Goal: Task Accomplishment & Management: Use online tool/utility

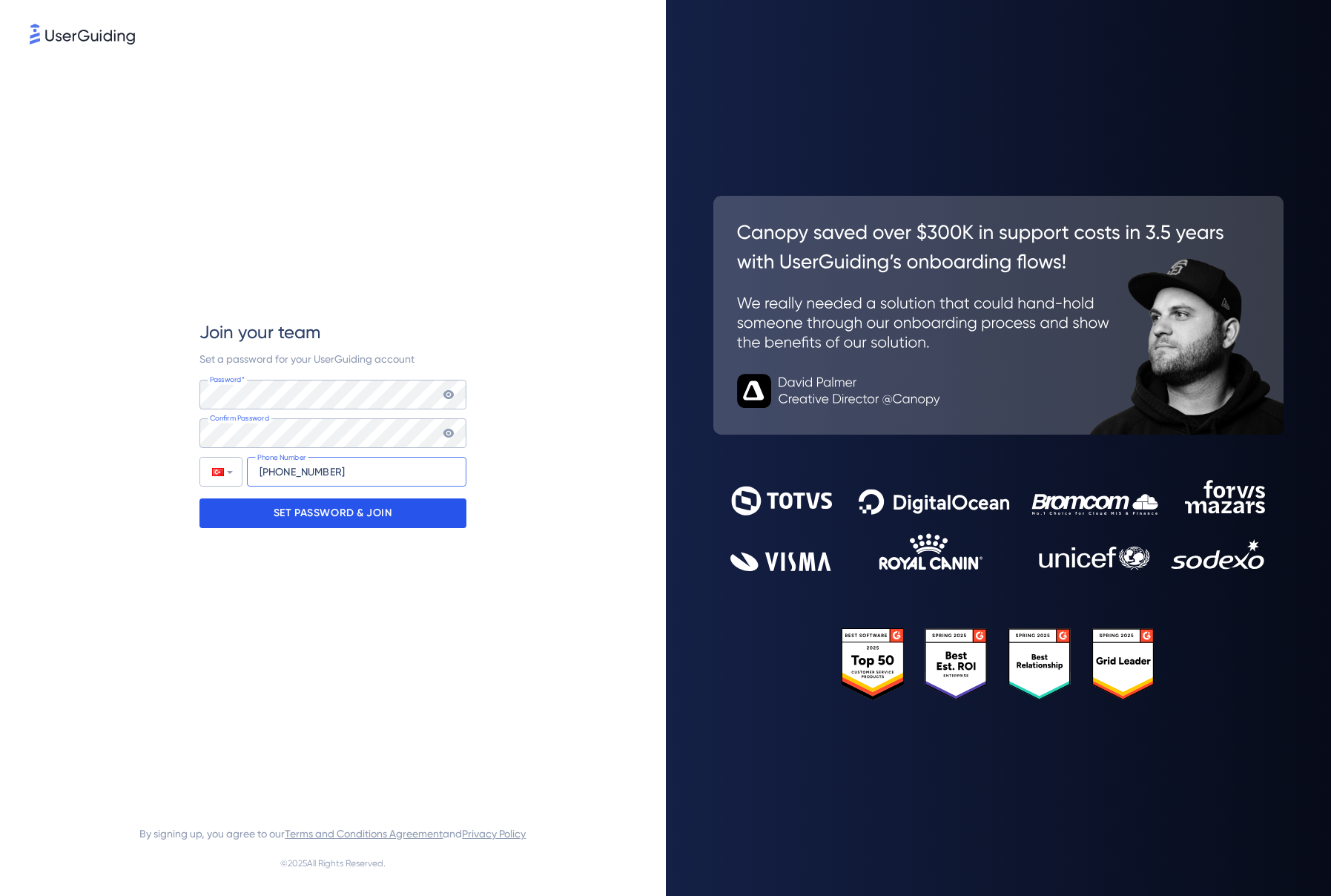
type input "[PHONE_NUMBER]"
click at [310, 507] on p "SET PASSWORD & JOIN" at bounding box center [333, 514] width 118 height 24
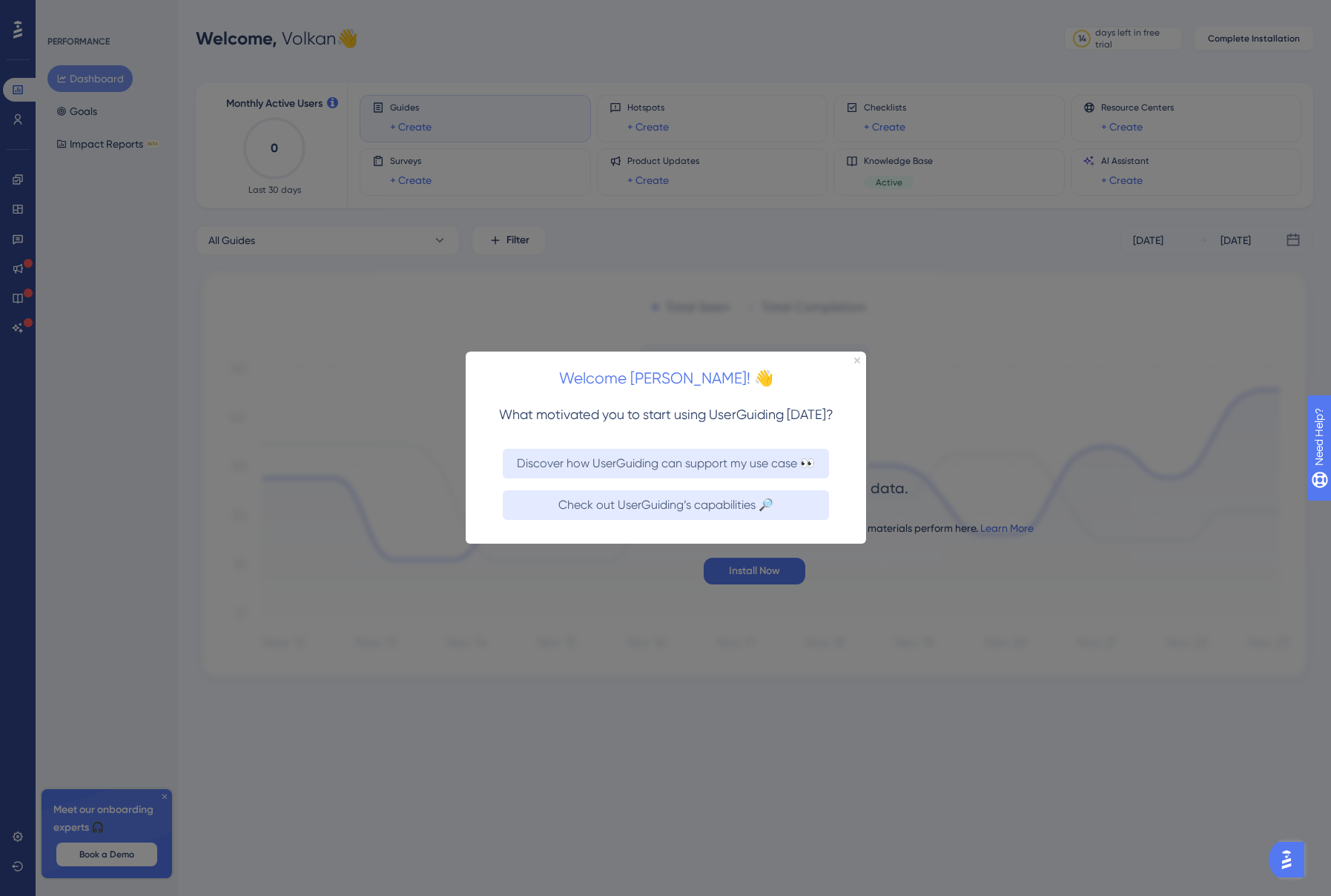
click at [667, 313] on div at bounding box center [666, 448] width 1331 height 896
click at [850, 360] on div "Welcome [PERSON_NAME]! 👋" at bounding box center [665, 374] width 401 height 46
click at [853, 359] on icon "Close Preview" at bounding box center [856, 360] width 6 height 6
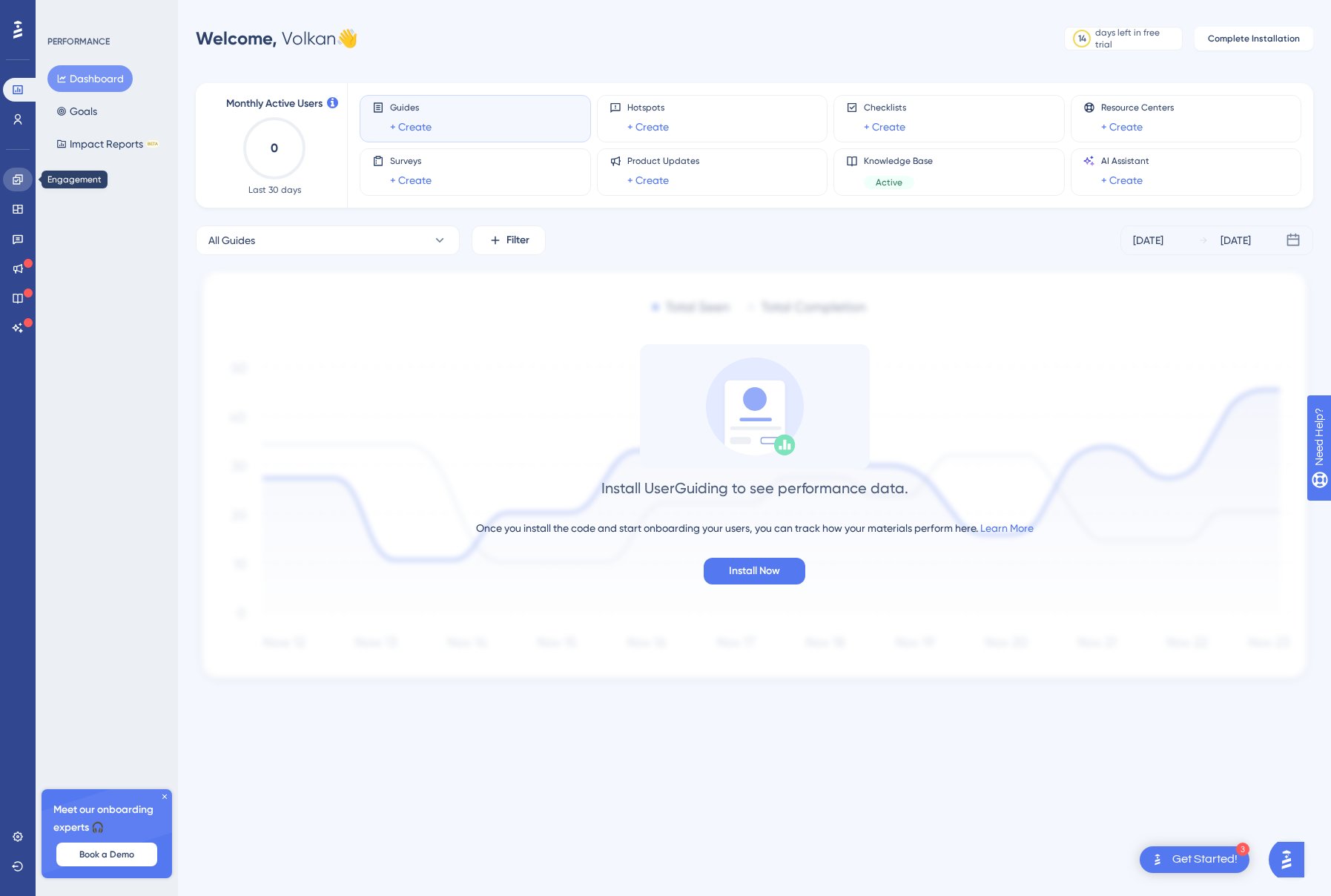
click at [18, 188] on link at bounding box center [18, 180] width 30 height 24
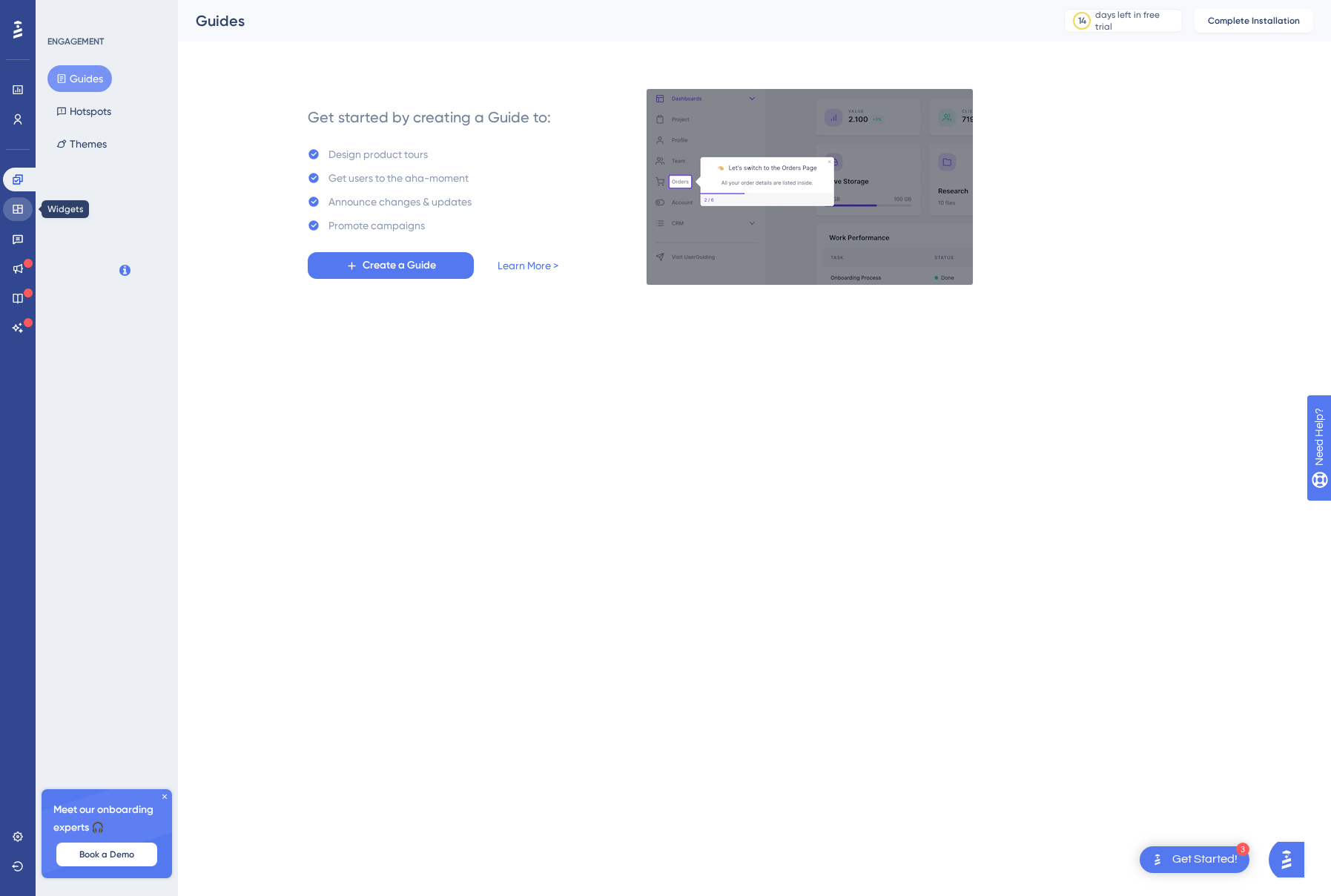
click at [18, 207] on icon at bounding box center [18, 209] width 12 height 12
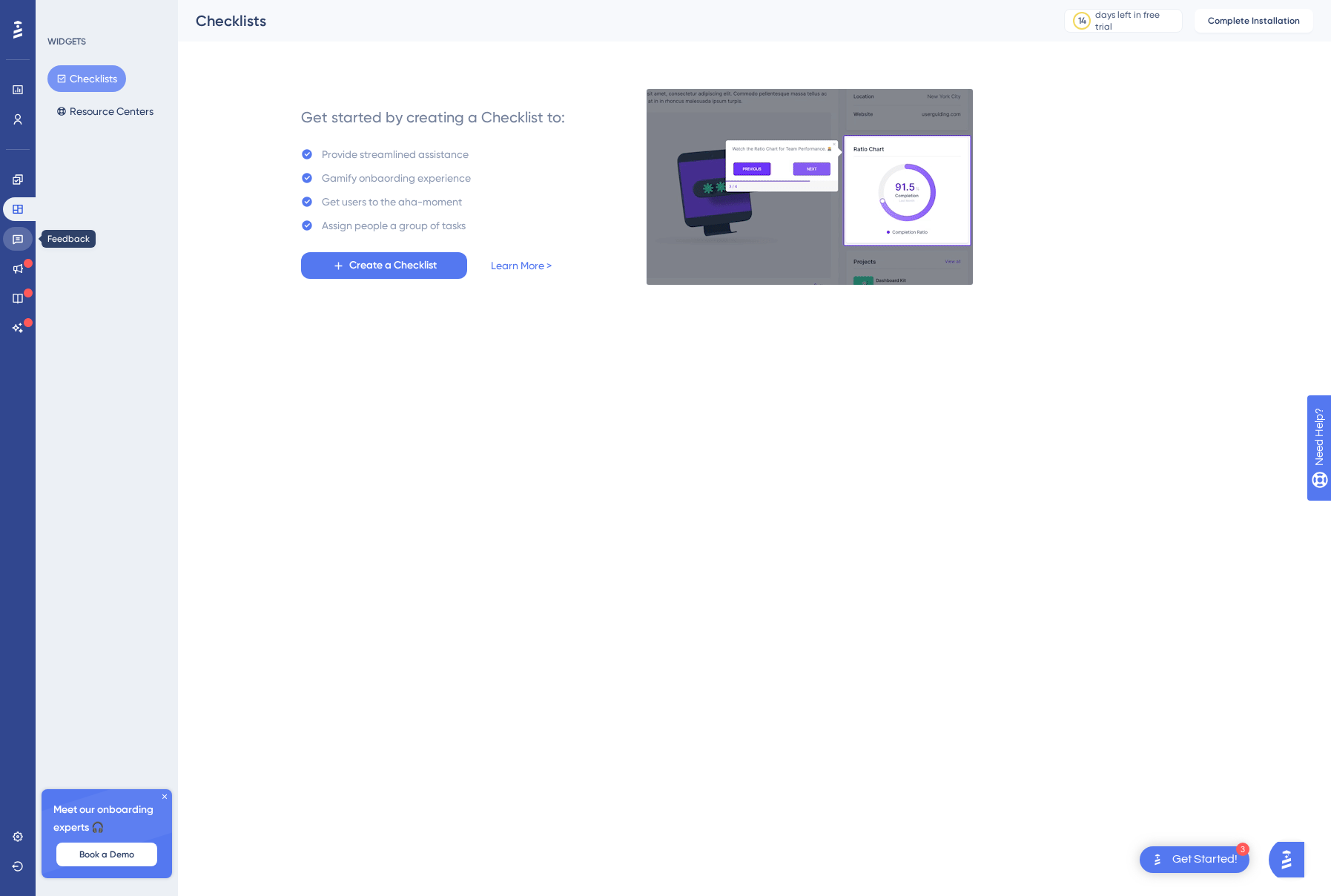
click at [16, 230] on link at bounding box center [18, 239] width 30 height 24
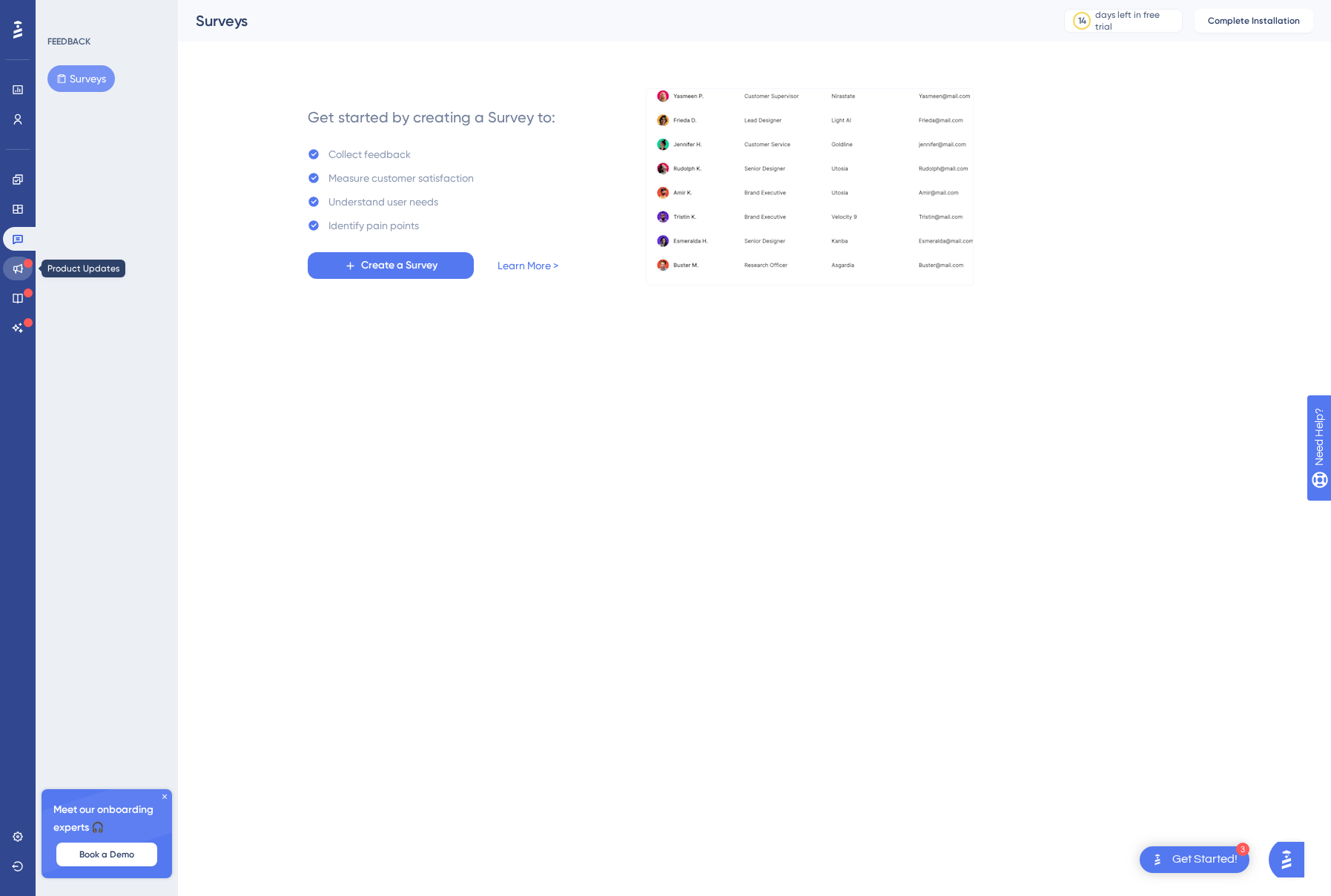
click at [15, 266] on icon at bounding box center [18, 269] width 10 height 10
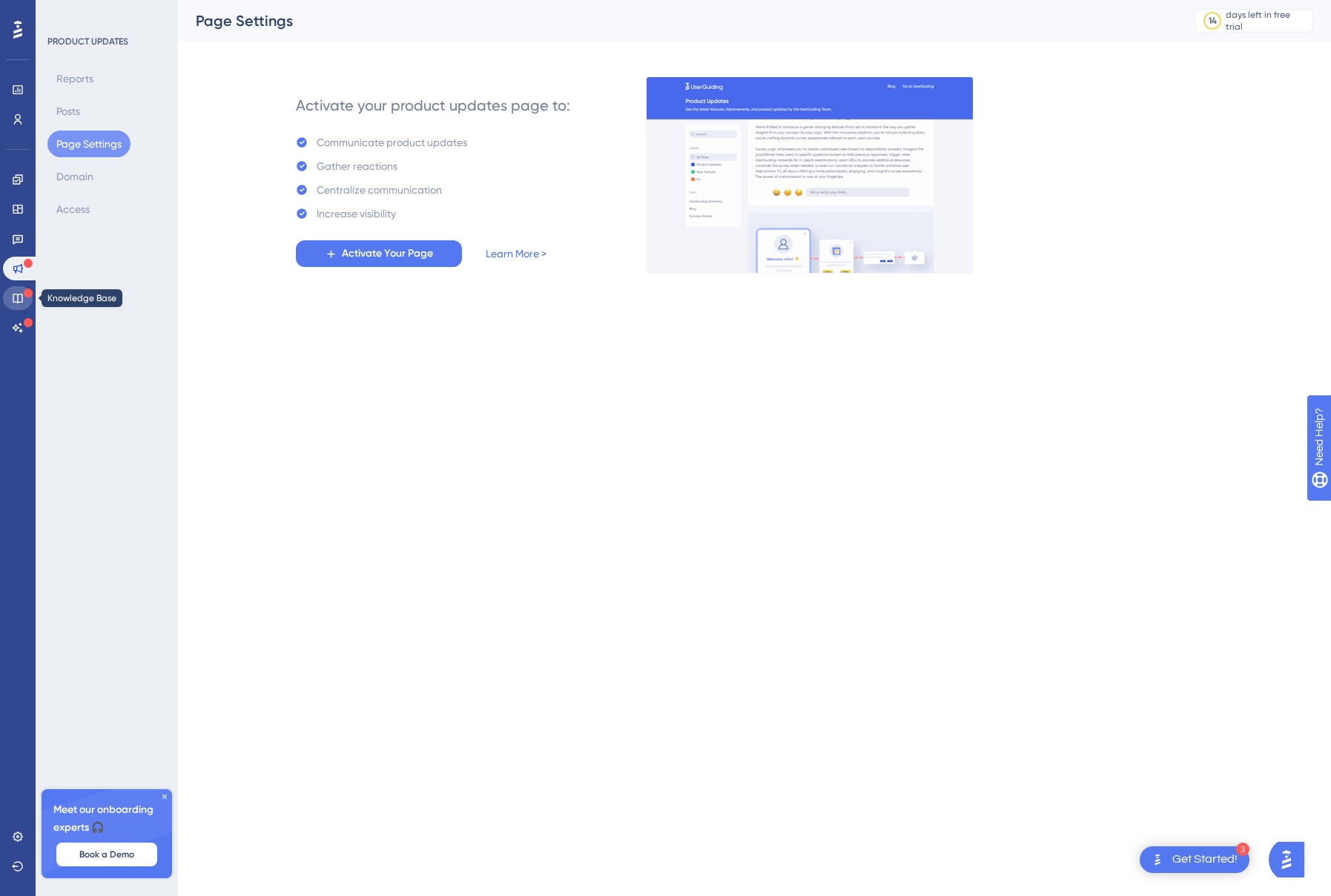
click at [13, 298] on icon at bounding box center [18, 298] width 12 height 12
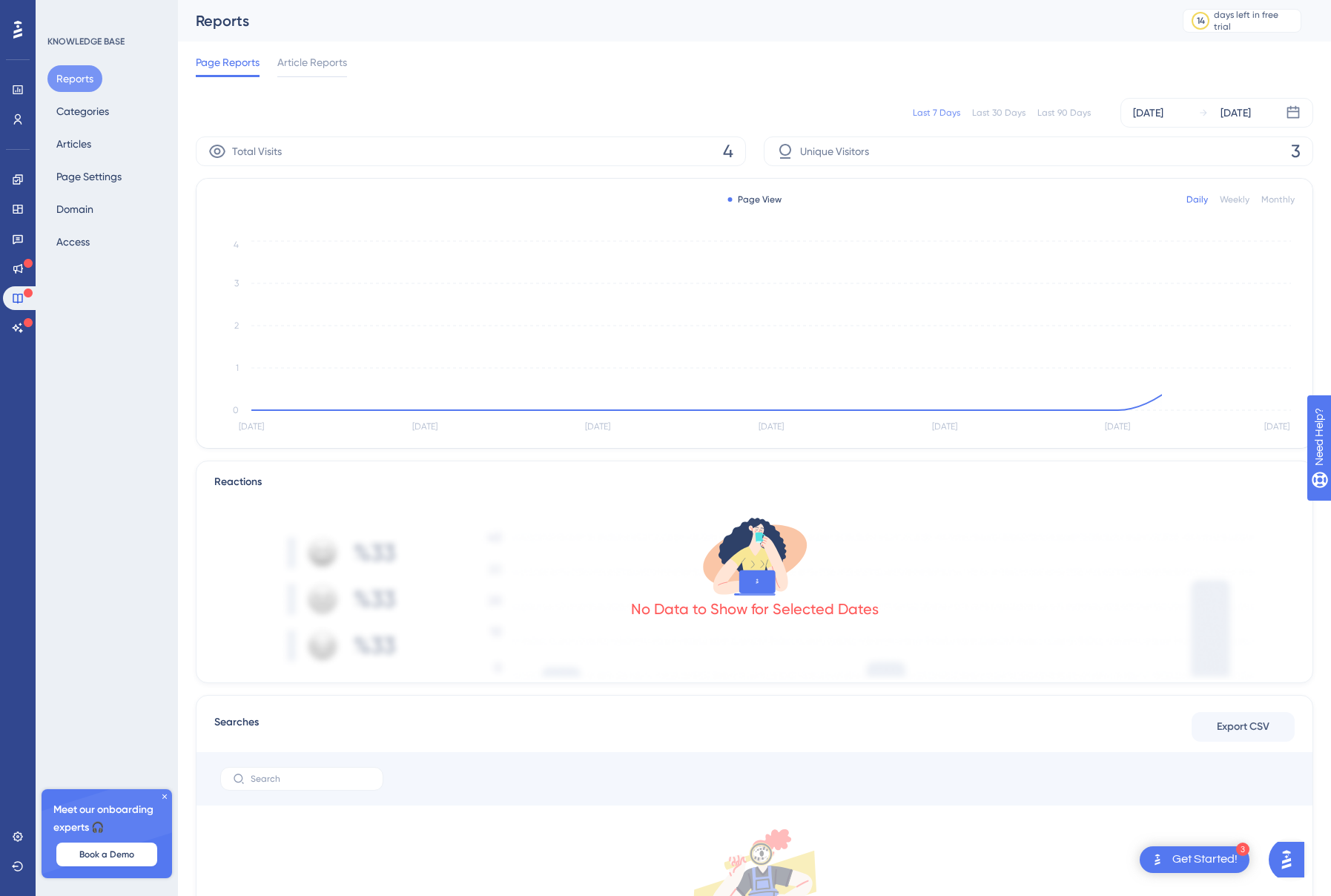
click at [13, 299] on div "✨ Save My Spot!✨" at bounding box center [667, 137] width 1331 height 322
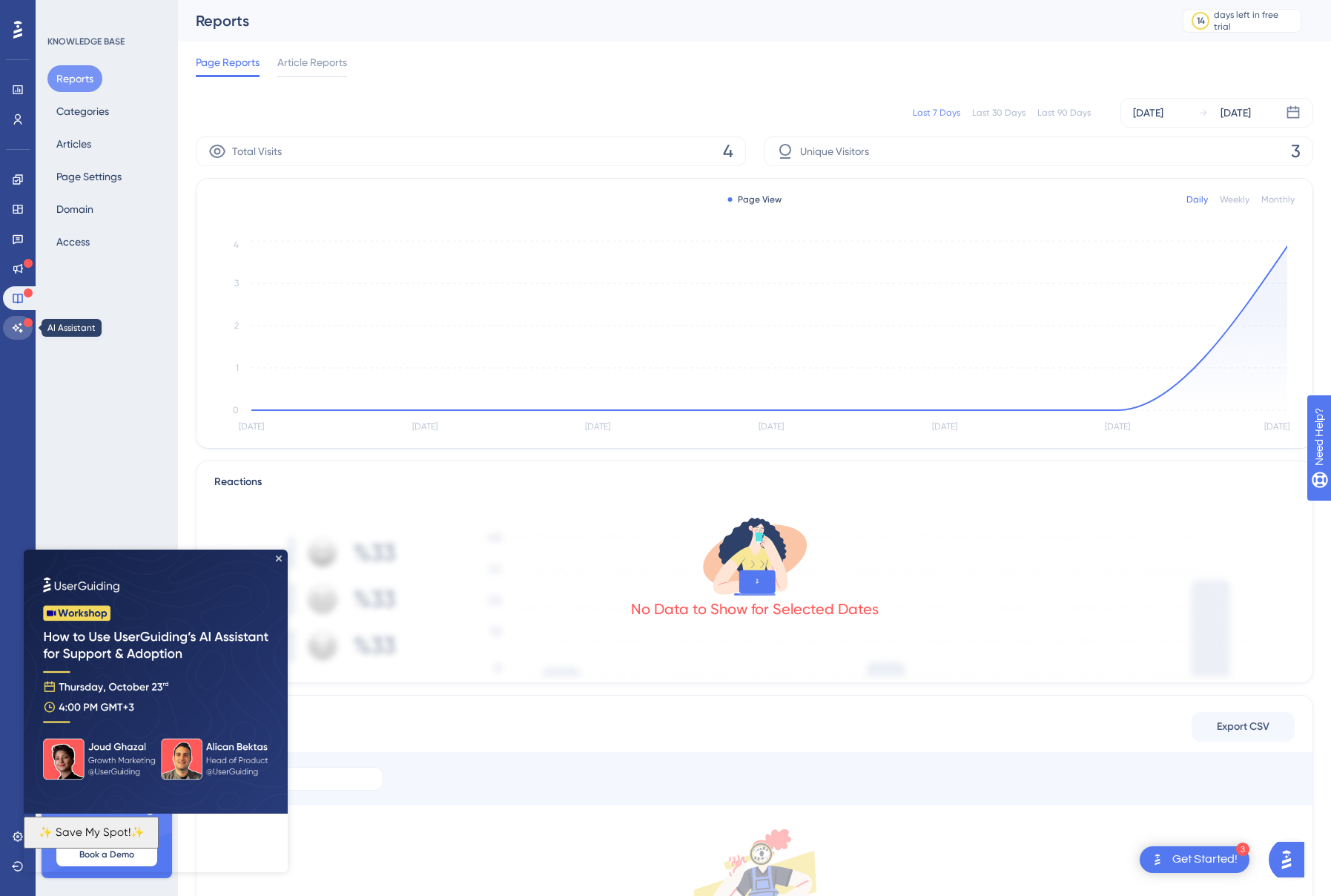
click at [13, 320] on link at bounding box center [18, 328] width 30 height 24
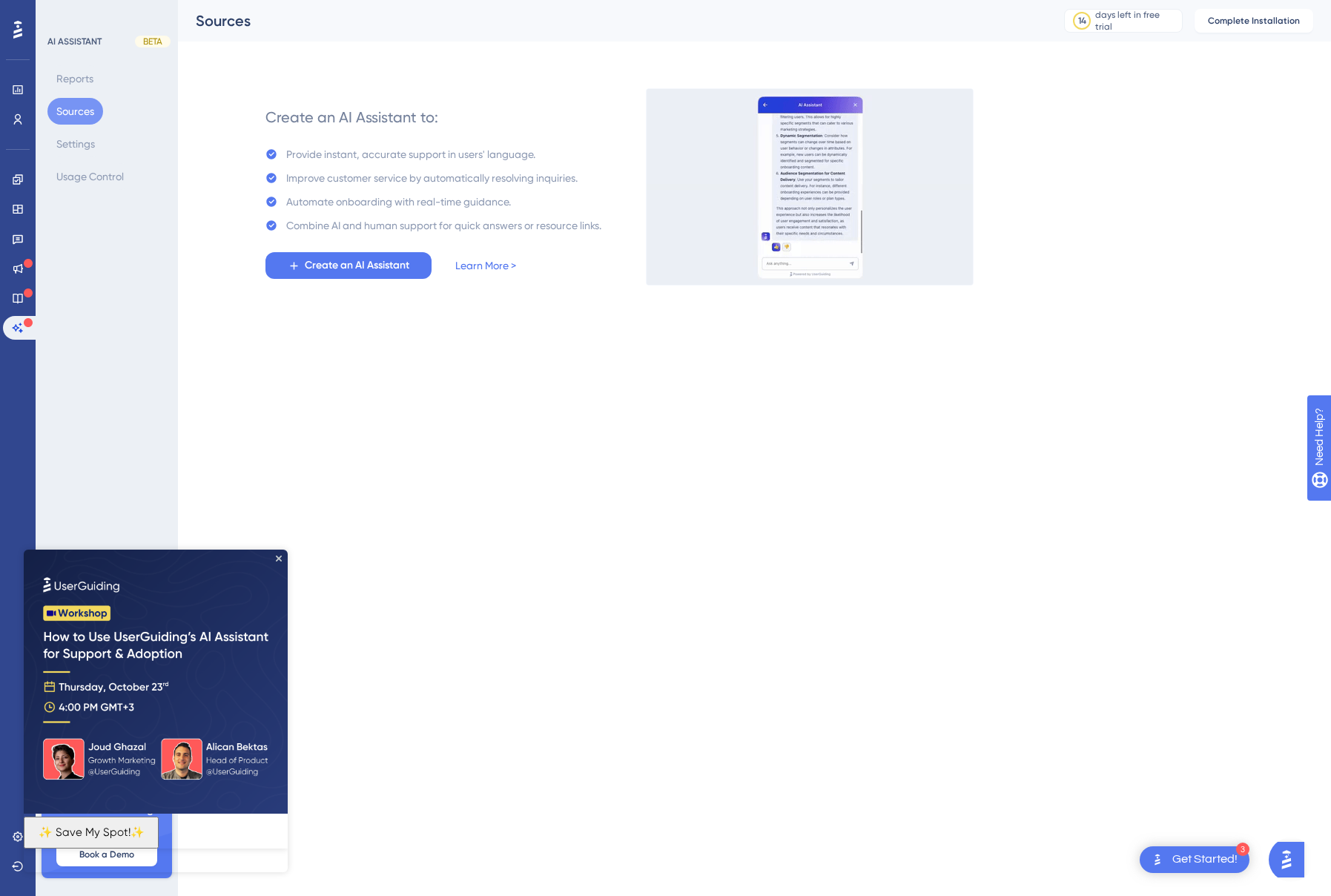
click at [274, 555] on img at bounding box center [156, 682] width 264 height 264
click at [278, 558] on icon "Close Preview" at bounding box center [278, 558] width 6 height 6
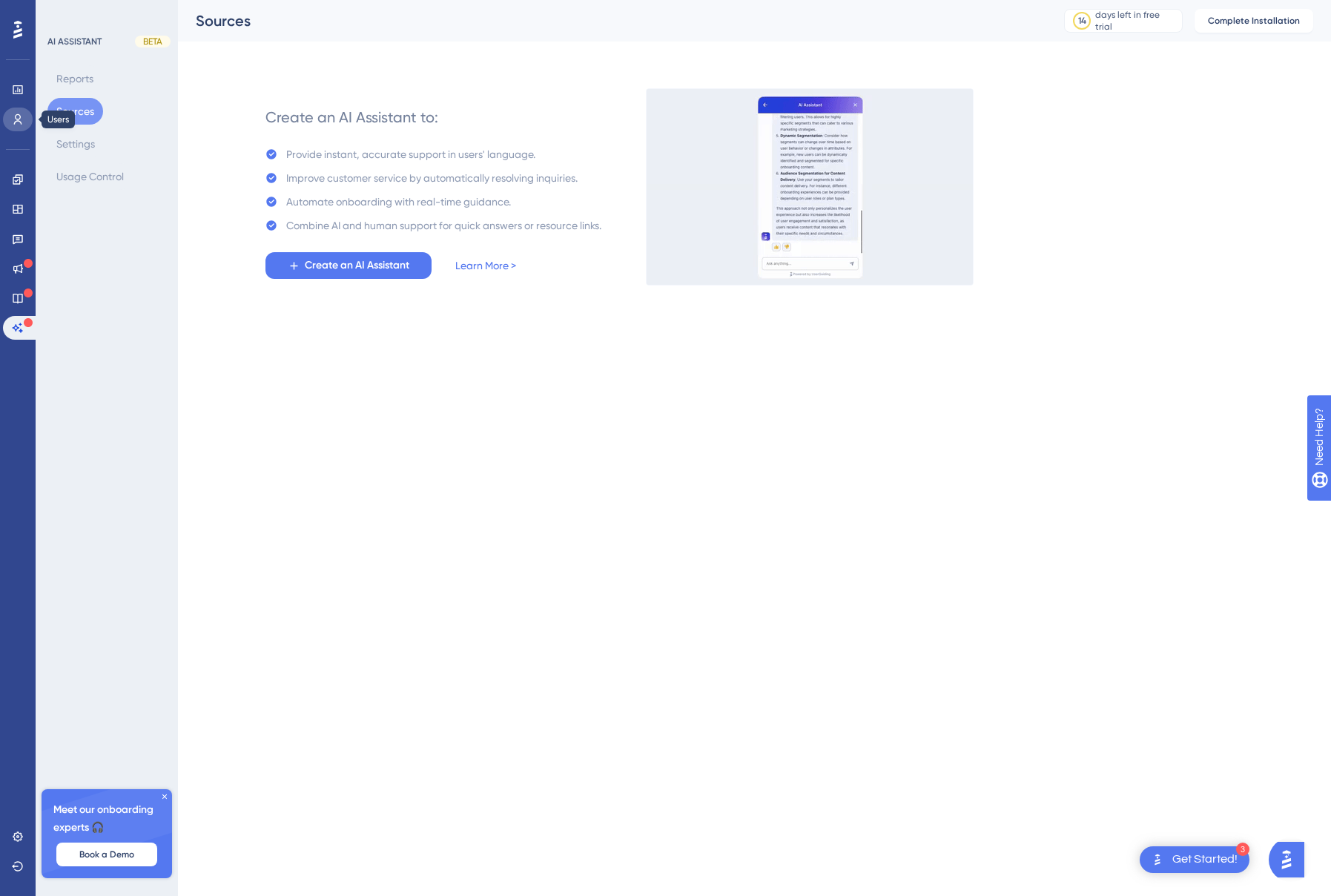
click at [17, 115] on icon at bounding box center [18, 119] width 12 height 12
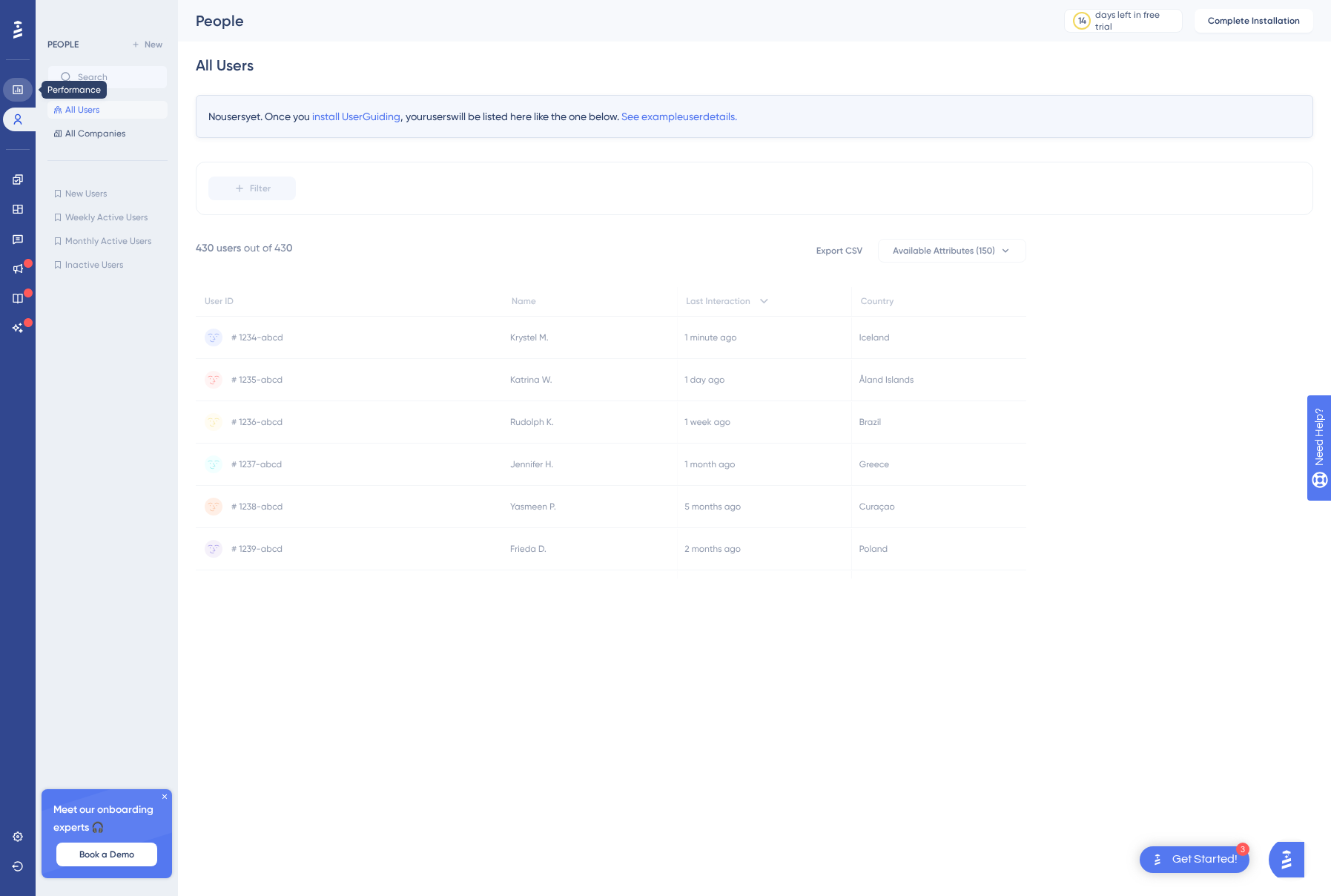
click at [18, 86] on icon at bounding box center [18, 90] width 12 height 12
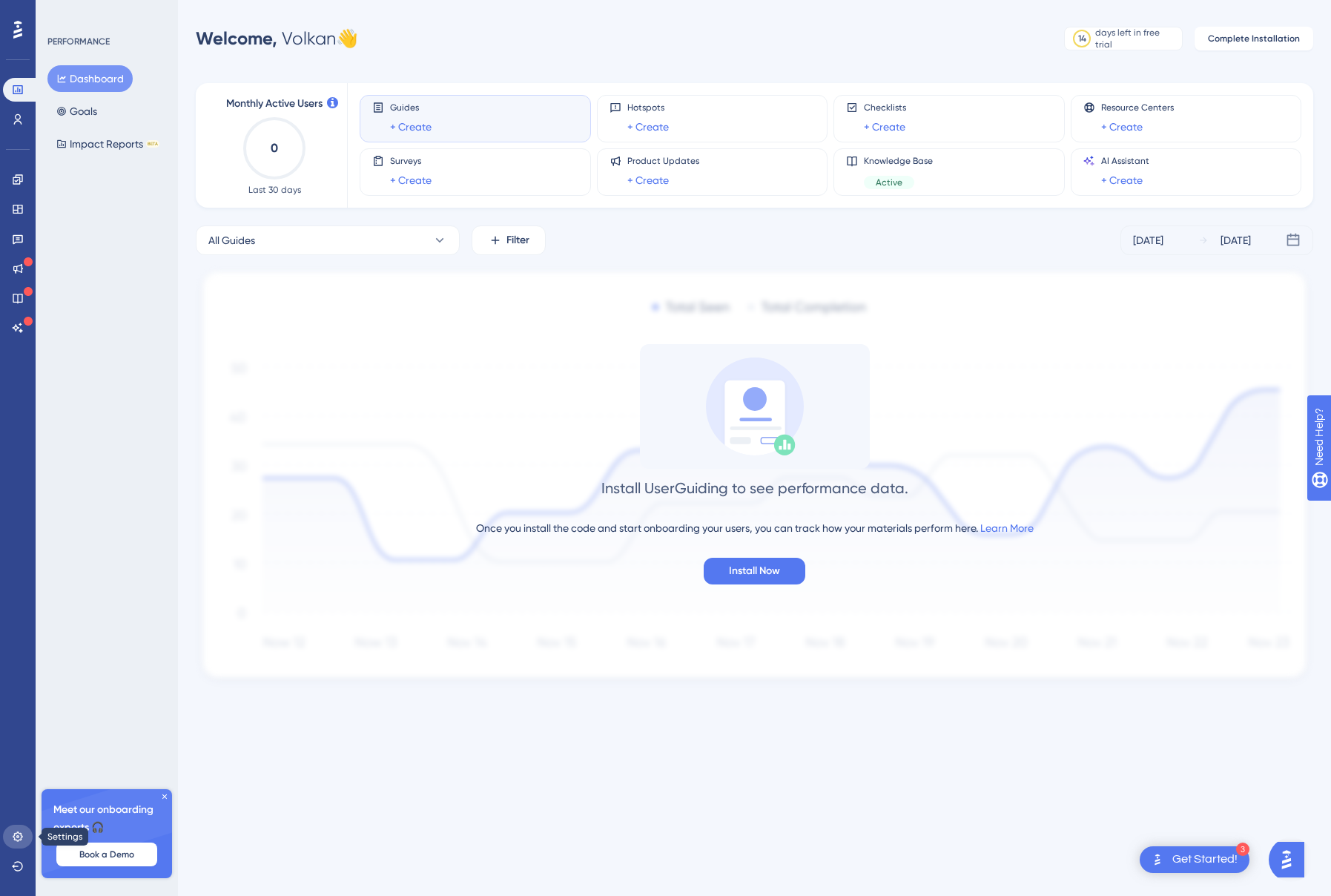
click at [14, 832] on icon at bounding box center [18, 836] width 10 height 10
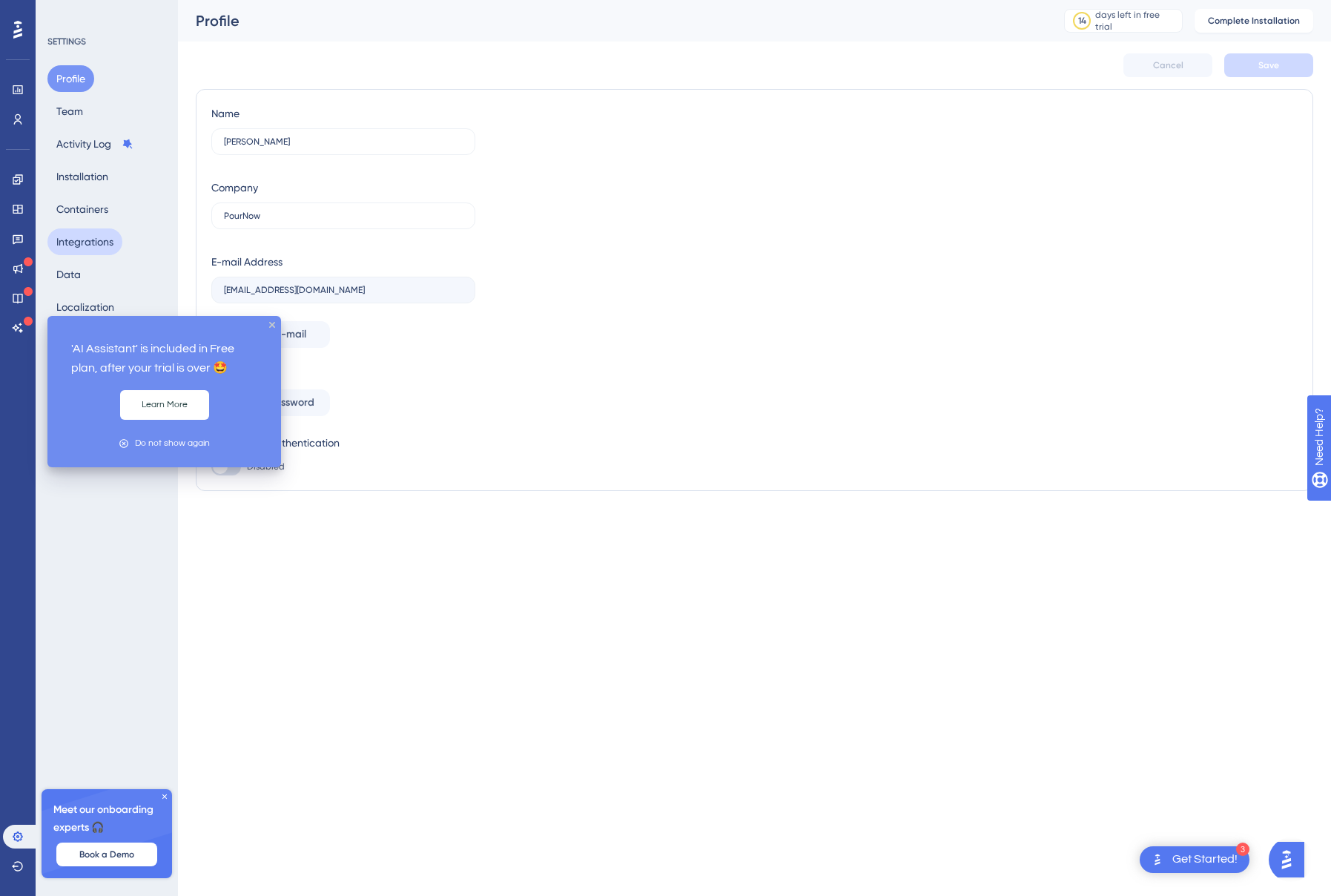
click at [74, 242] on button "Integrations" at bounding box center [85, 242] width 75 height 26
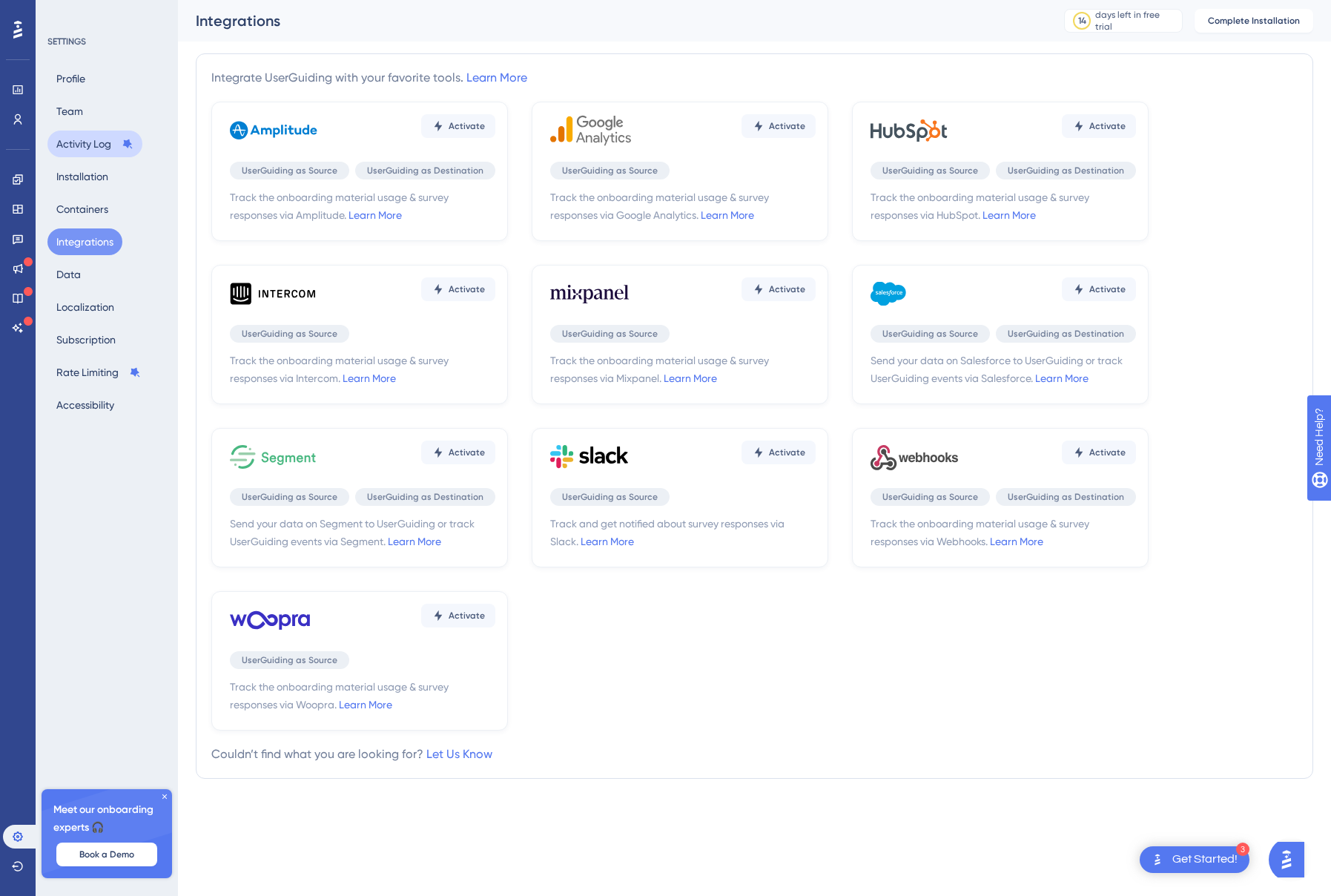
click at [85, 146] on button "Activity Log" at bounding box center [94, 143] width 95 height 26
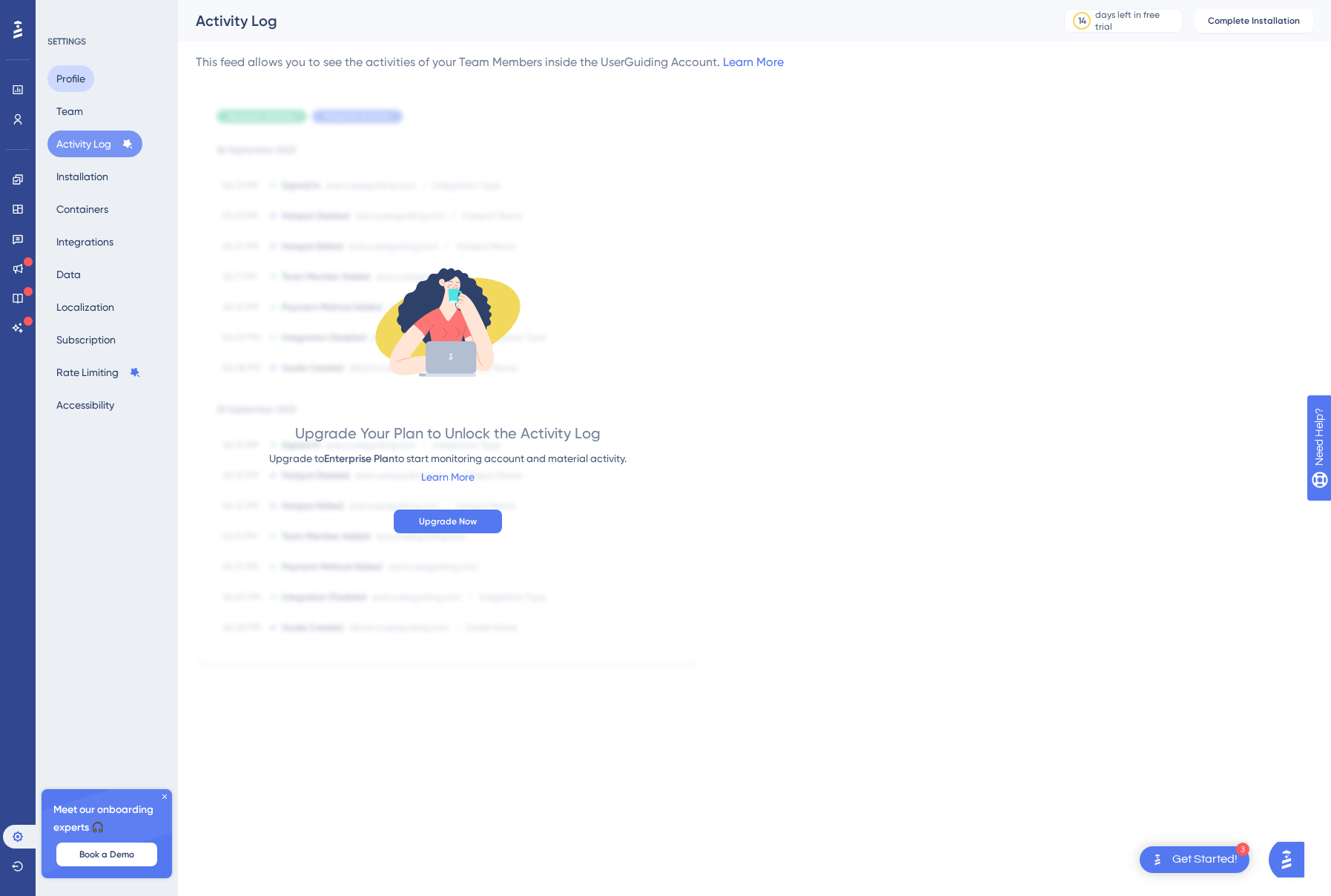
click at [70, 86] on button "Profile" at bounding box center [70, 78] width 46 height 26
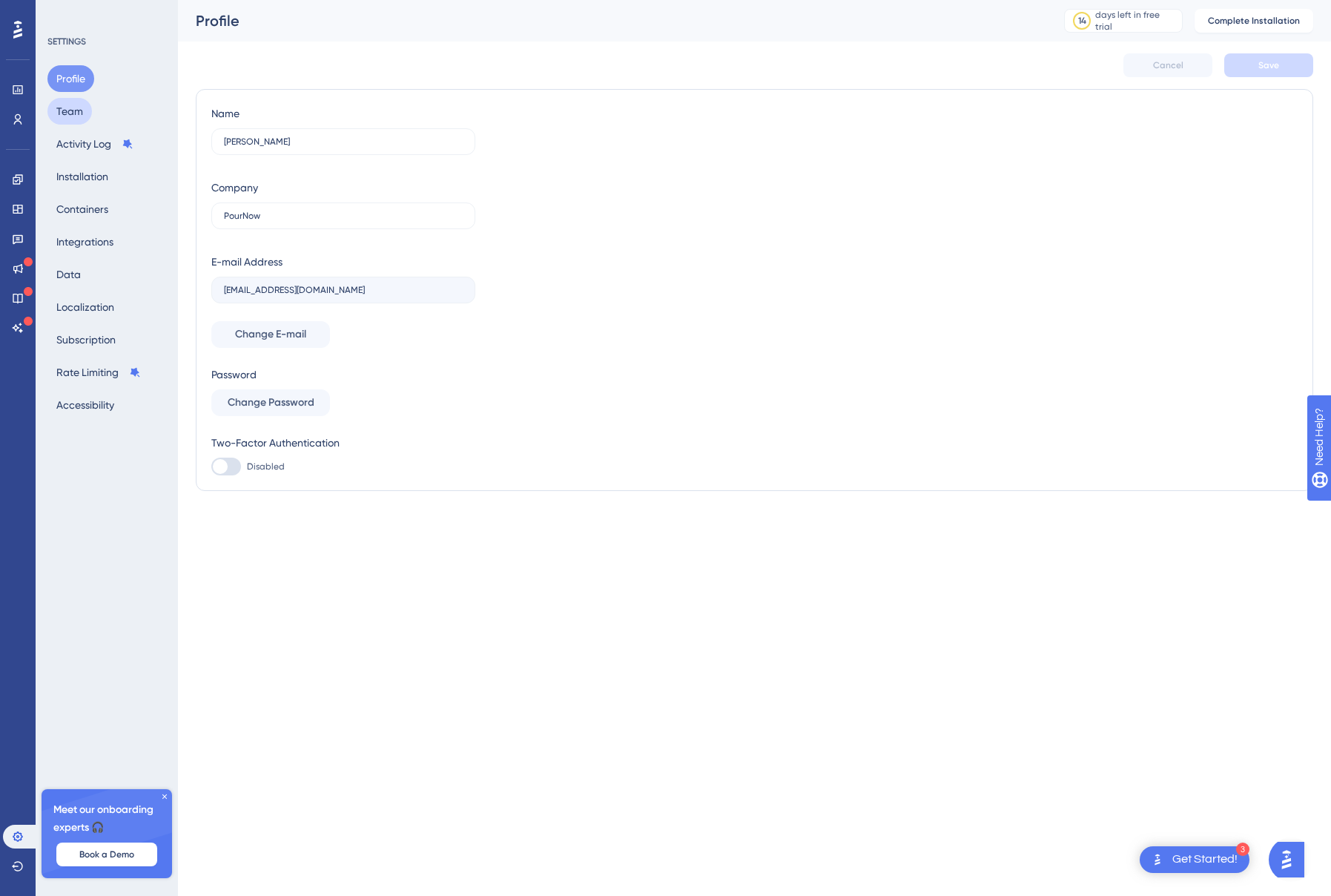
click at [70, 116] on button "Team" at bounding box center [70, 110] width 45 height 26
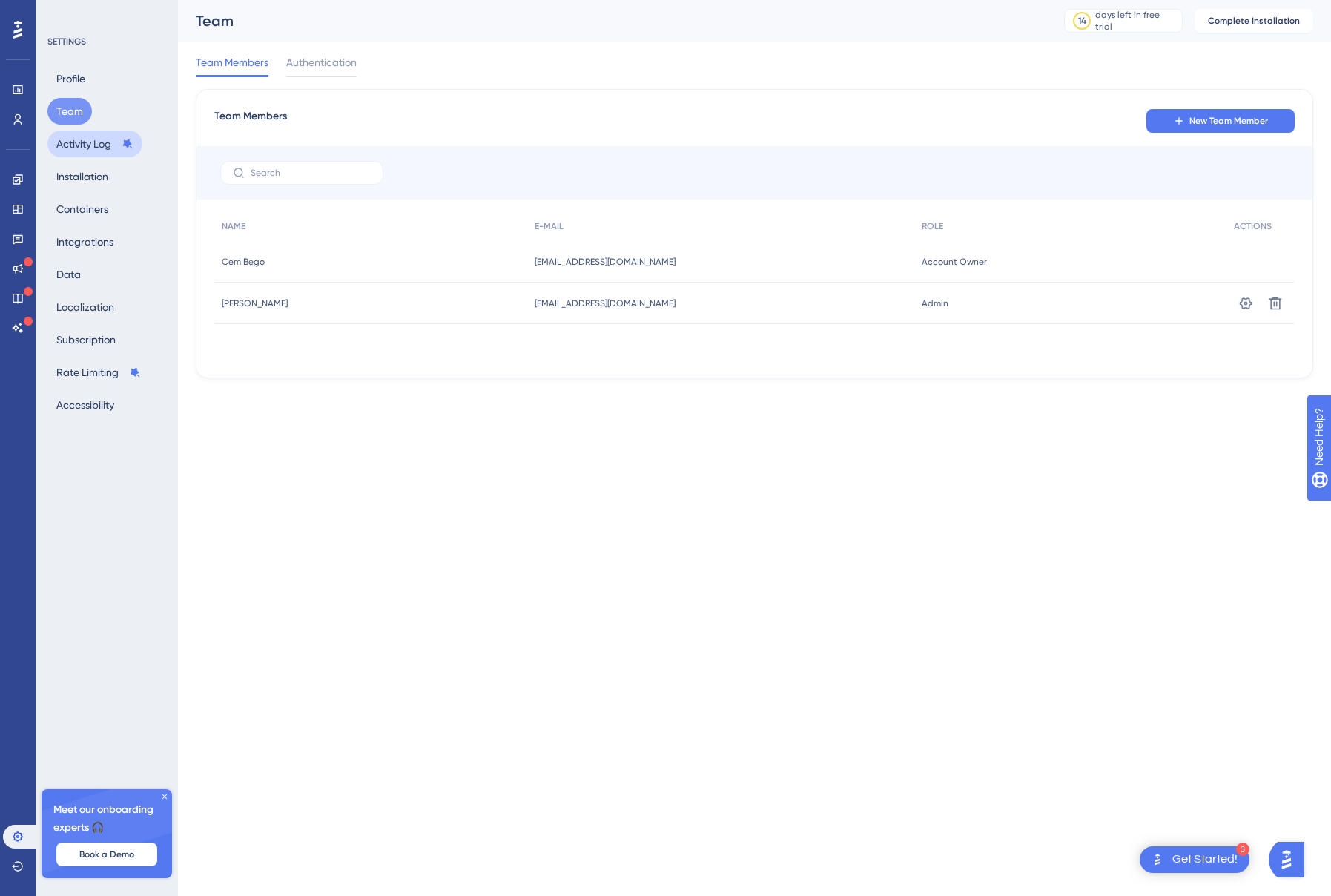
click at [76, 135] on button "Activity Log" at bounding box center [94, 143] width 95 height 26
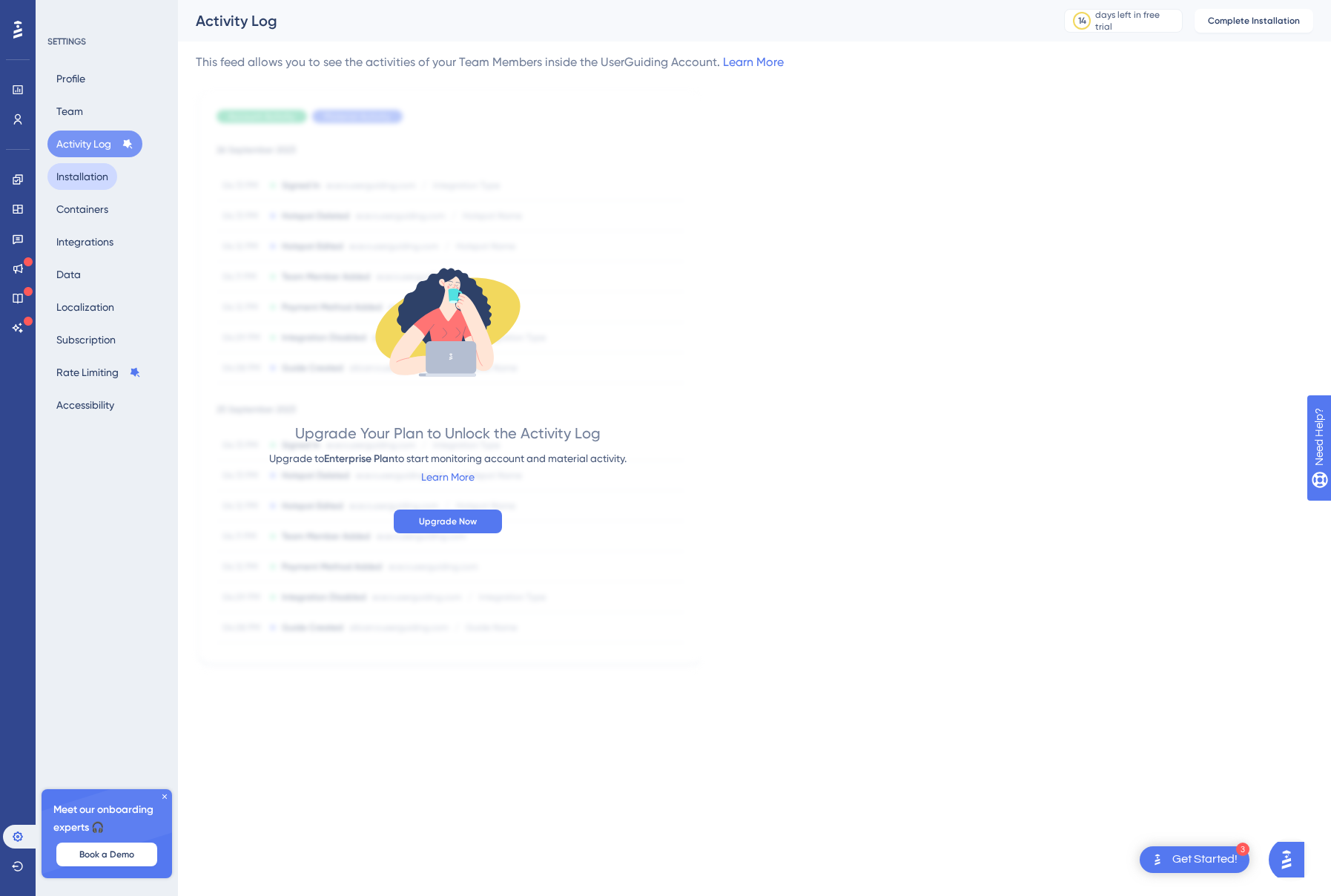
click at [75, 178] on button "Installation" at bounding box center [82, 176] width 70 height 26
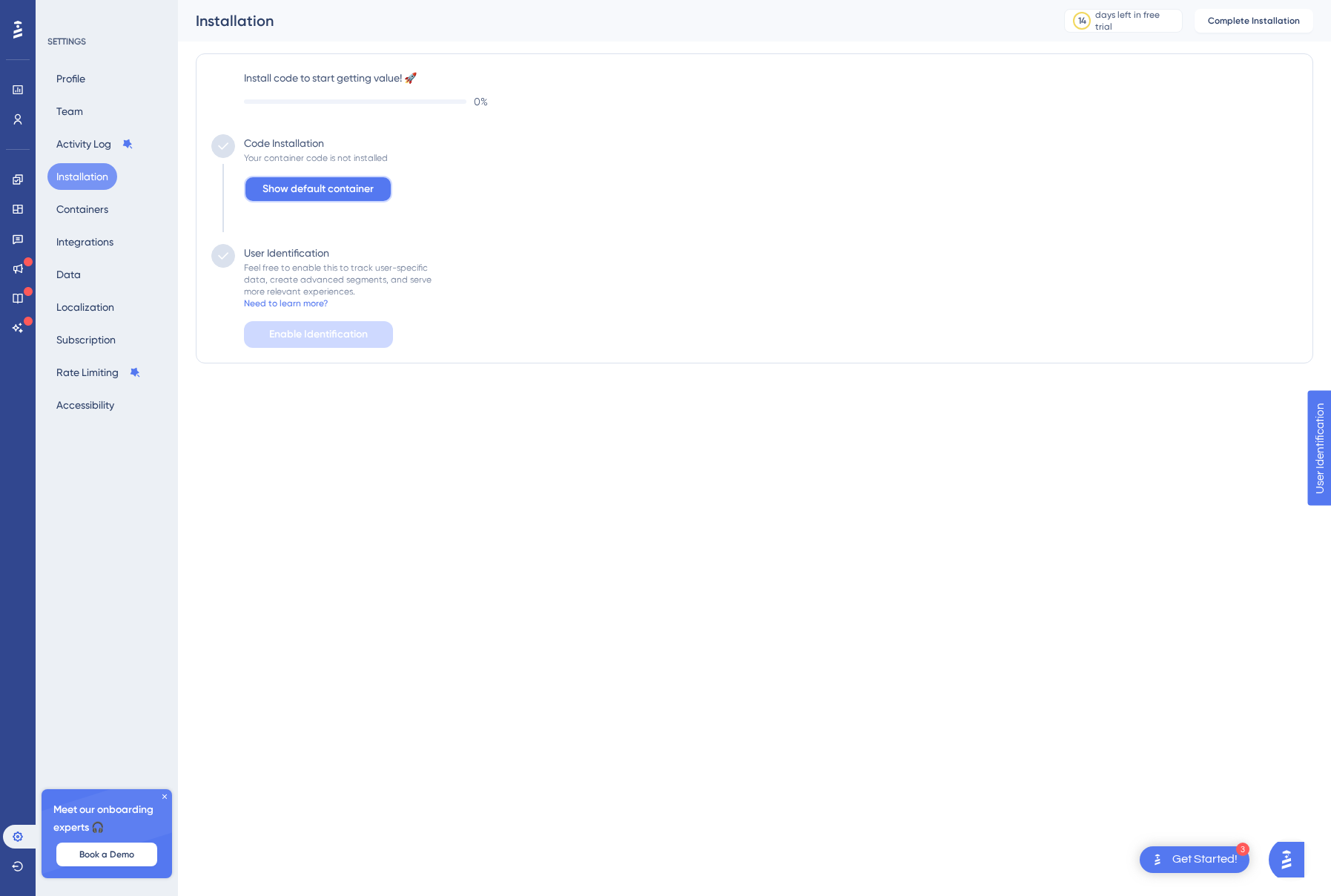
click at [294, 188] on span "Show default container" at bounding box center [318, 189] width 111 height 18
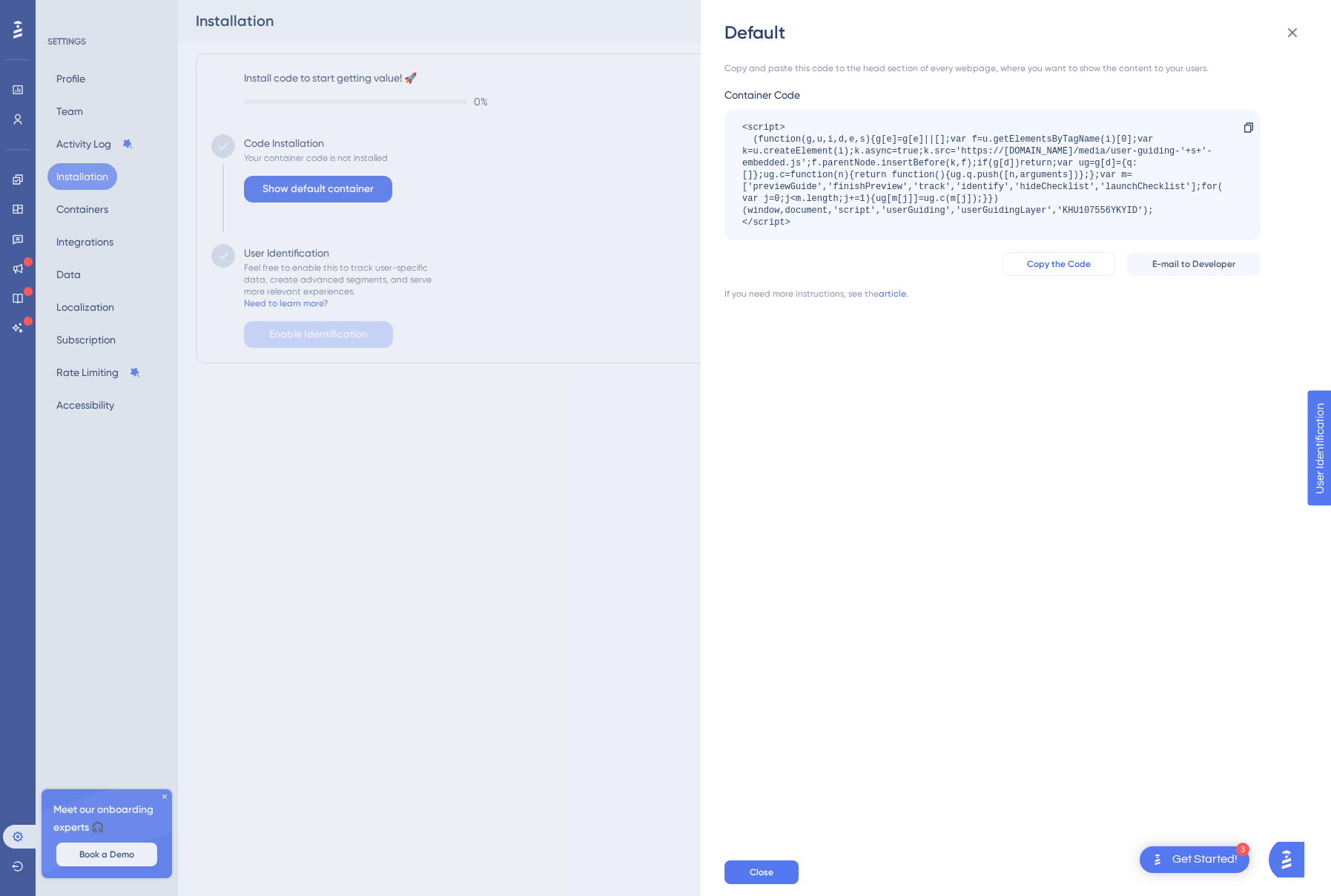
click at [1044, 267] on span "Copy the Code" at bounding box center [1059, 264] width 64 height 12
click at [1045, 264] on span "Copy the Code" at bounding box center [1059, 264] width 64 height 12
click at [542, 312] on div "Default Copy and paste this code to the head section of every webpage, where yo…" at bounding box center [666, 448] width 1331 height 896
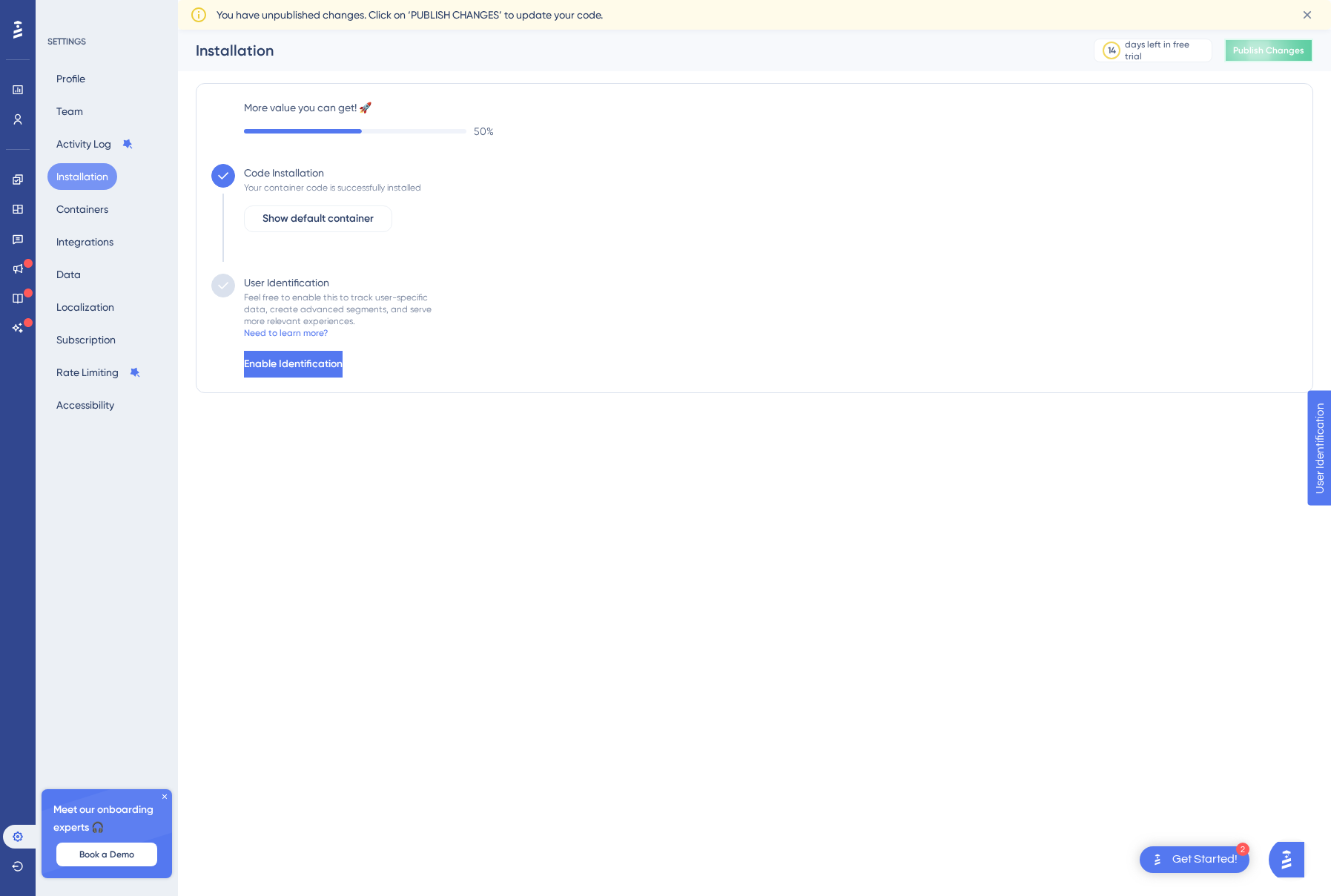
click at [1252, 43] on button "Publish Changes" at bounding box center [1269, 50] width 89 height 24
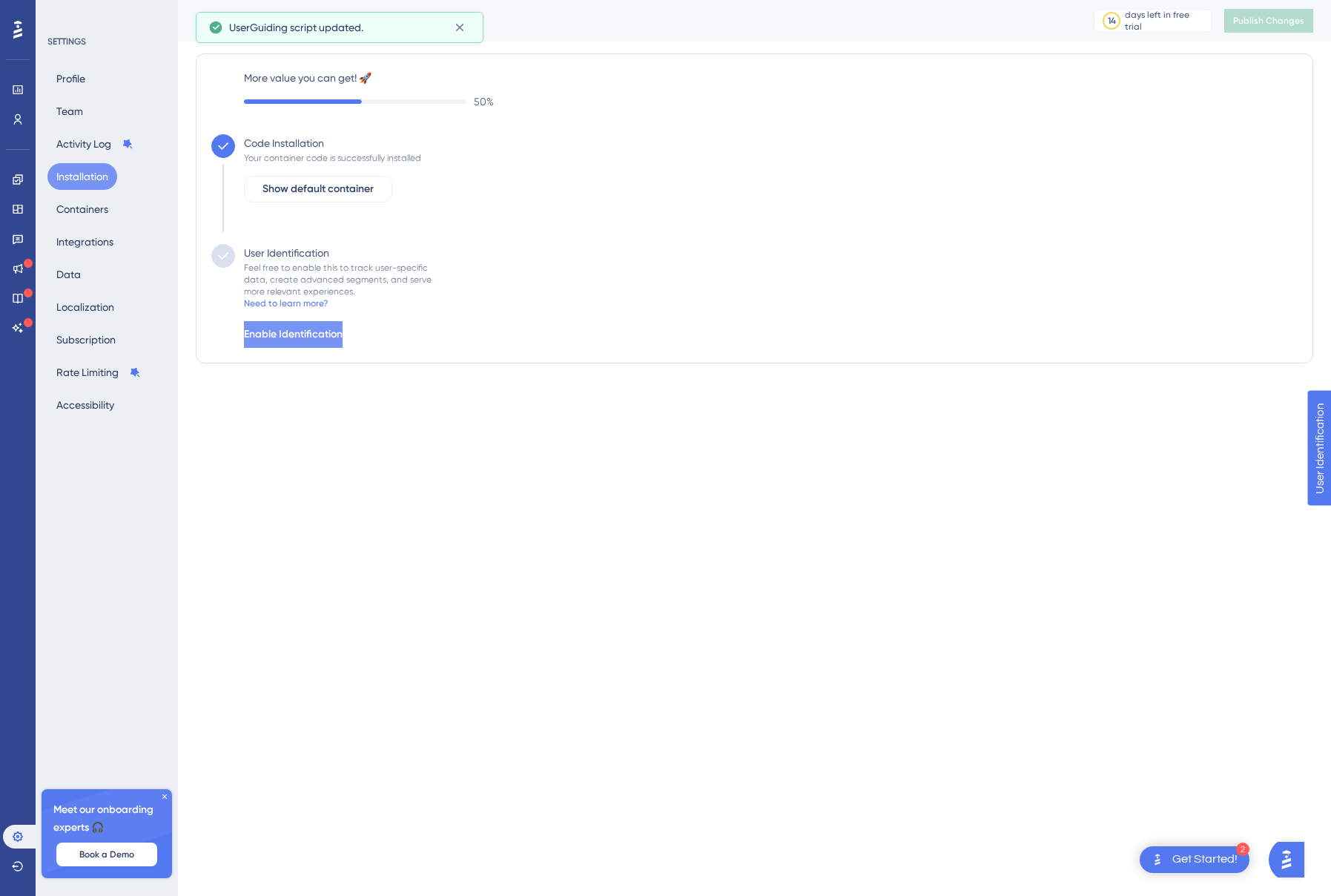
click at [321, 330] on span "Enable Identification" at bounding box center [293, 334] width 98 height 18
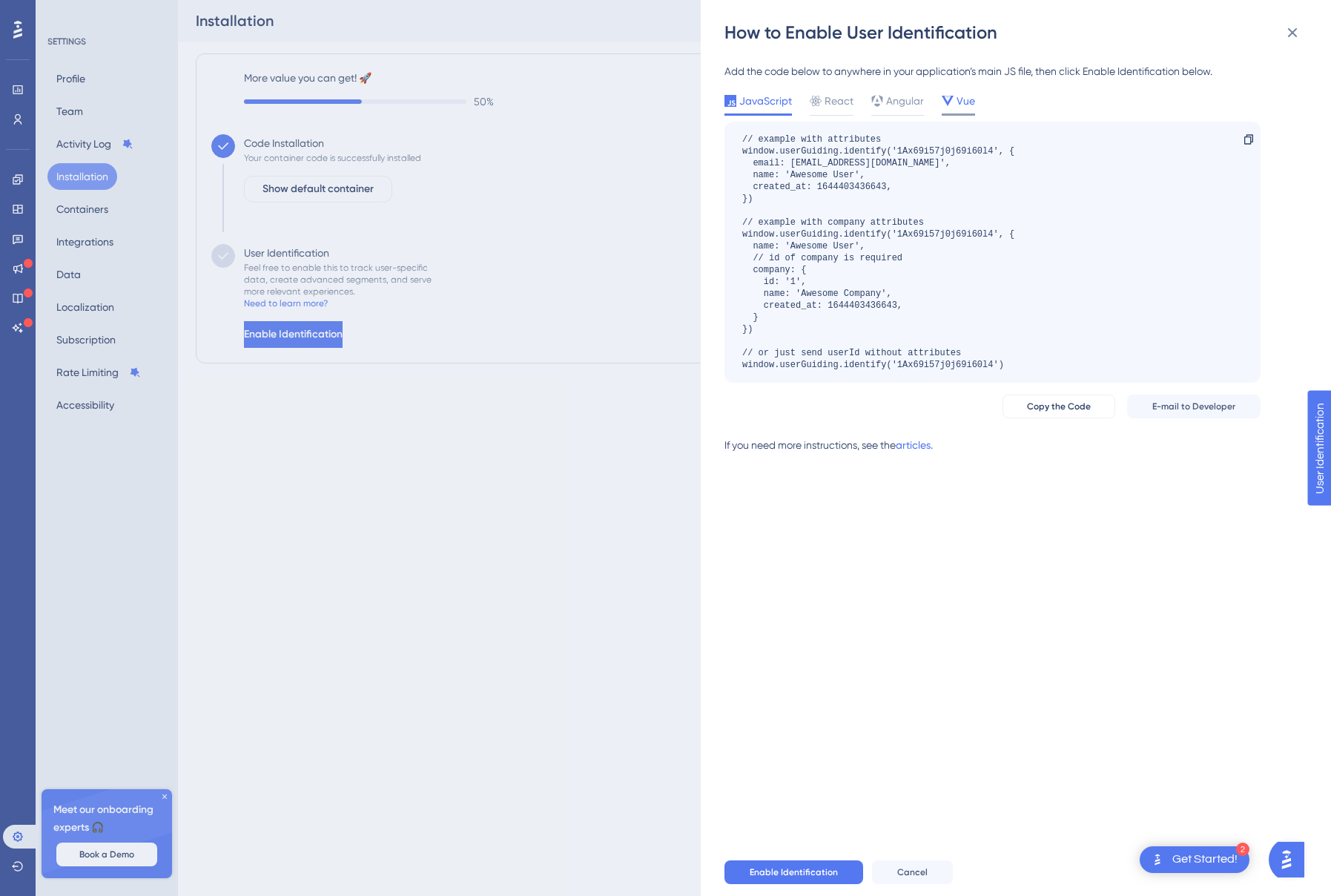
click at [961, 94] on span "Vue" at bounding box center [965, 101] width 18 height 18
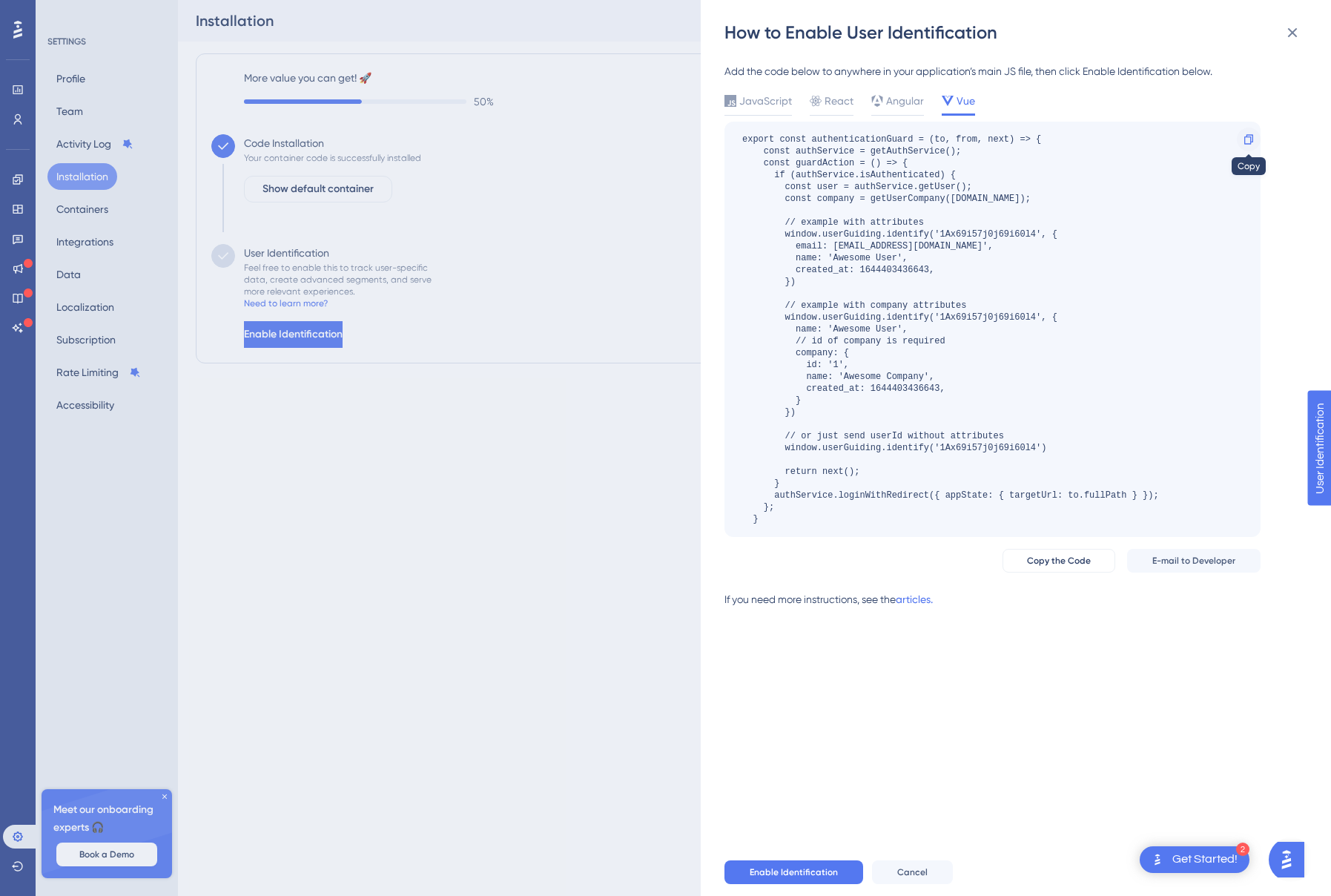
click at [1245, 138] on icon at bounding box center [1249, 139] width 9 height 10
click at [1062, 559] on span "Copy the Code" at bounding box center [1059, 561] width 64 height 12
click at [898, 96] on span "Angular" at bounding box center [905, 101] width 38 height 18
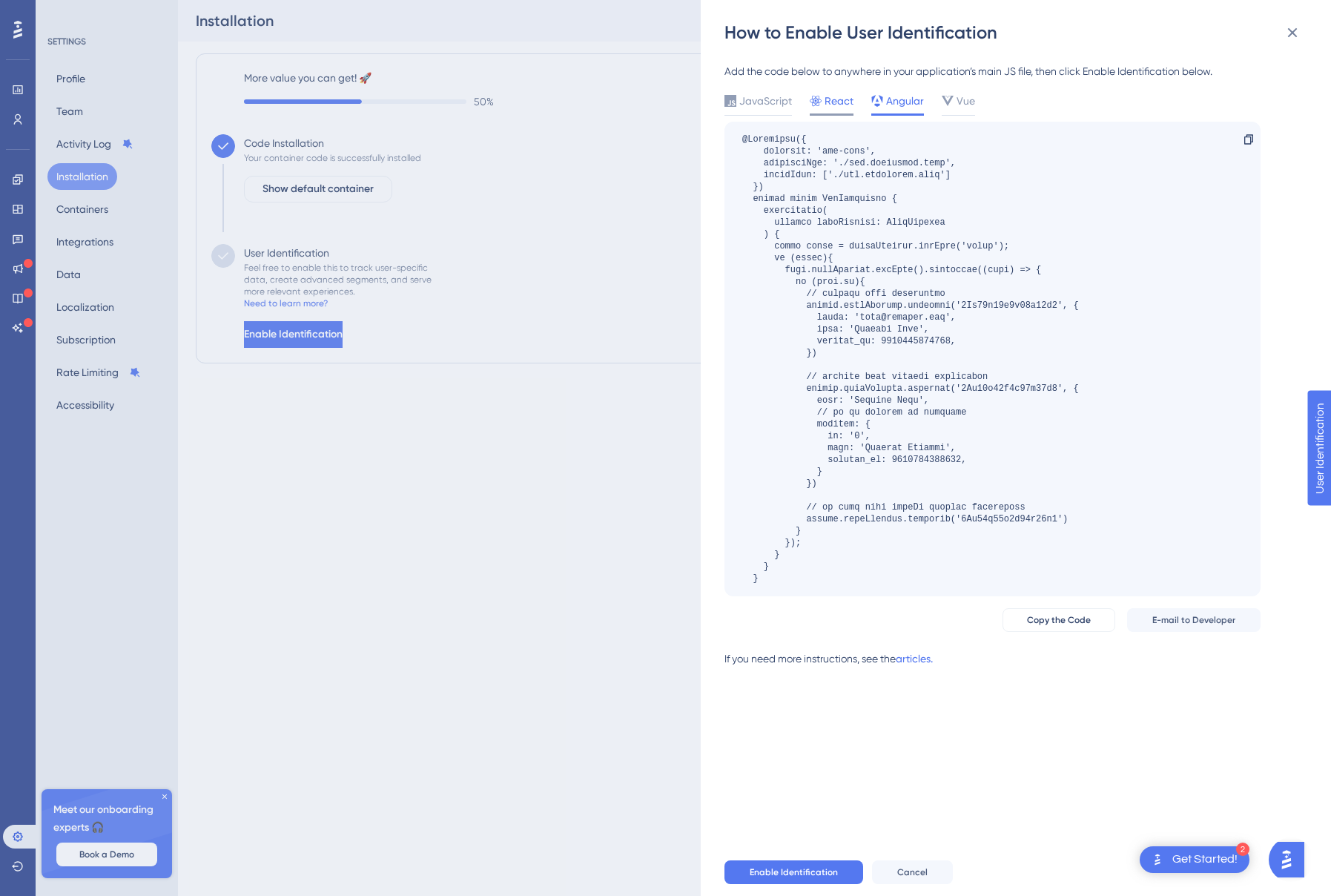
click at [841, 94] on span "React" at bounding box center [839, 101] width 29 height 18
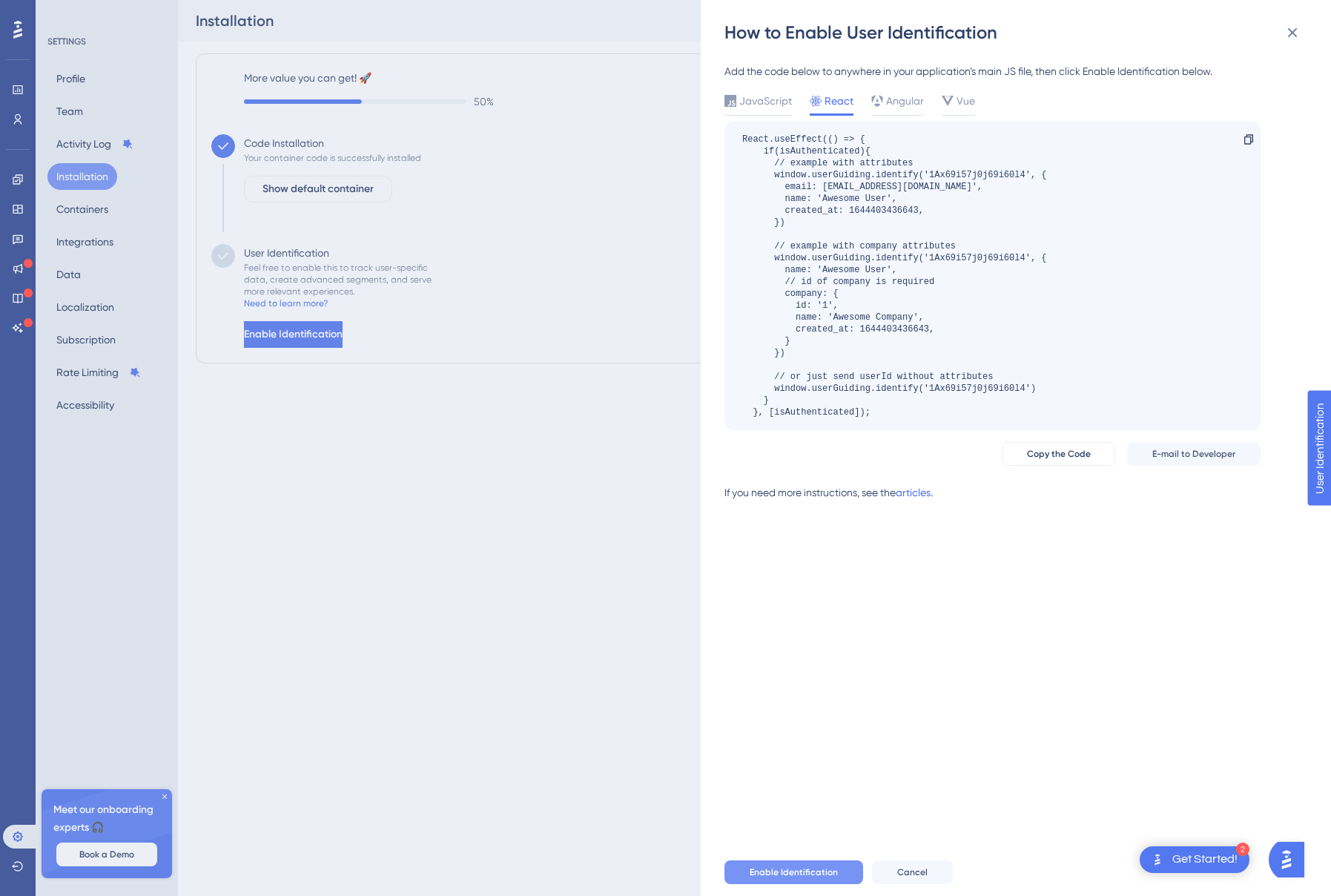
click at [817, 871] on span "Enable Identification" at bounding box center [793, 872] width 88 height 12
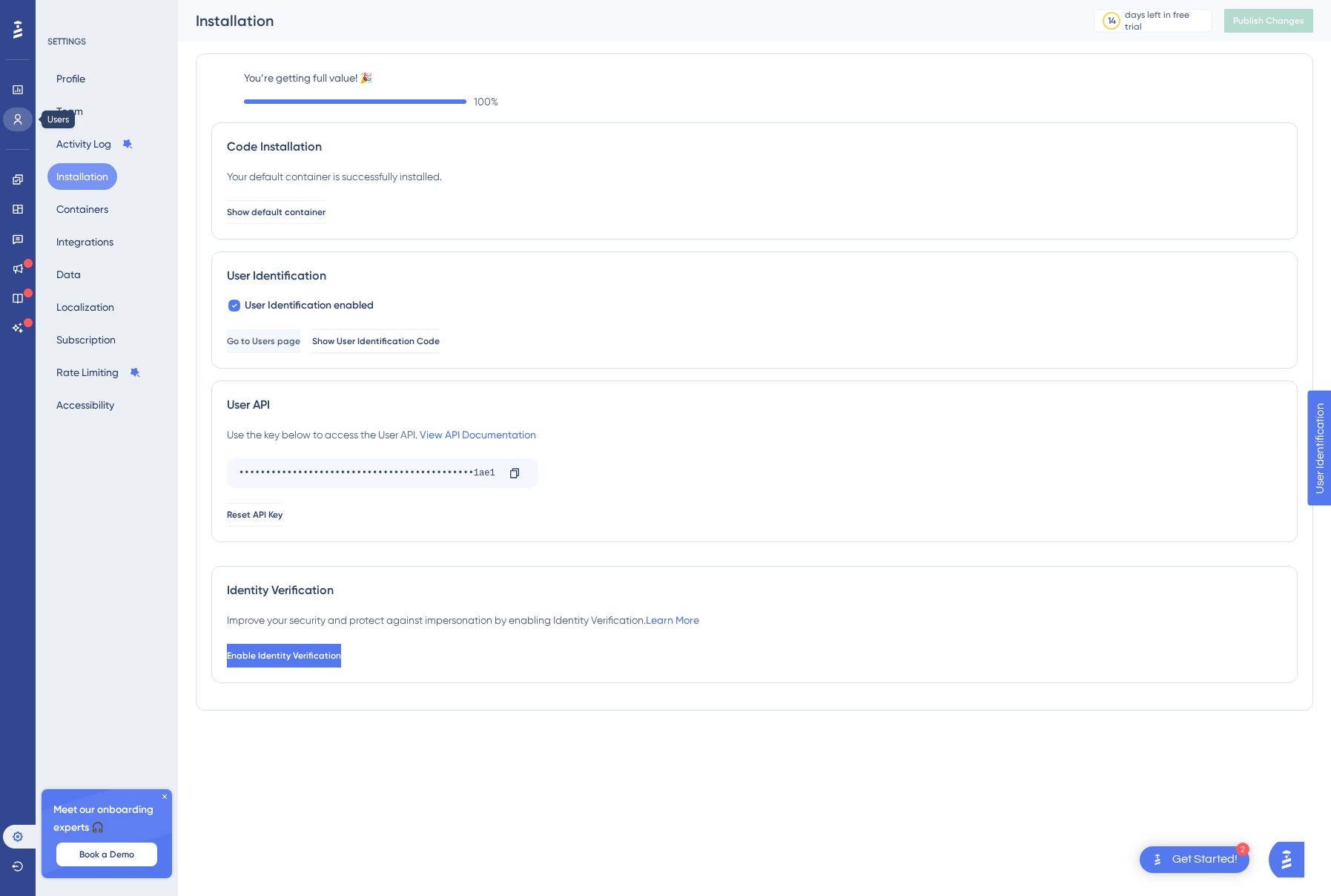
click at [15, 114] on icon at bounding box center [18, 119] width 12 height 12
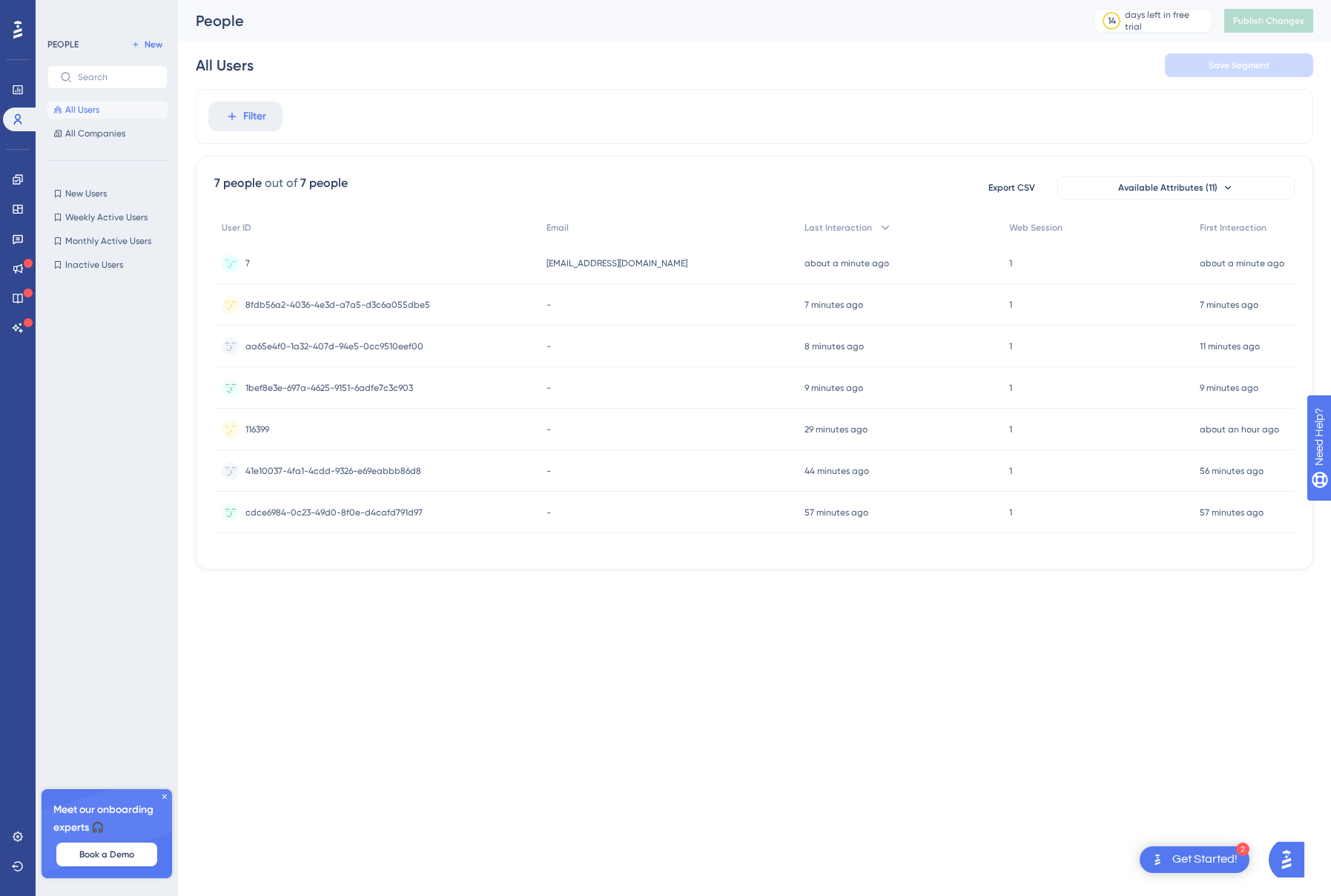
click at [249, 261] on span "7" at bounding box center [248, 263] width 5 height 12
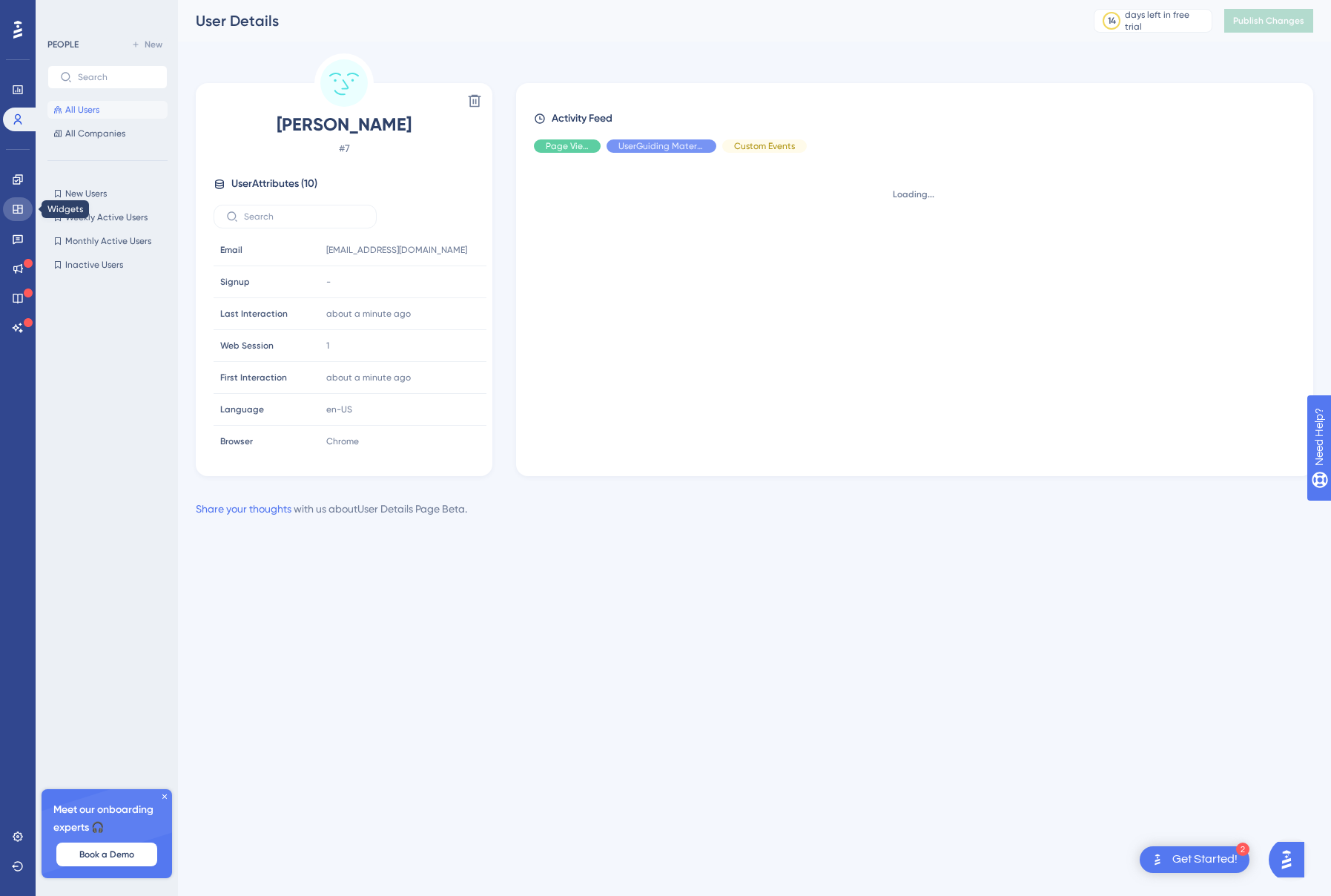
click at [14, 203] on icon at bounding box center [18, 209] width 12 height 12
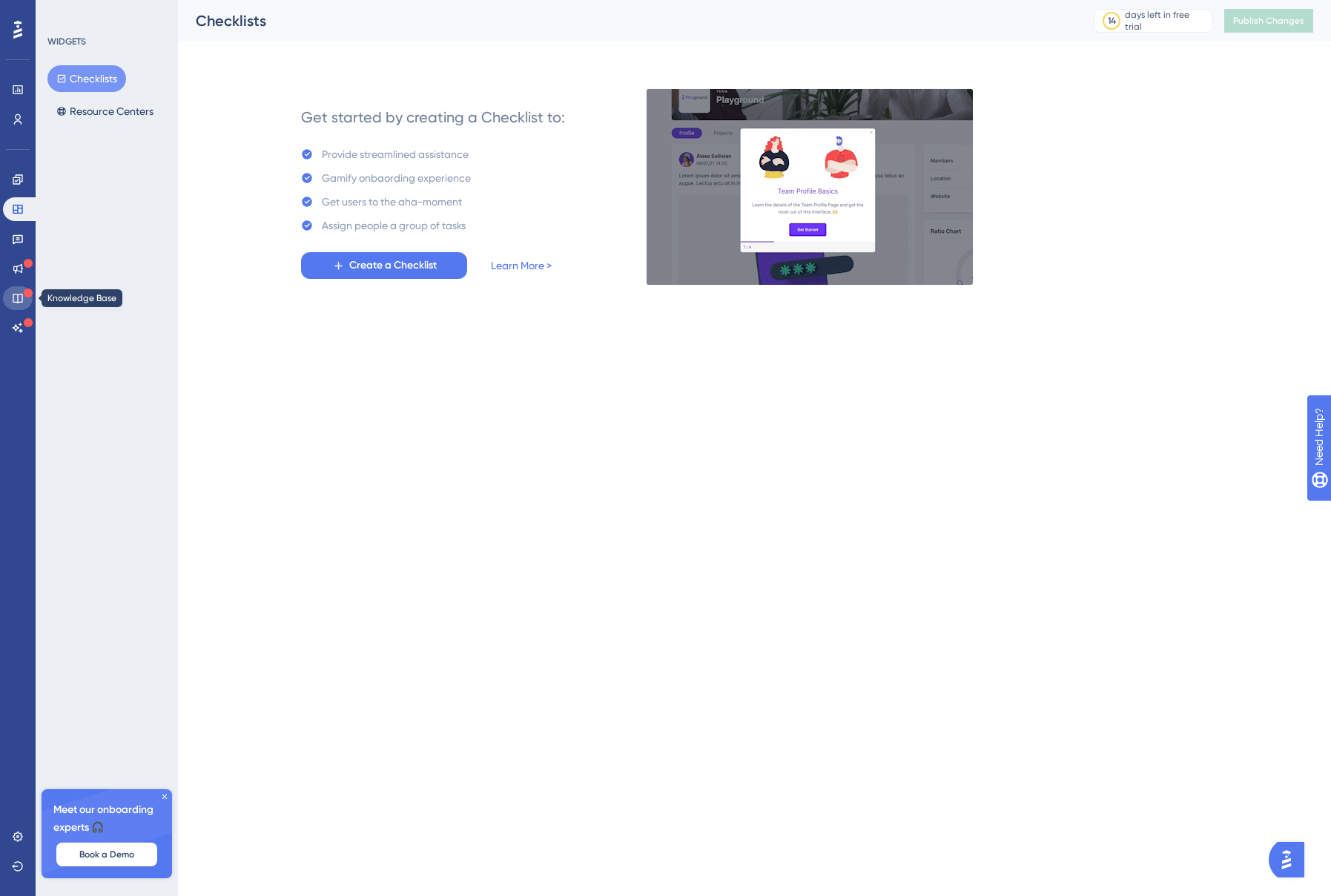
click at [18, 290] on link at bounding box center [18, 298] width 30 height 24
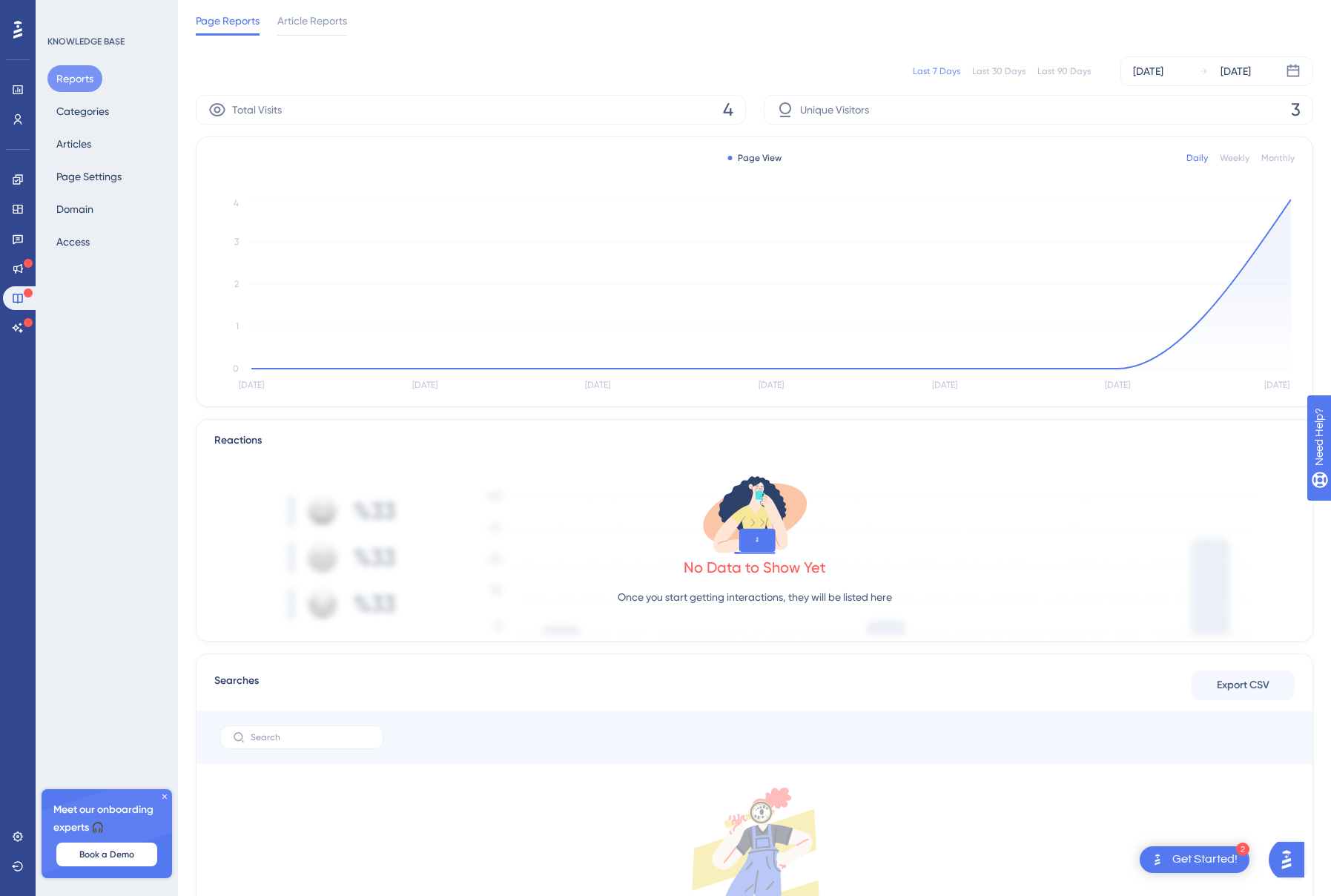
scroll to position [53, 0]
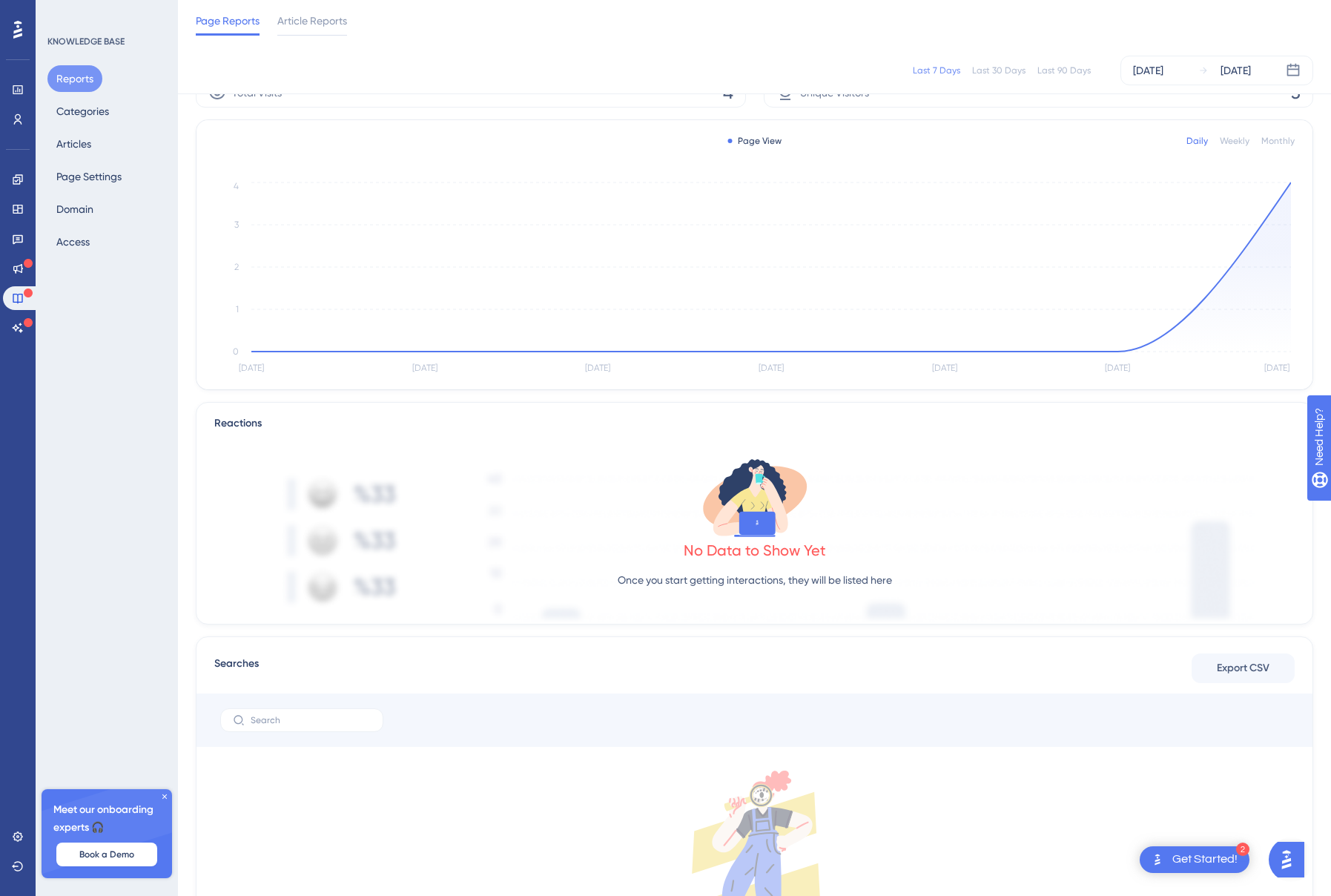
click at [163, 797] on icon at bounding box center [164, 796] width 9 height 9
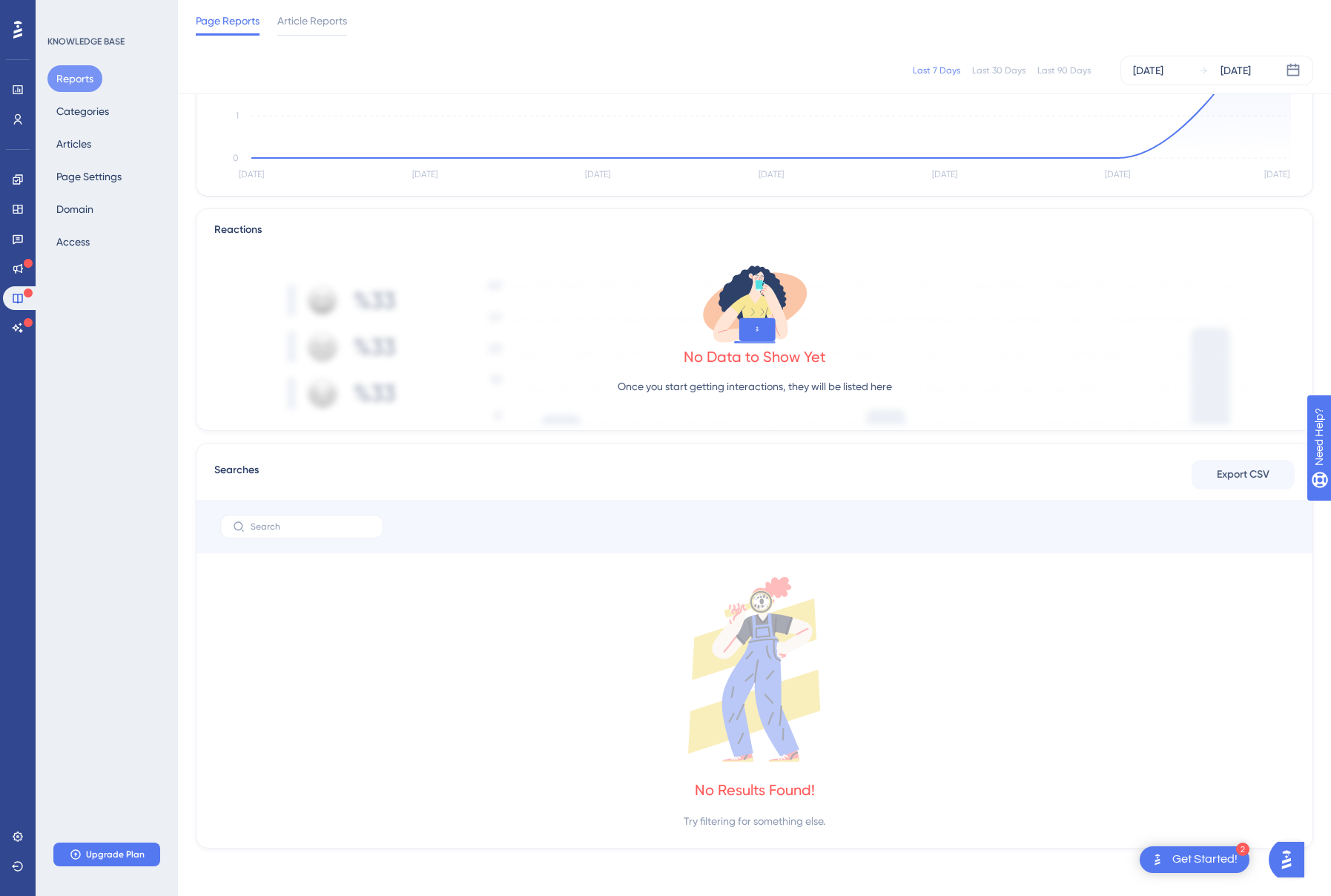
scroll to position [0, 0]
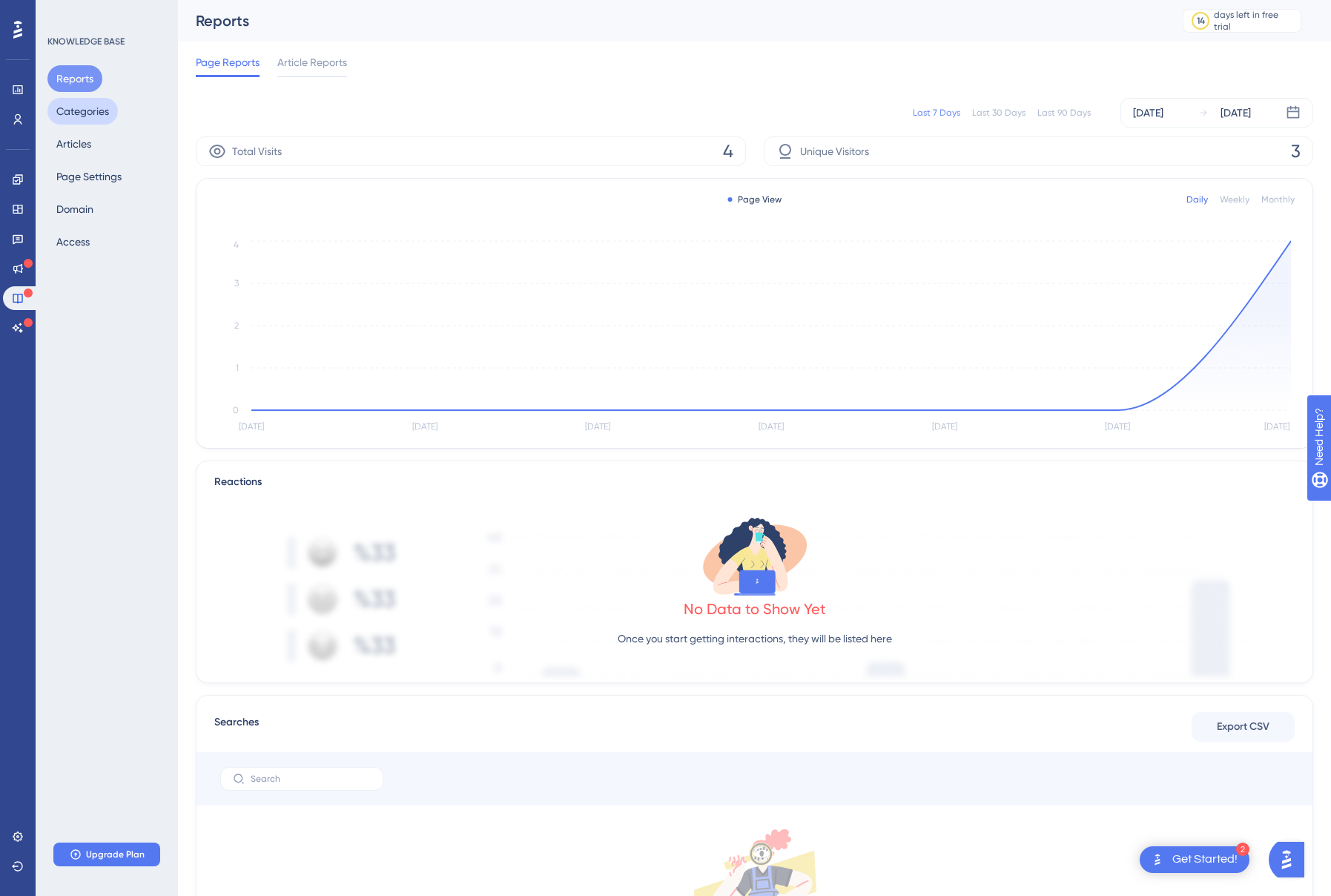
click at [98, 110] on button "Categories" at bounding box center [82, 110] width 70 height 26
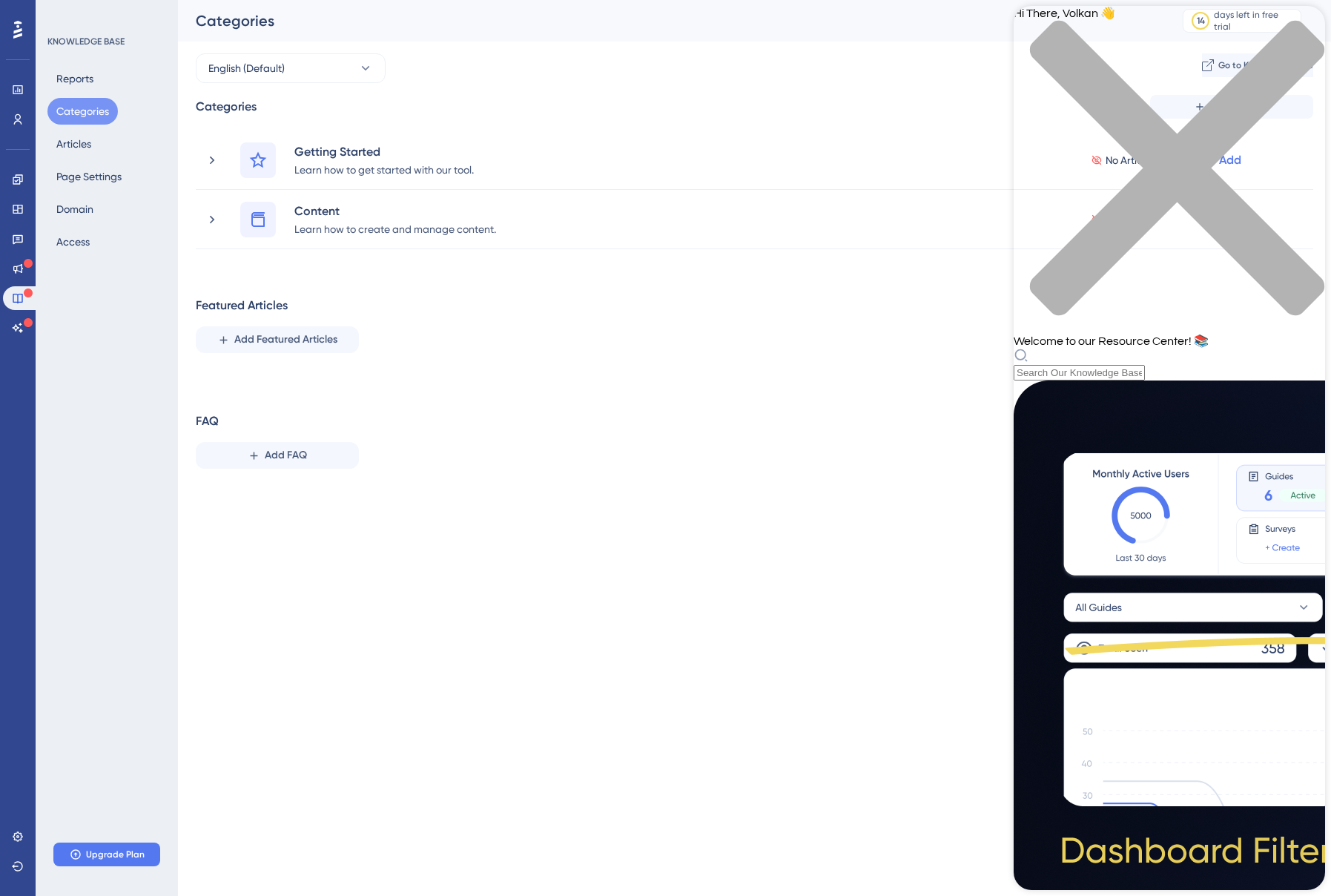
click at [803, 257] on div "Categories Add Category Getting Started Learn how to get started with our tool.…" at bounding box center [754, 288] width 1117 height 386
click at [1298, 23] on div "close resource center" at bounding box center [1169, 177] width 311 height 314
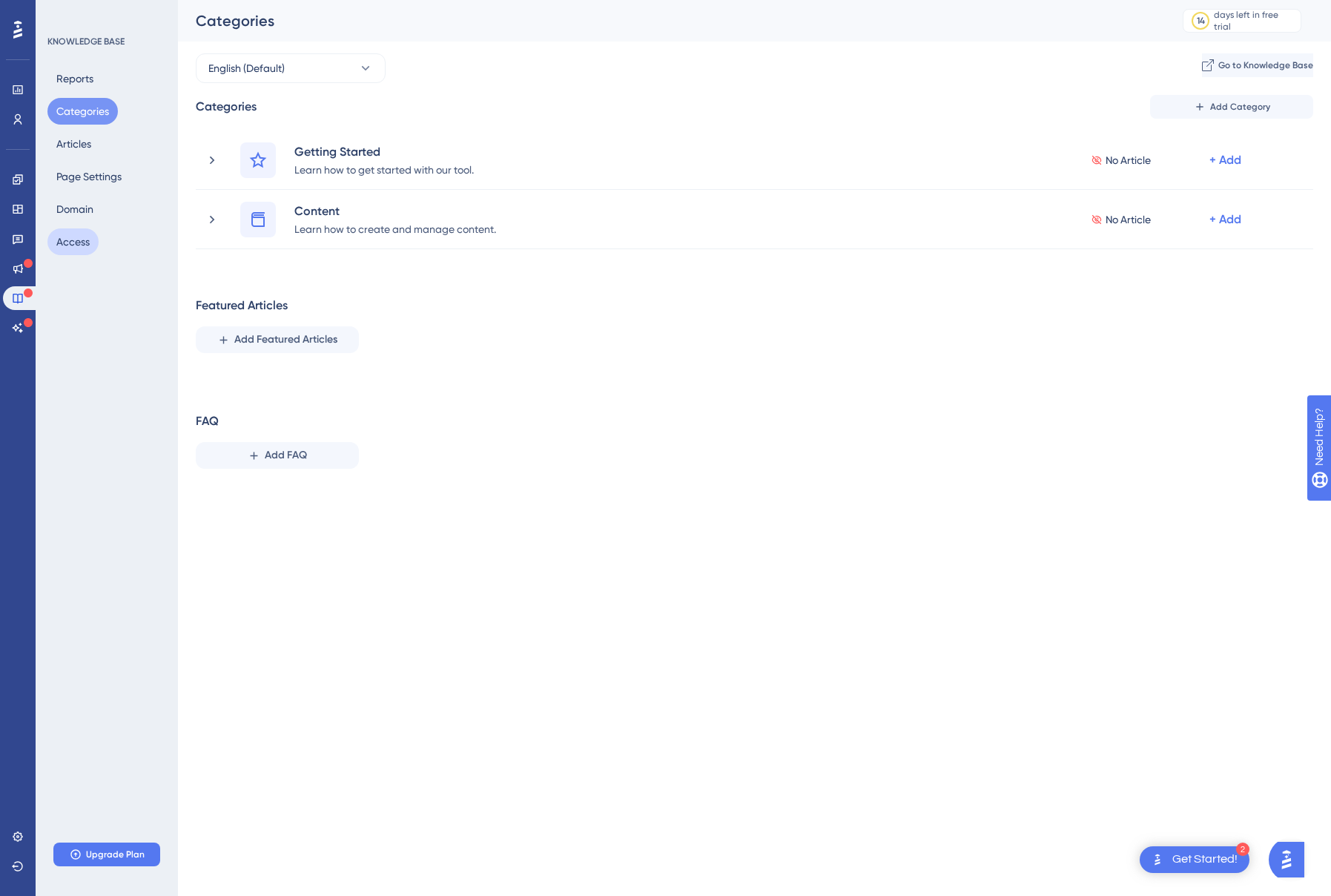
click at [77, 241] on button "Access" at bounding box center [73, 242] width 51 height 26
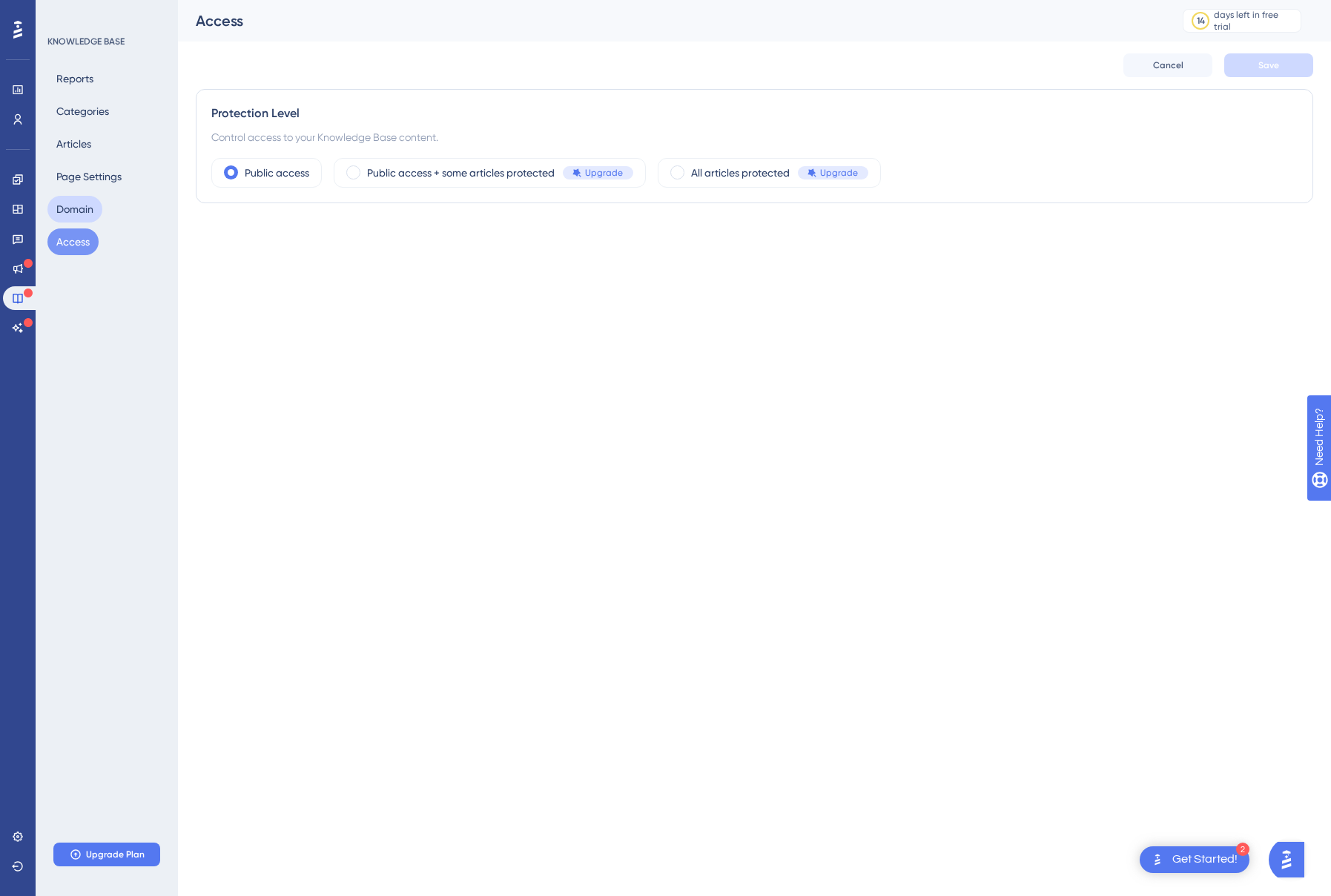
click at [74, 214] on button "Domain" at bounding box center [74, 209] width 55 height 26
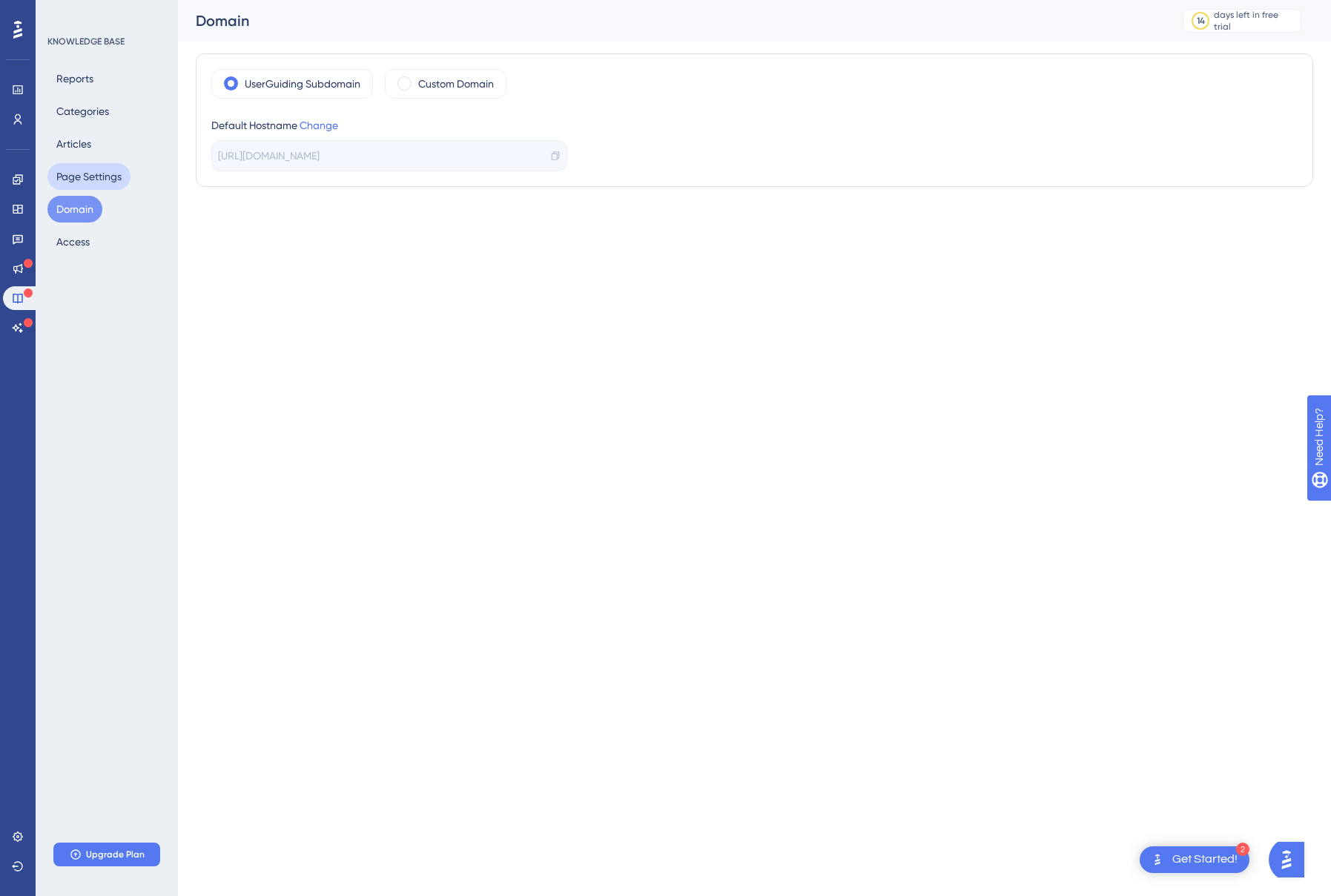
click at [82, 176] on button "Page Settings" at bounding box center [89, 176] width 83 height 26
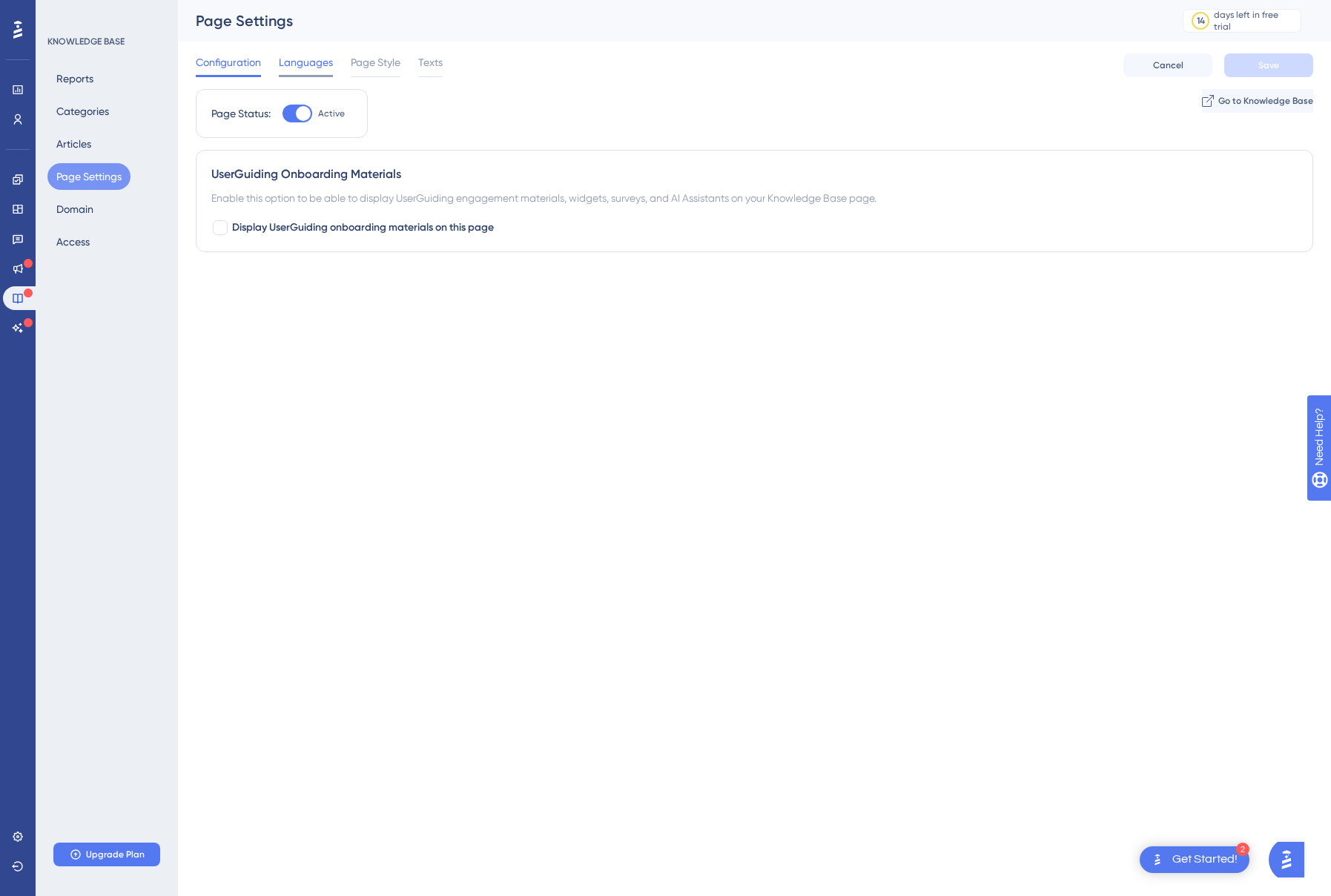
click at [319, 73] on div "Languages" at bounding box center [306, 66] width 54 height 24
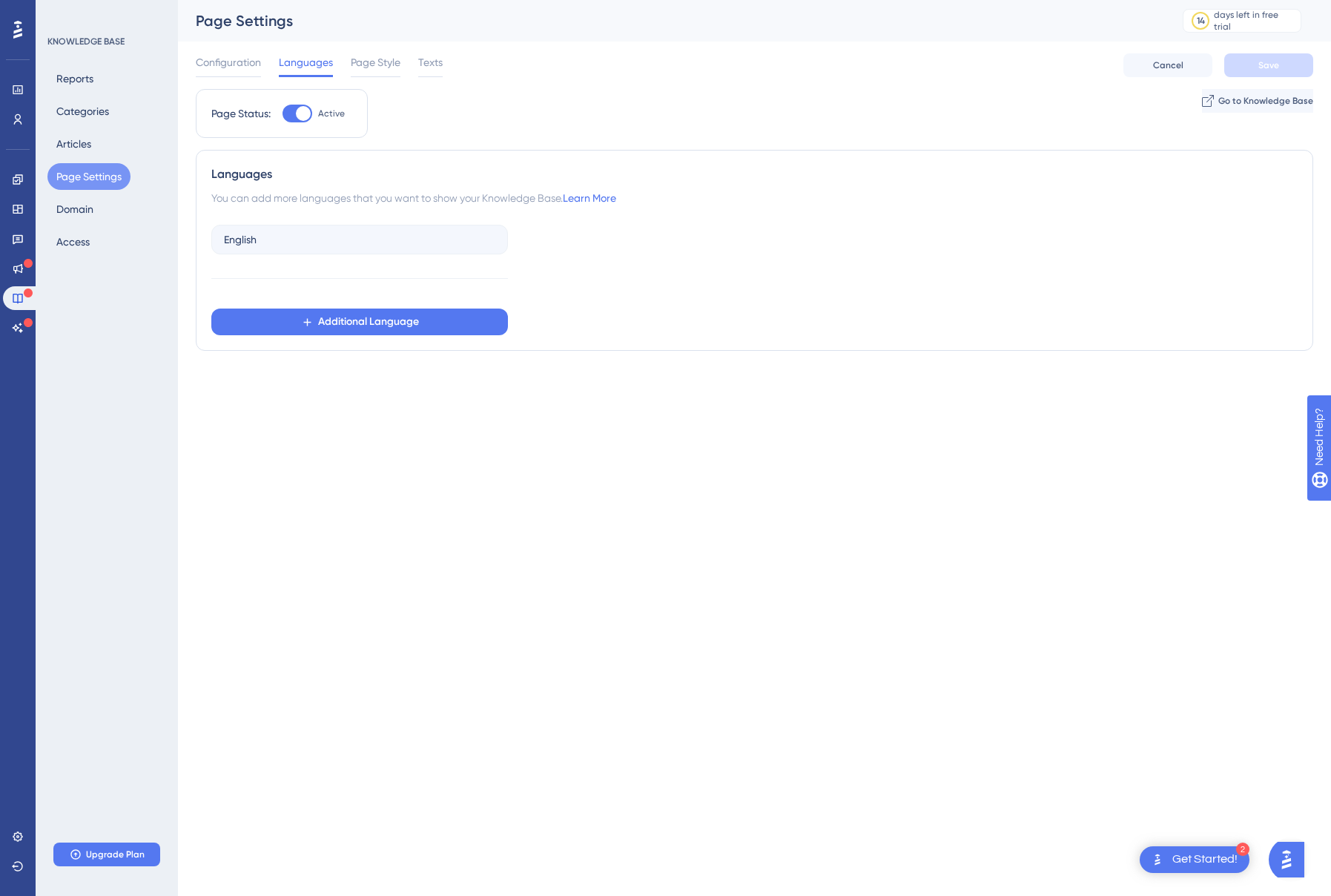
click at [342, 69] on div "Configuration Languages Page Style Texts" at bounding box center [319, 66] width 247 height 24
click at [354, 69] on span "Page Style" at bounding box center [376, 62] width 50 height 18
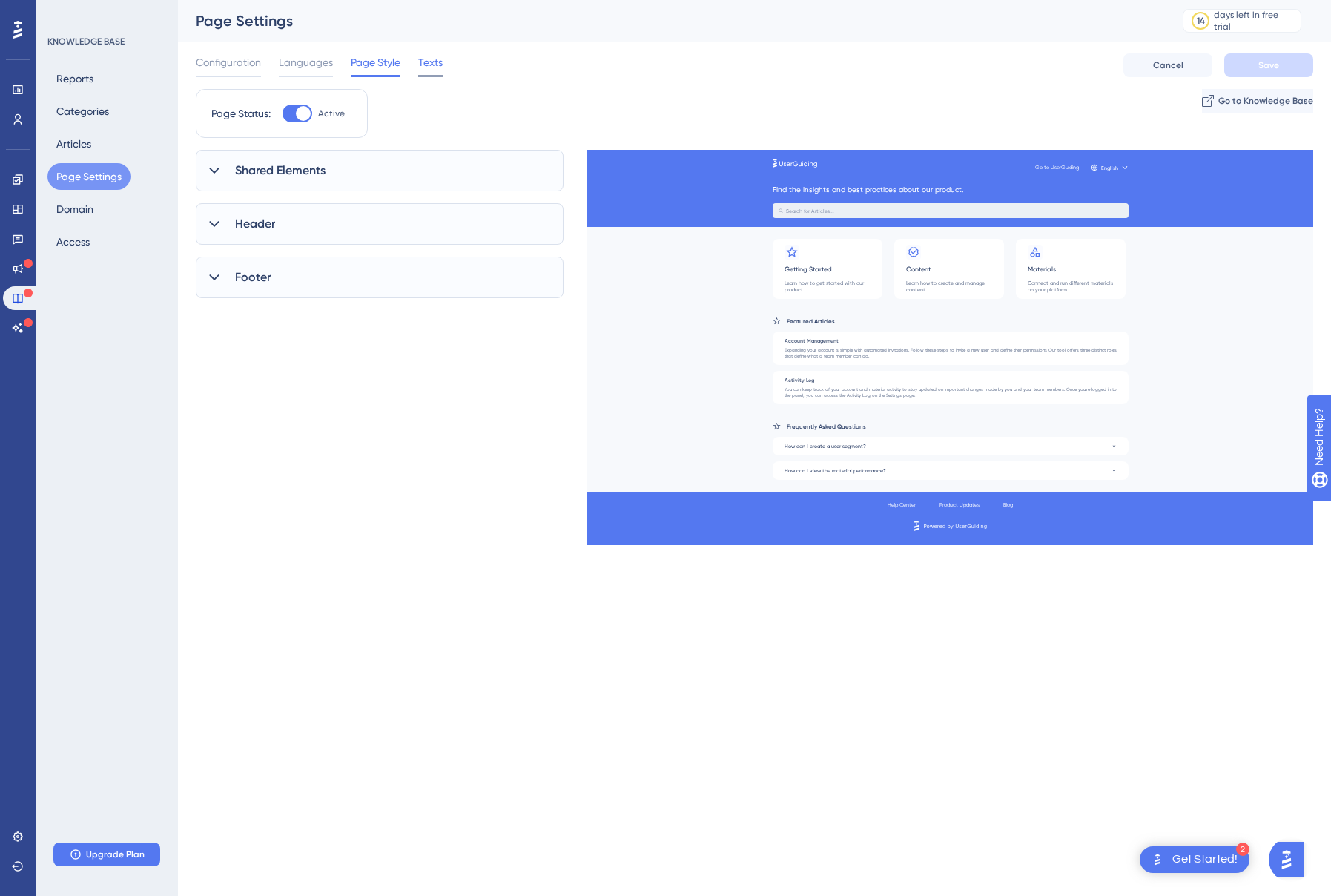
click at [430, 68] on span "Texts" at bounding box center [430, 62] width 25 height 18
click at [196, 68] on span "Configuration" at bounding box center [229, 62] width 66 height 18
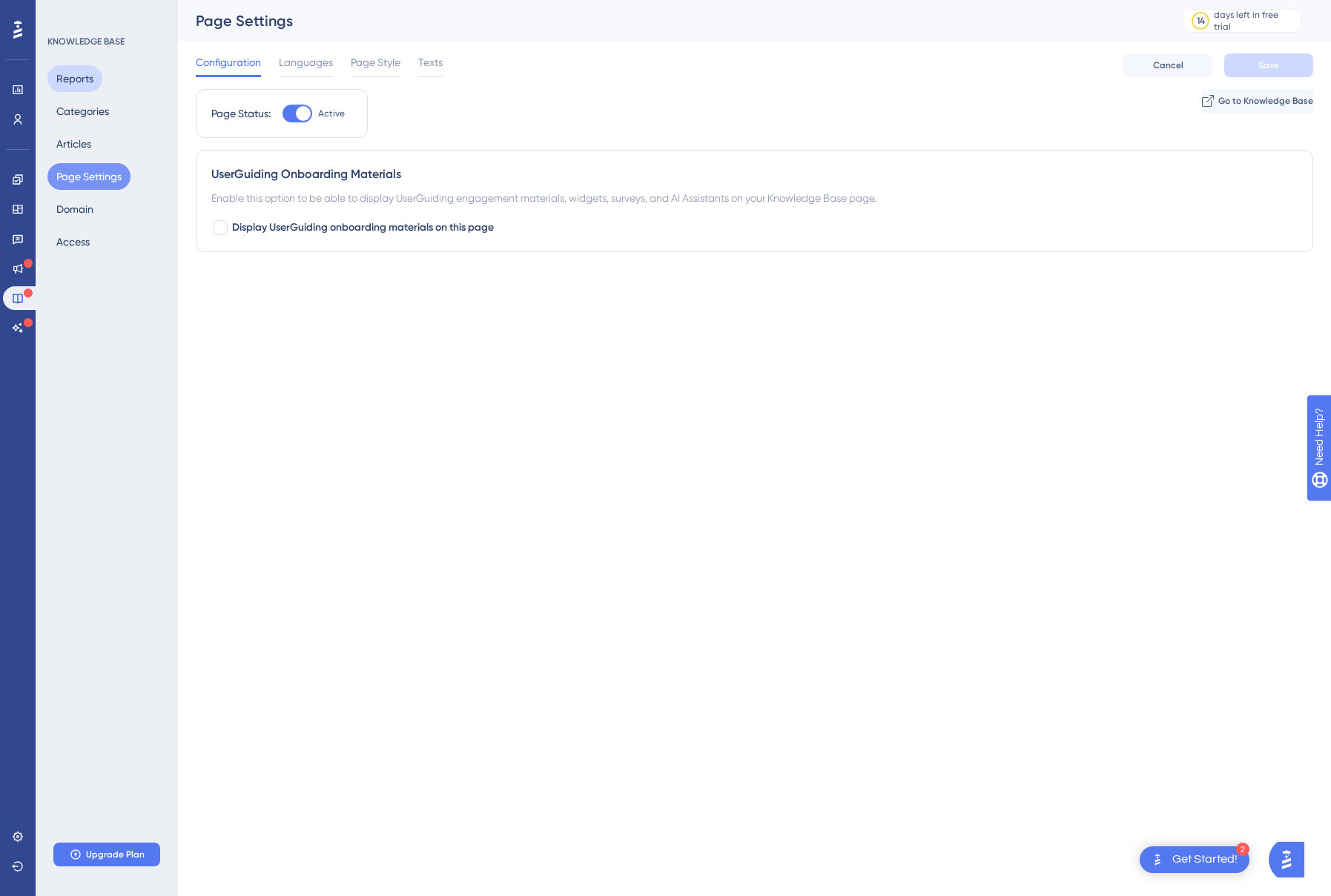
click at [74, 77] on button "Reports" at bounding box center [74, 78] width 55 height 26
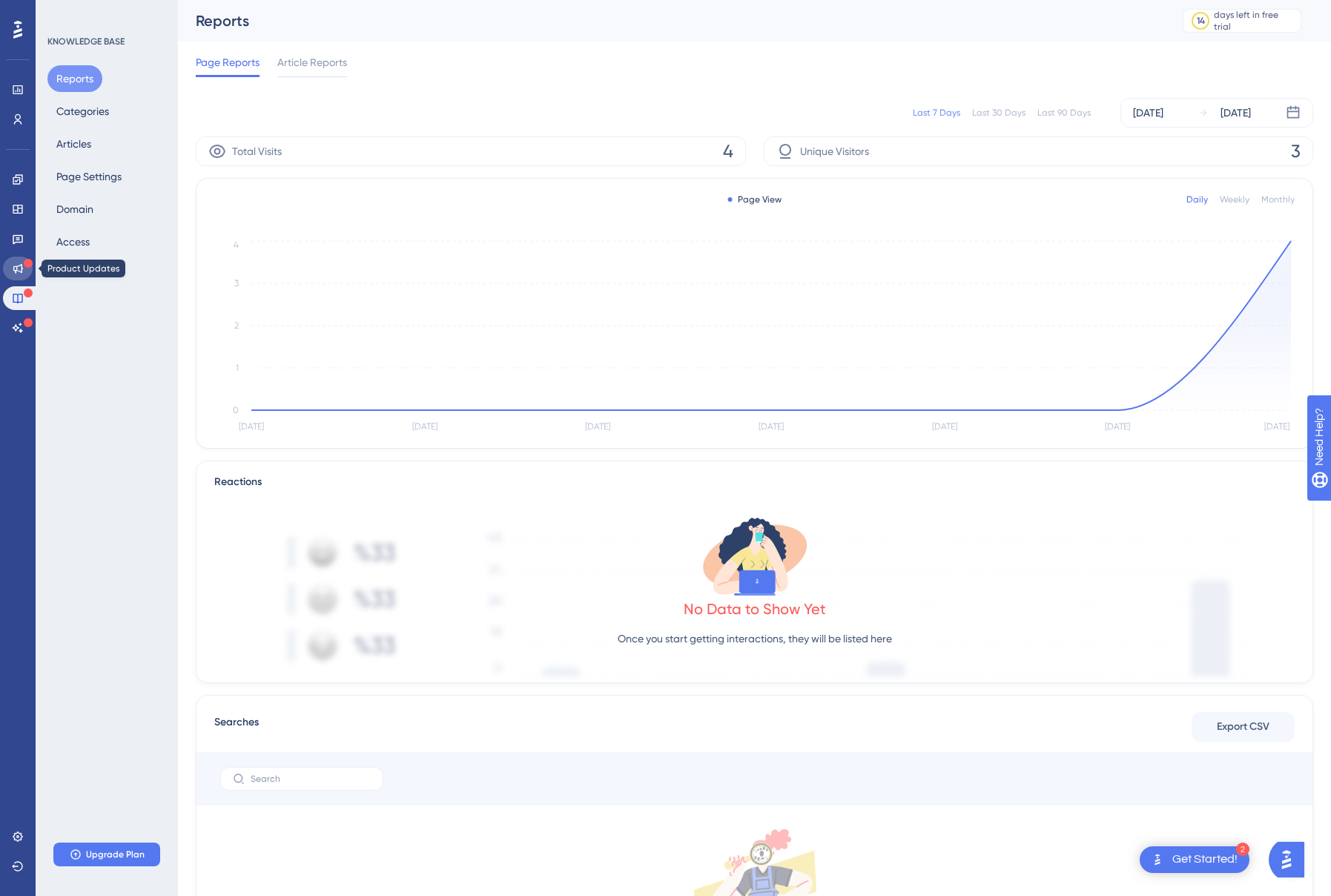
click at [16, 278] on link at bounding box center [18, 269] width 30 height 24
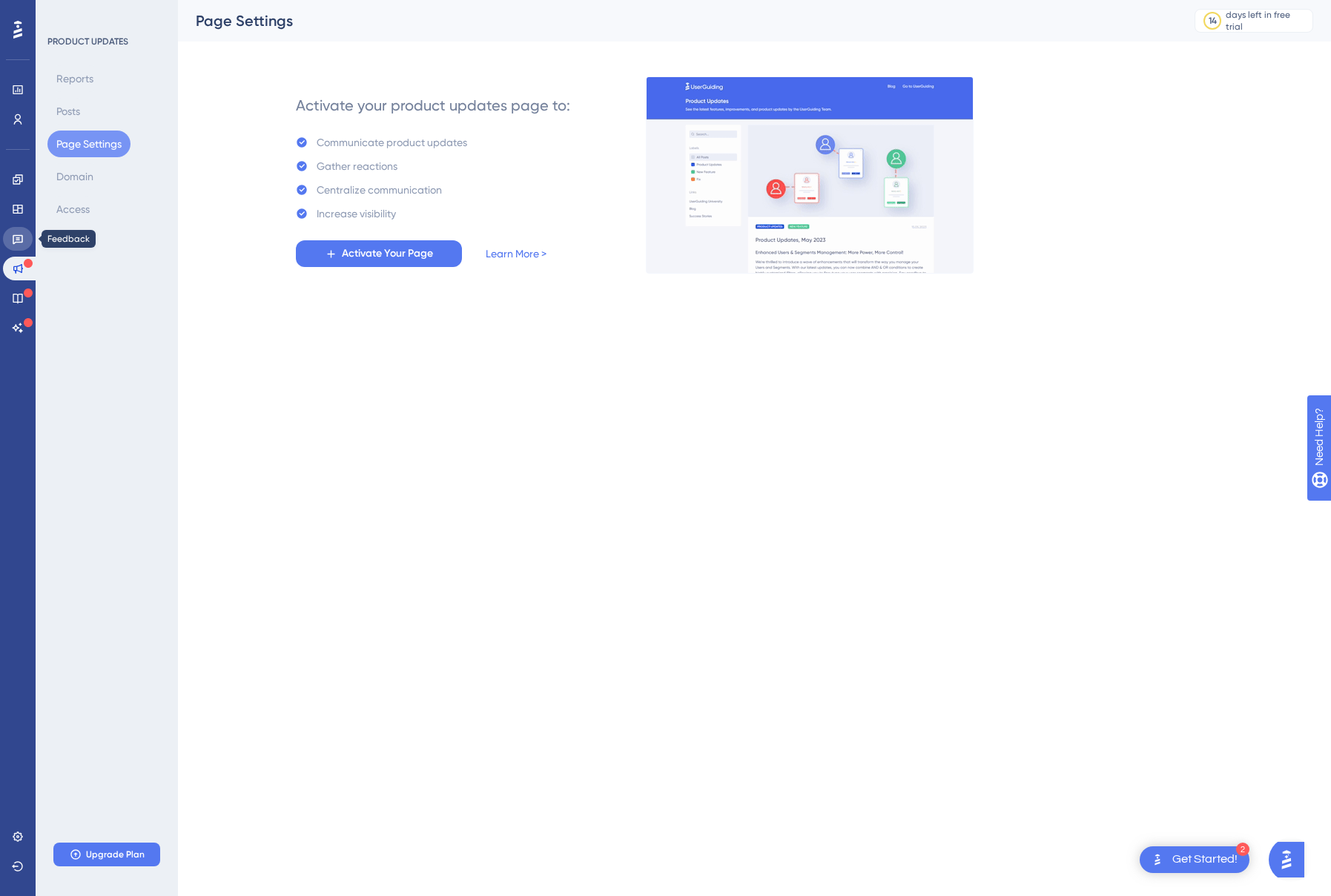
click at [15, 236] on icon at bounding box center [18, 238] width 12 height 12
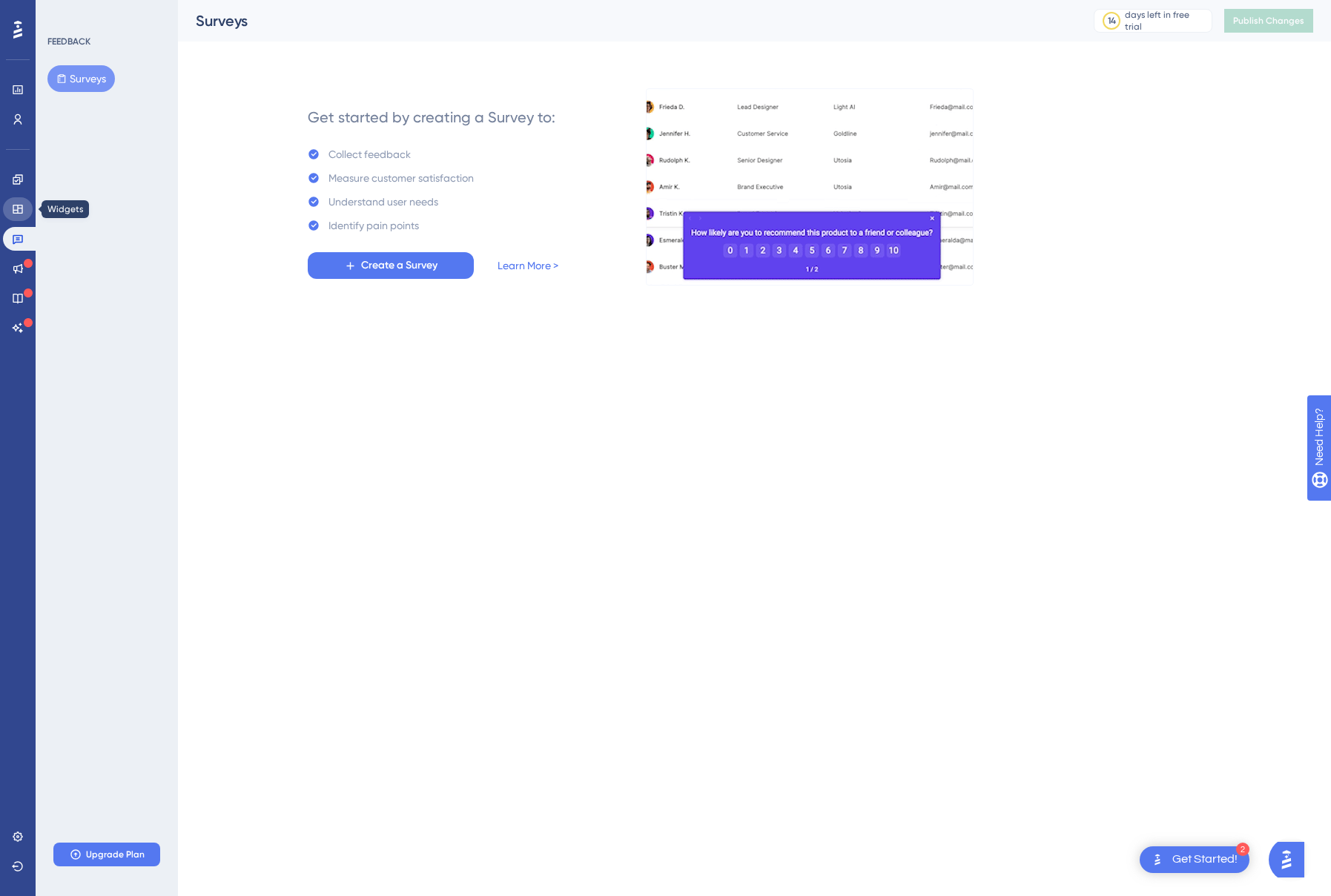
click at [16, 210] on icon at bounding box center [18, 209] width 10 height 9
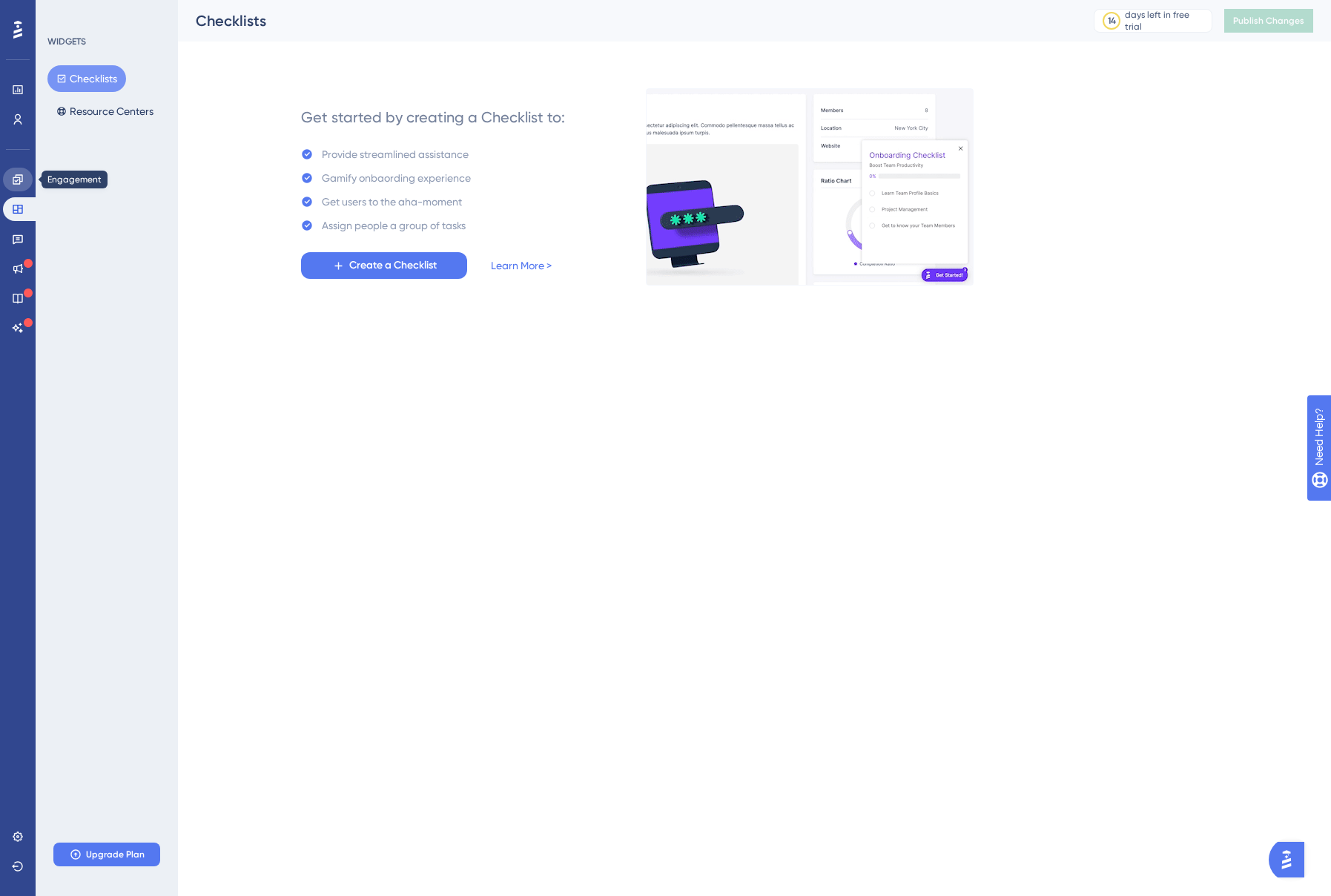
click at [17, 187] on link at bounding box center [18, 180] width 30 height 24
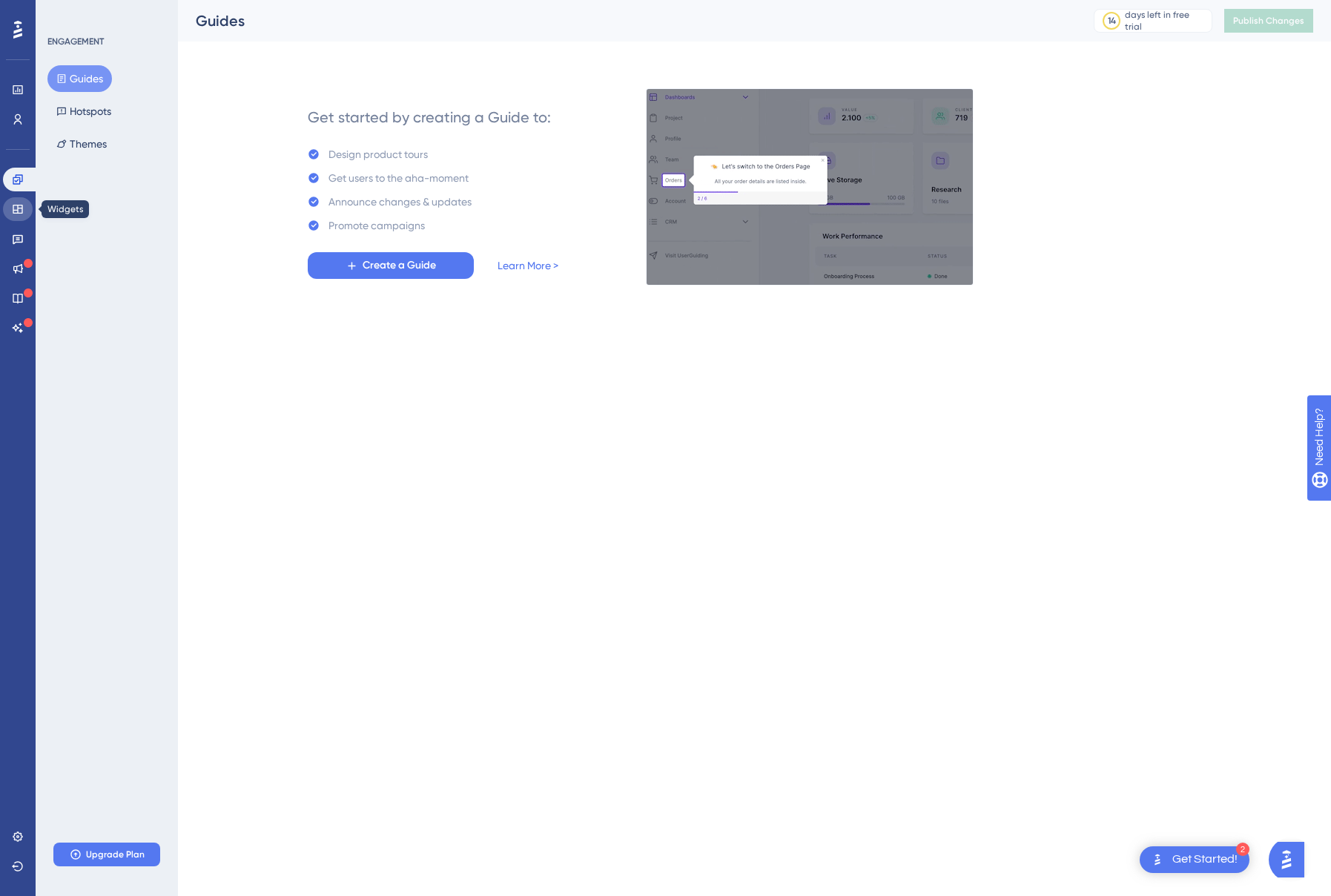
click at [25, 204] on link at bounding box center [18, 210] width 30 height 24
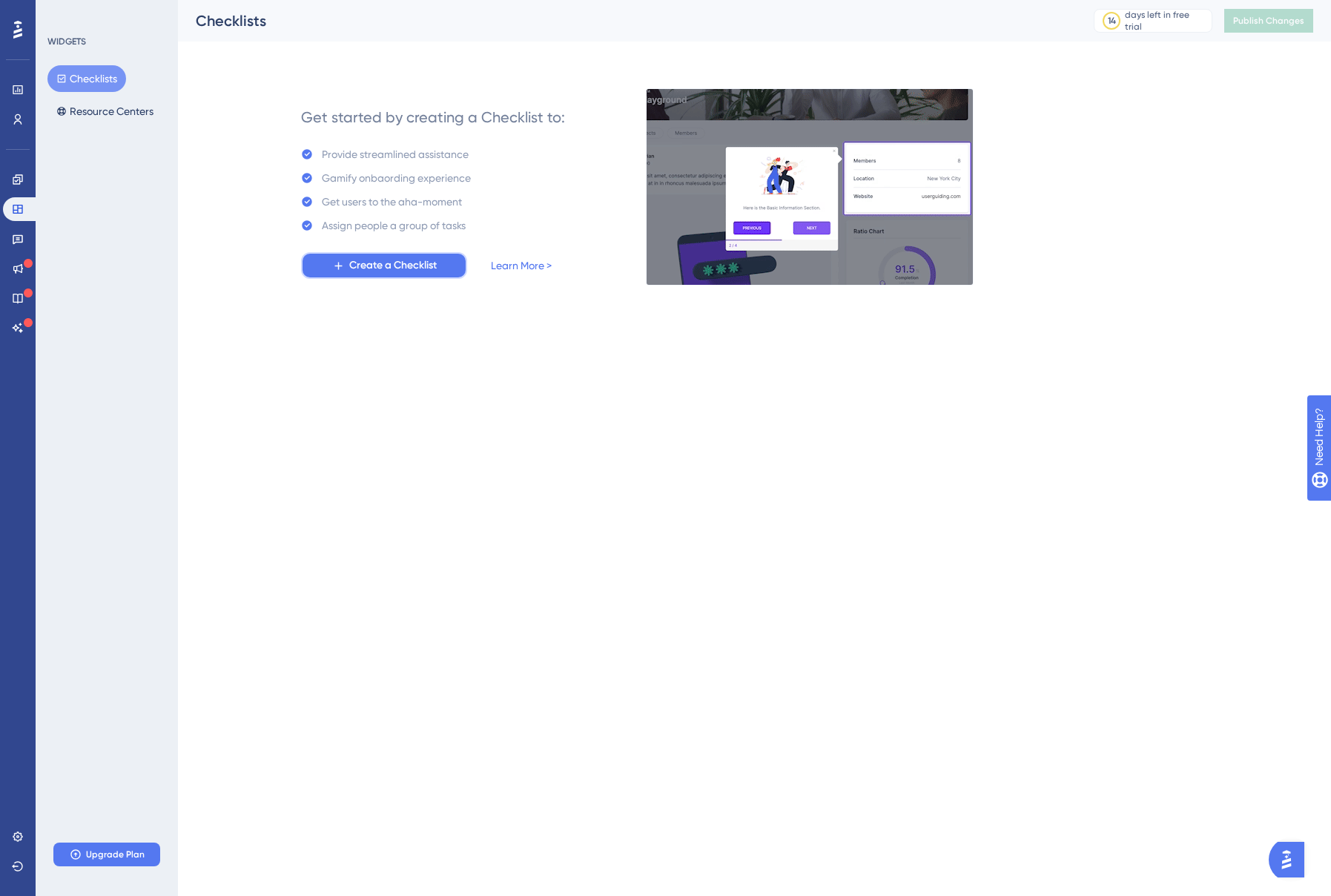
click at [380, 270] on span "Create a Checklist" at bounding box center [393, 266] width 87 height 18
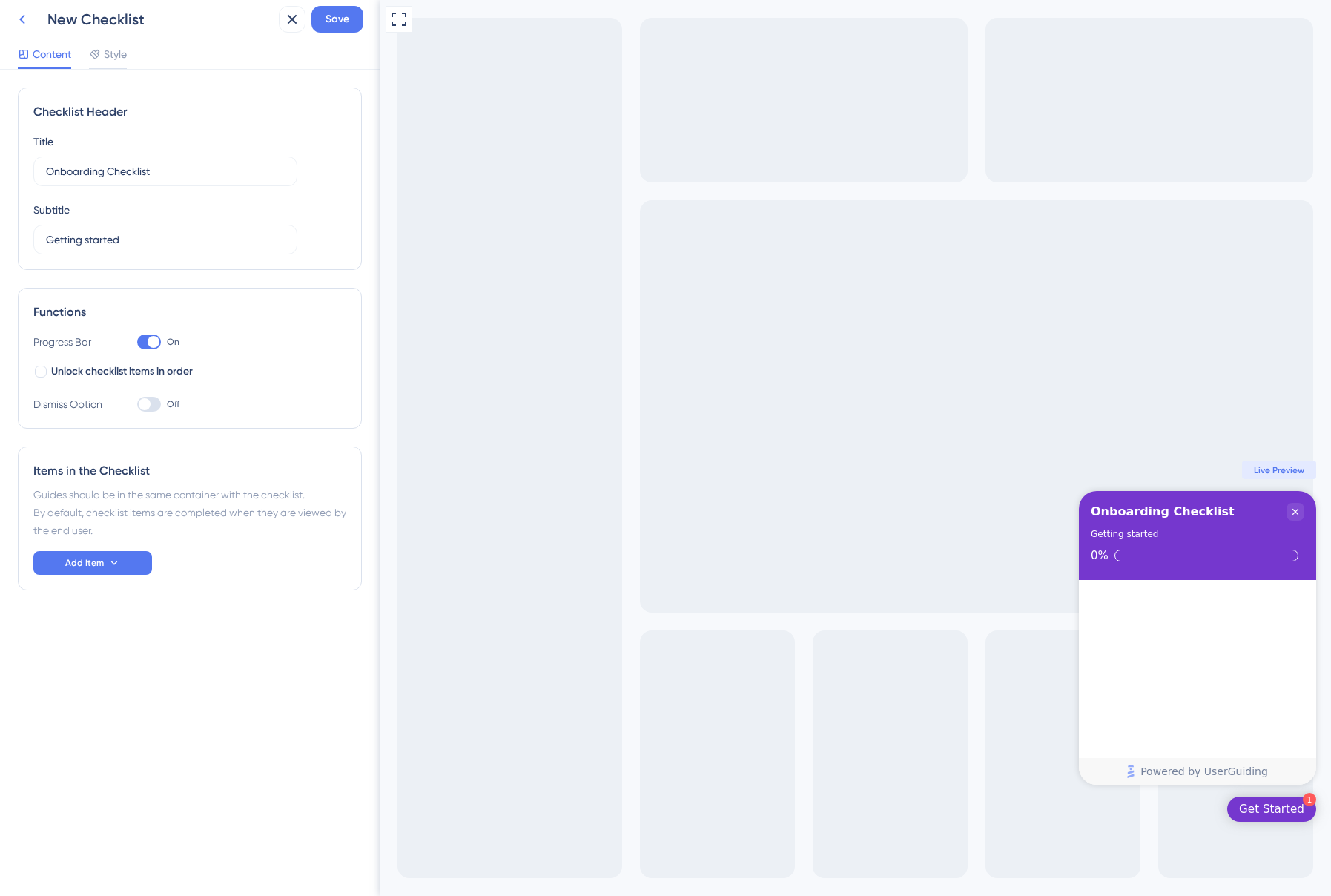
click at [24, 22] on icon at bounding box center [22, 19] width 18 height 18
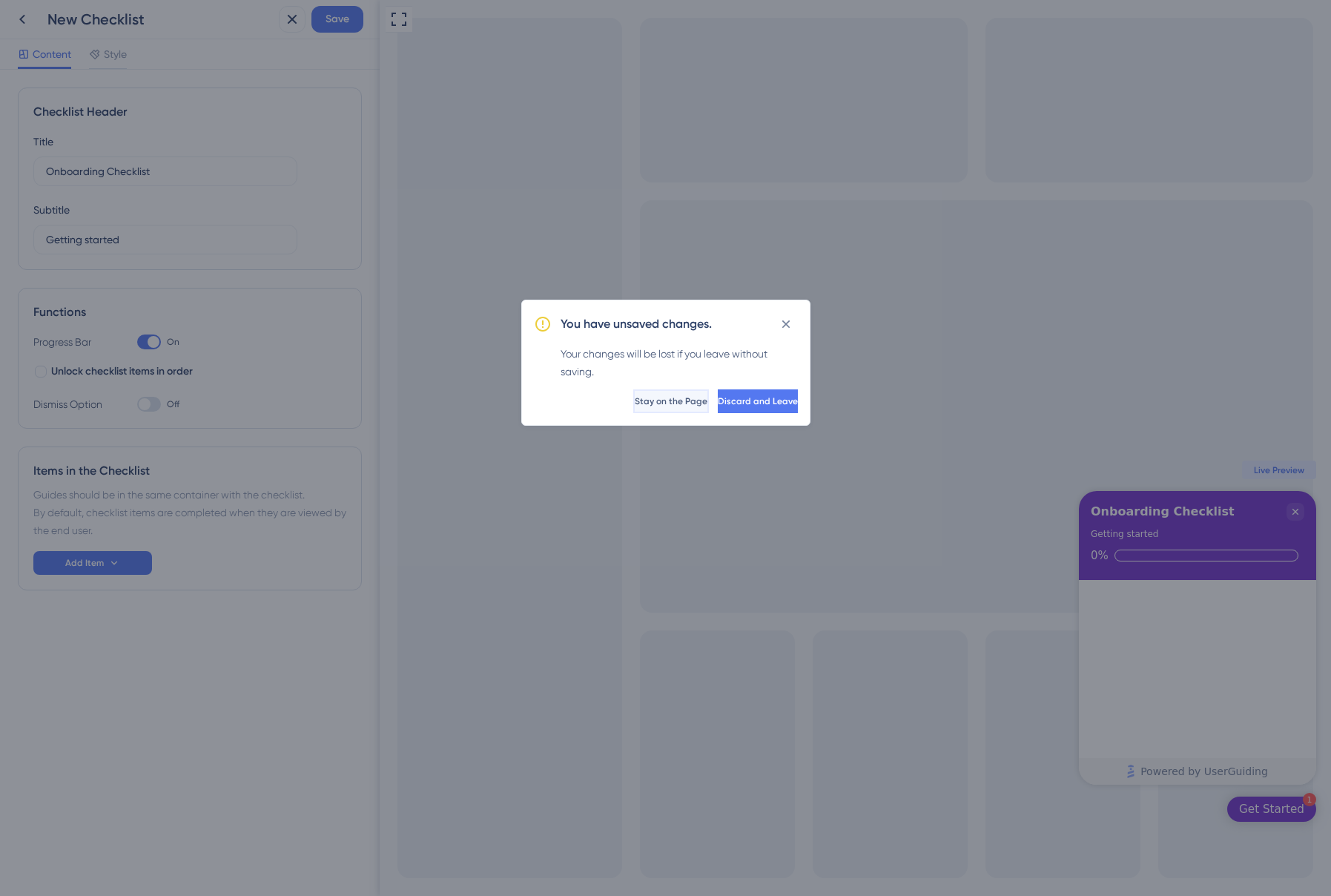
click at [635, 406] on span "Stay on the Page" at bounding box center [671, 401] width 73 height 12
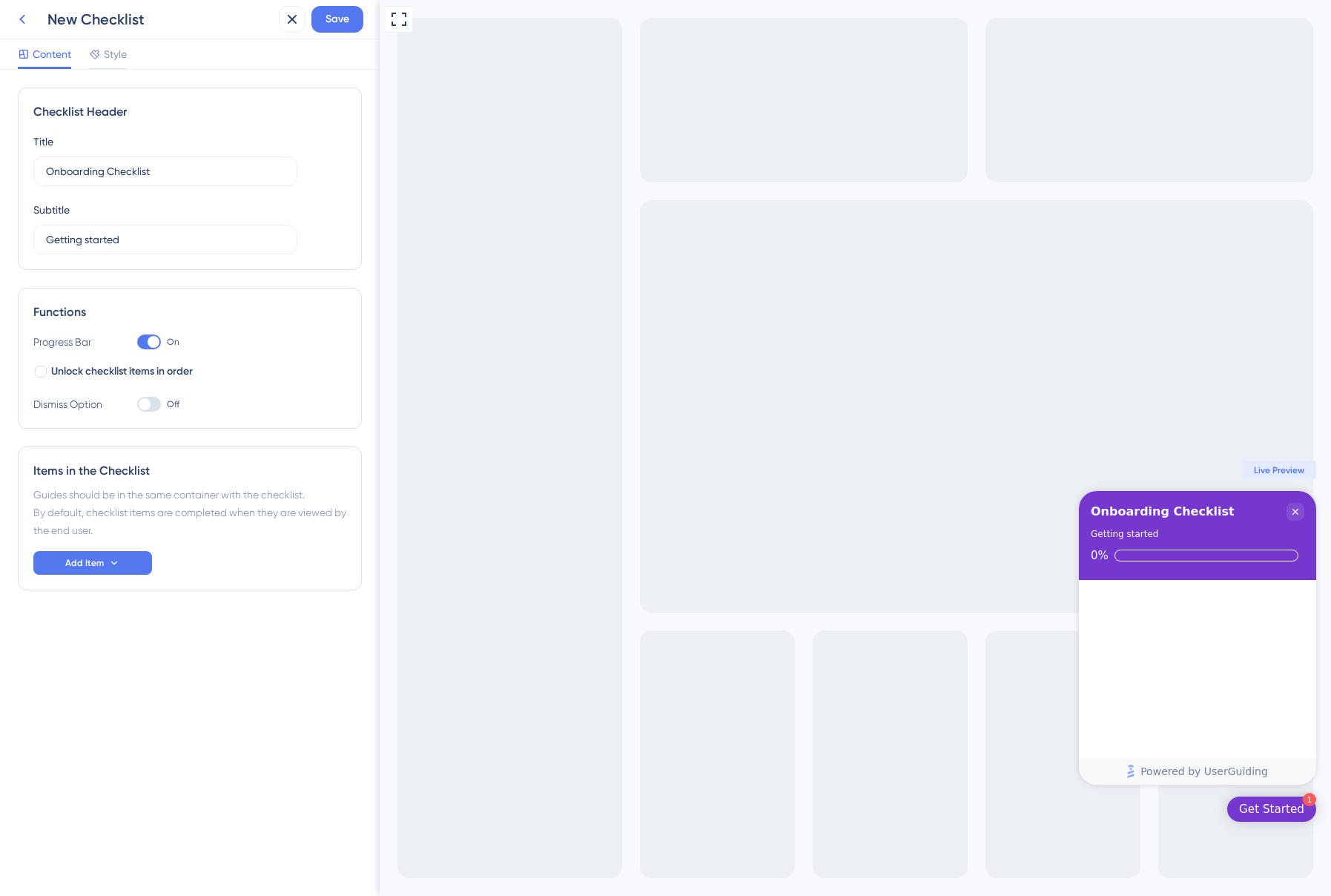
click at [23, 25] on icon at bounding box center [22, 19] width 18 height 18
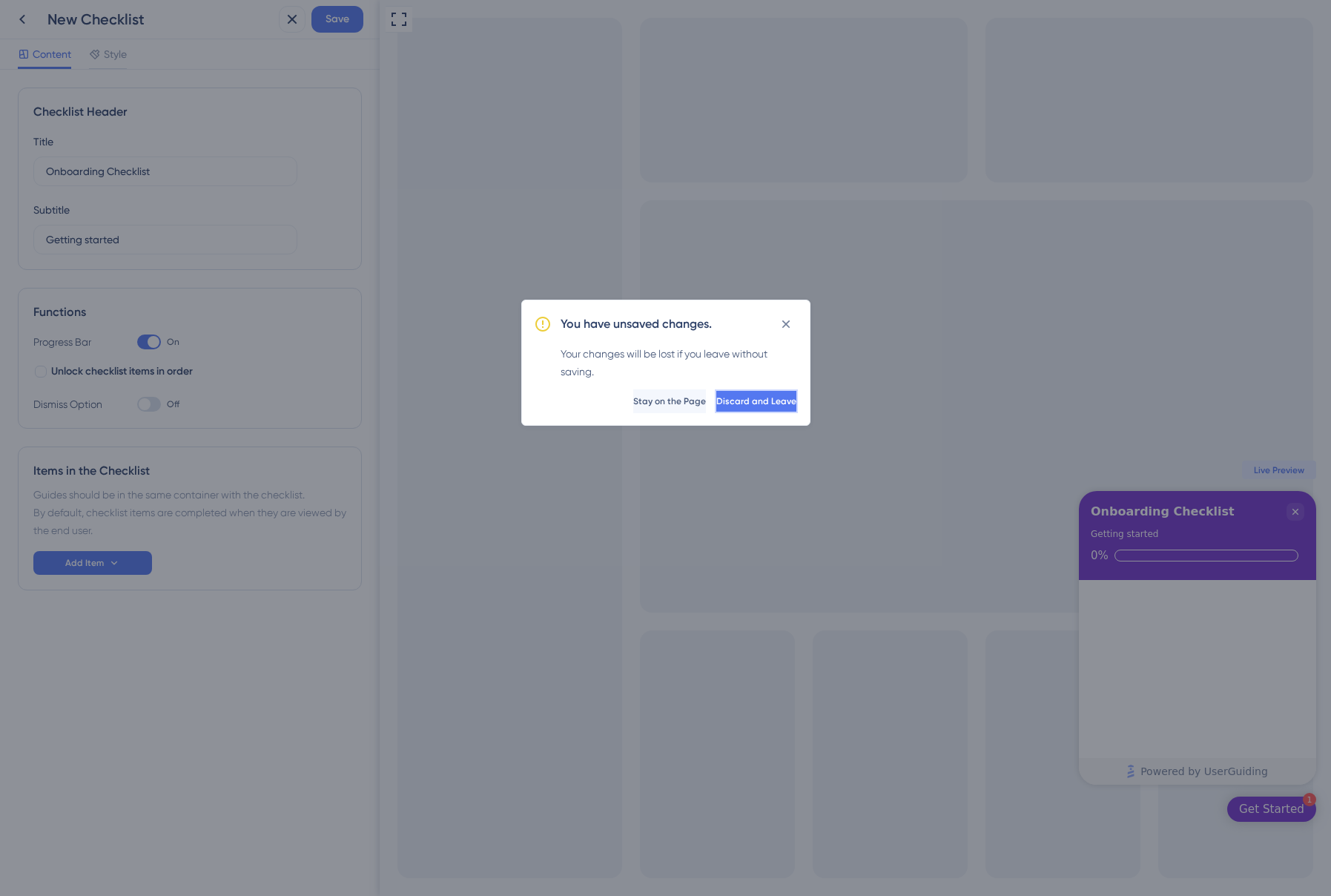
click at [769, 406] on span "Discard and Leave" at bounding box center [757, 401] width 80 height 12
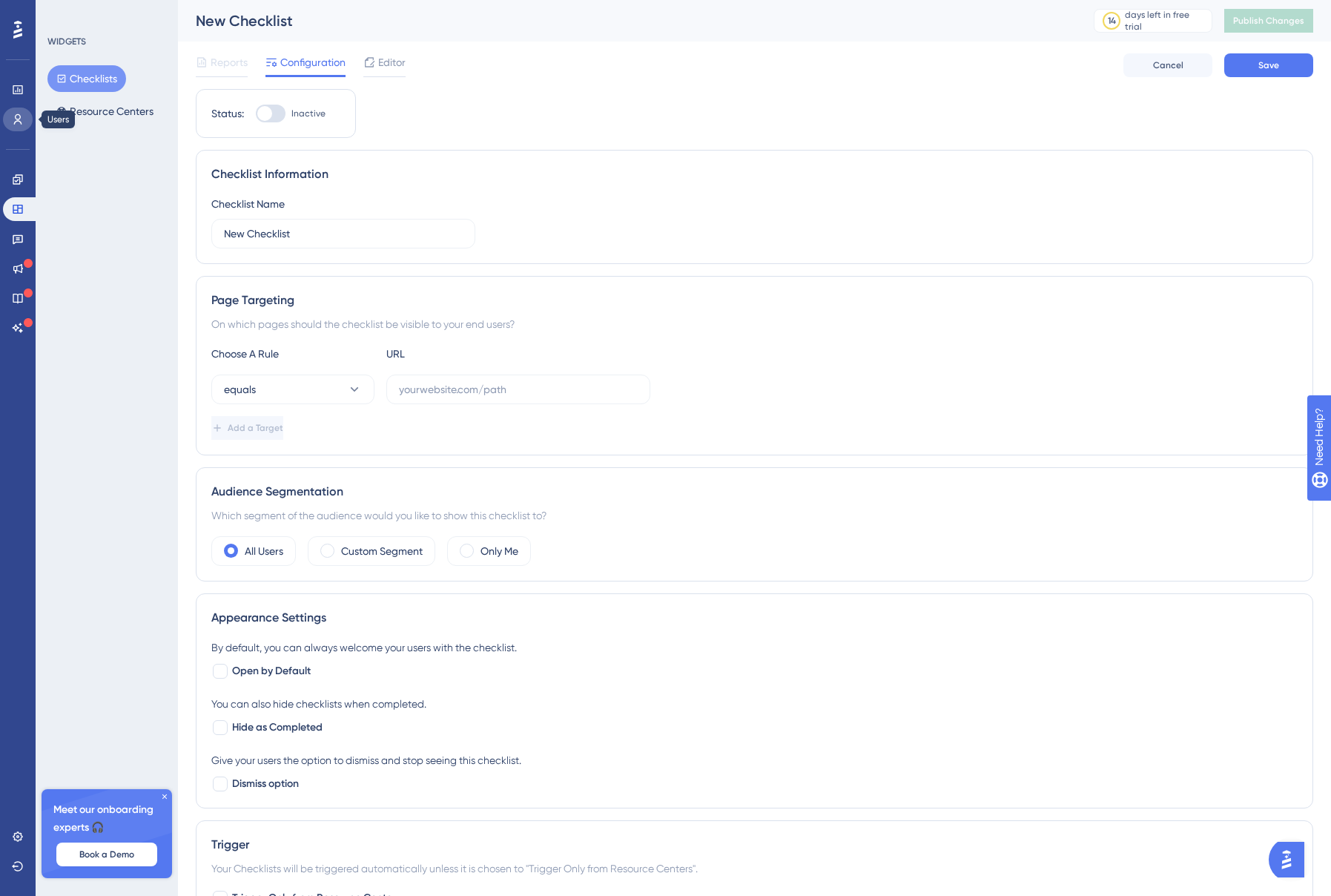
click at [22, 109] on link at bounding box center [18, 119] width 30 height 24
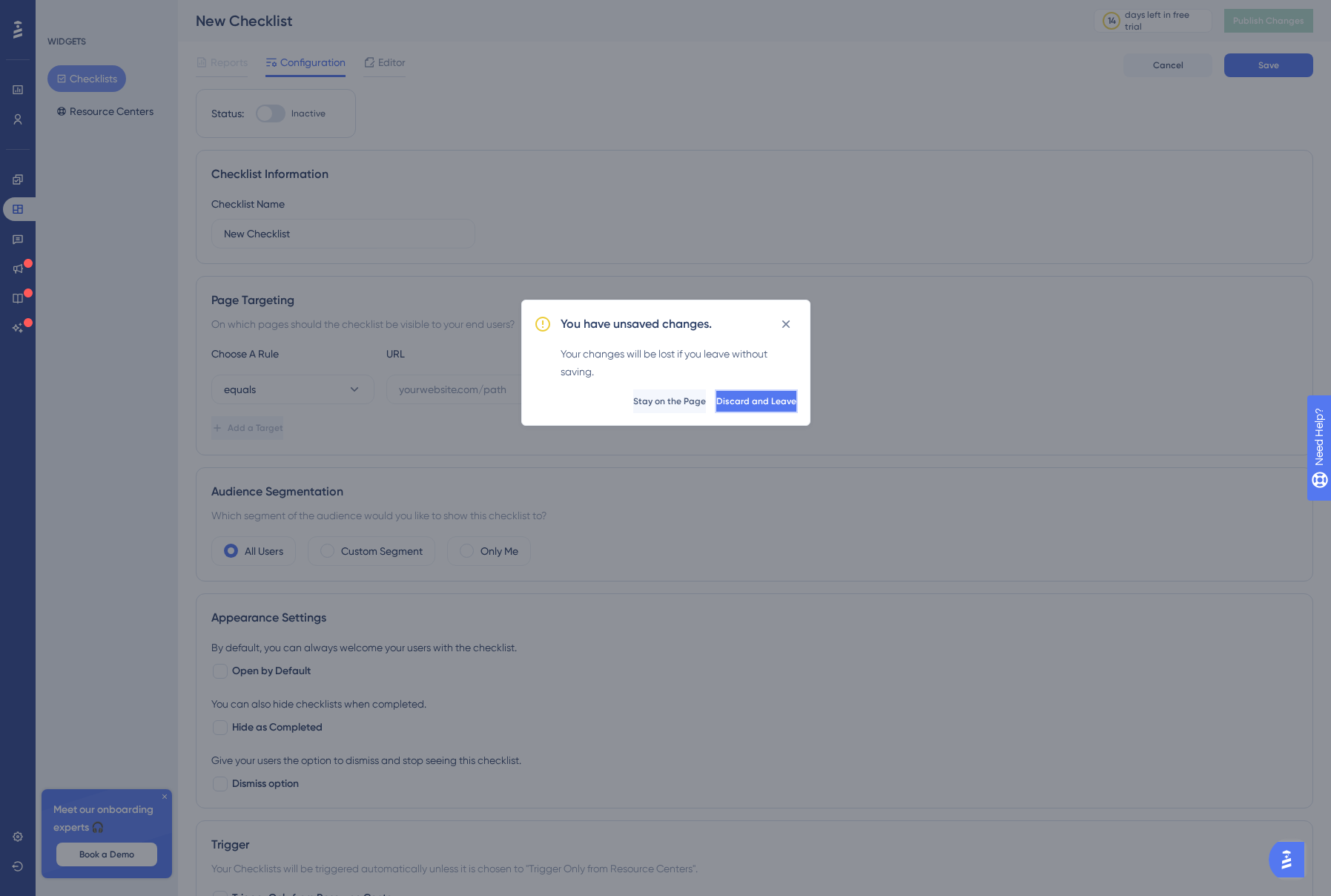
click at [722, 396] on span "Discard and Leave" at bounding box center [757, 401] width 80 height 12
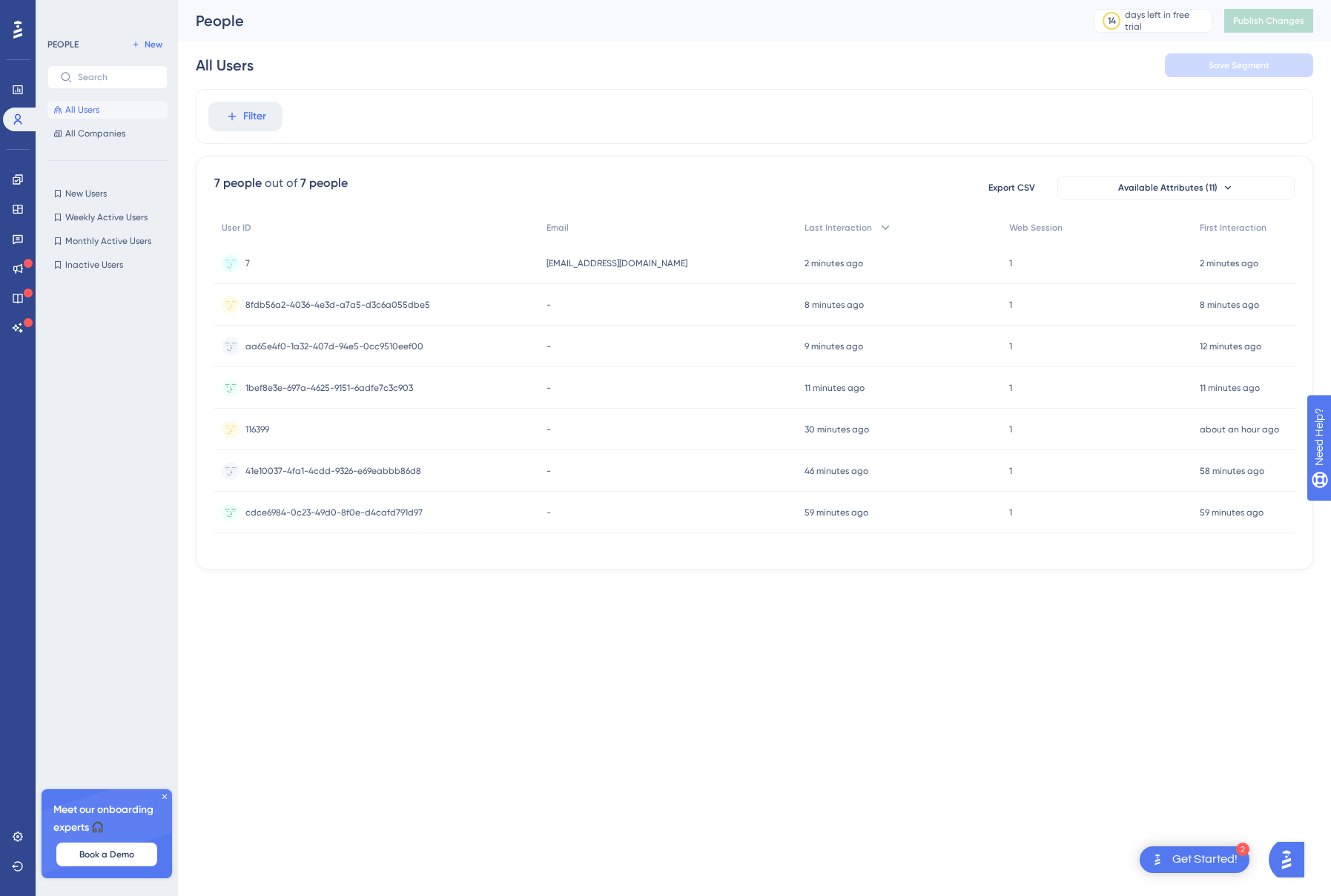
click at [613, 0] on html "2 Get Started! Performance Users Engagement Widgets Feedback Product Updates Kn…" at bounding box center [666, 0] width 1331 height 0
click at [16, 230] on link at bounding box center [18, 239] width 30 height 24
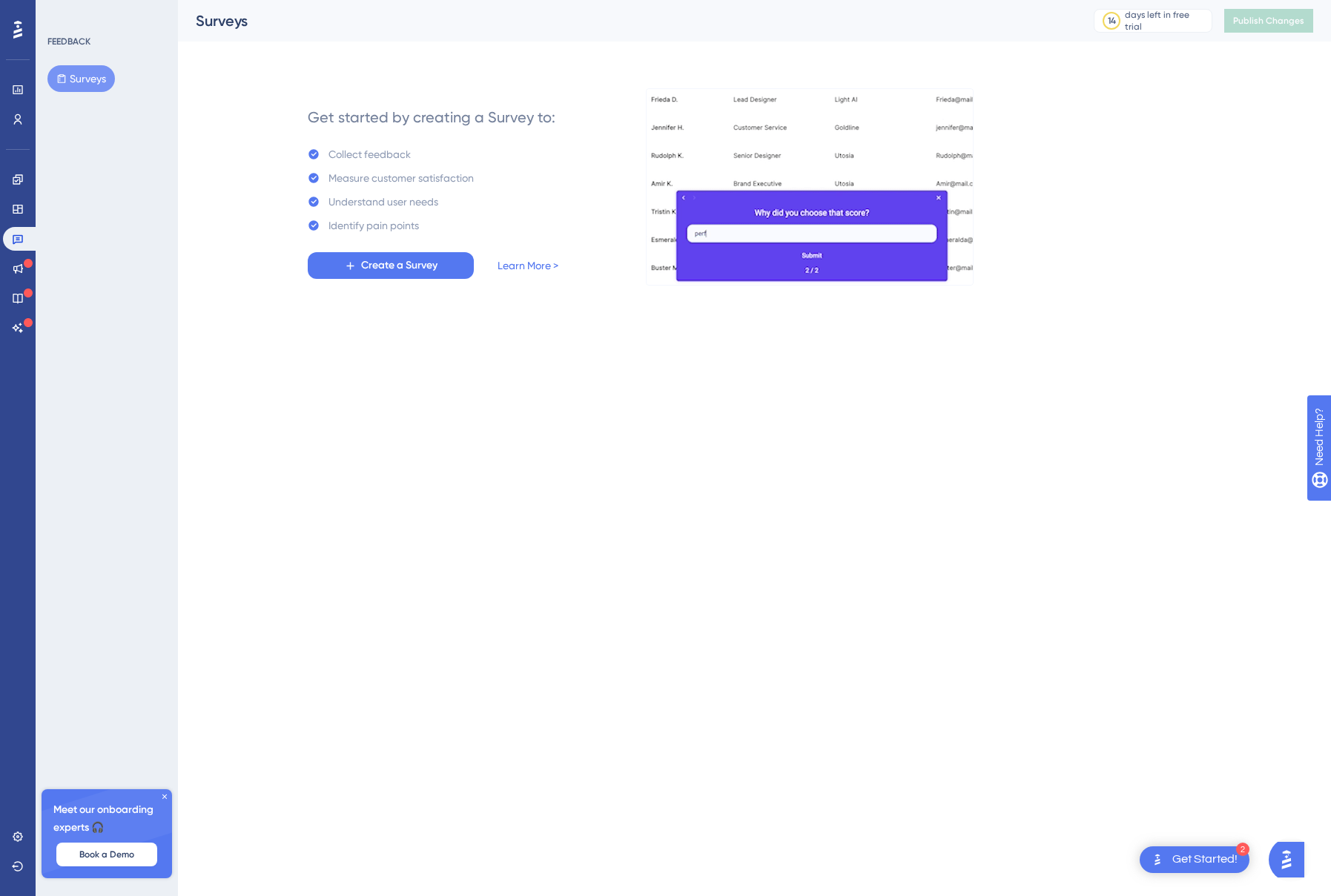
click at [382, 267] on span "Create a Survey" at bounding box center [400, 266] width 77 height 18
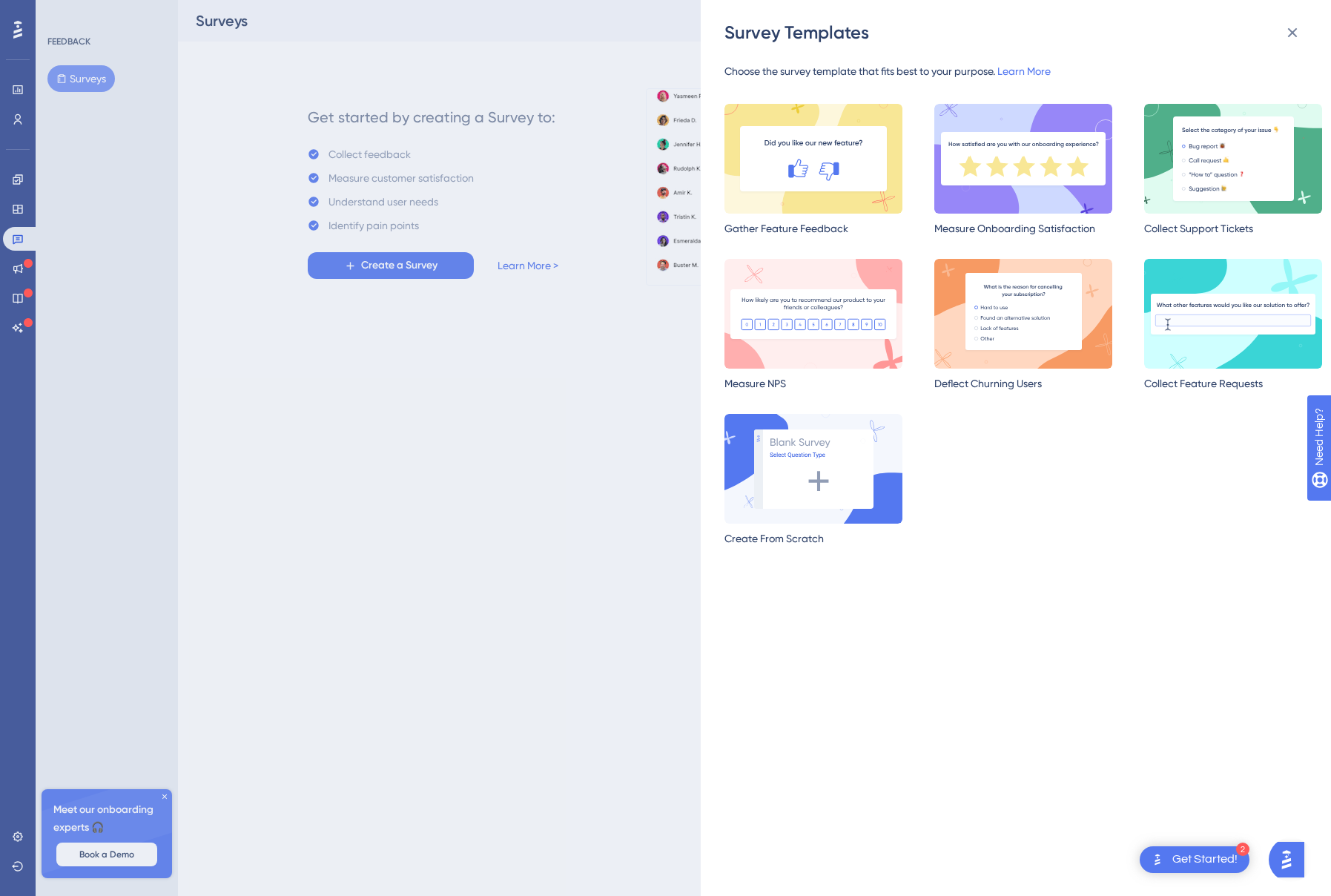
click at [805, 166] on img at bounding box center [813, 158] width 178 height 110
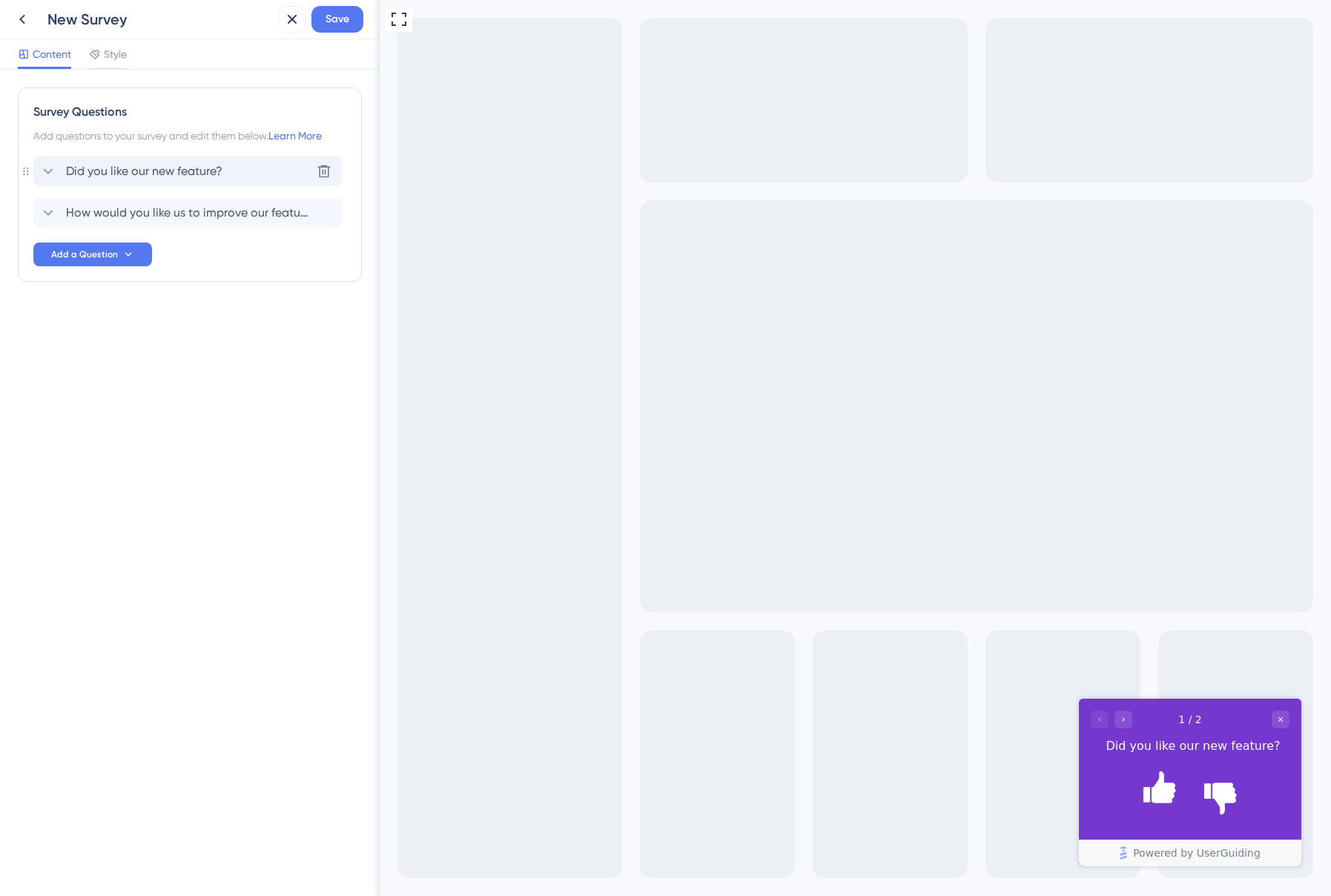
click at [143, 171] on span "Did you like our new feature?" at bounding box center [145, 171] width 157 height 18
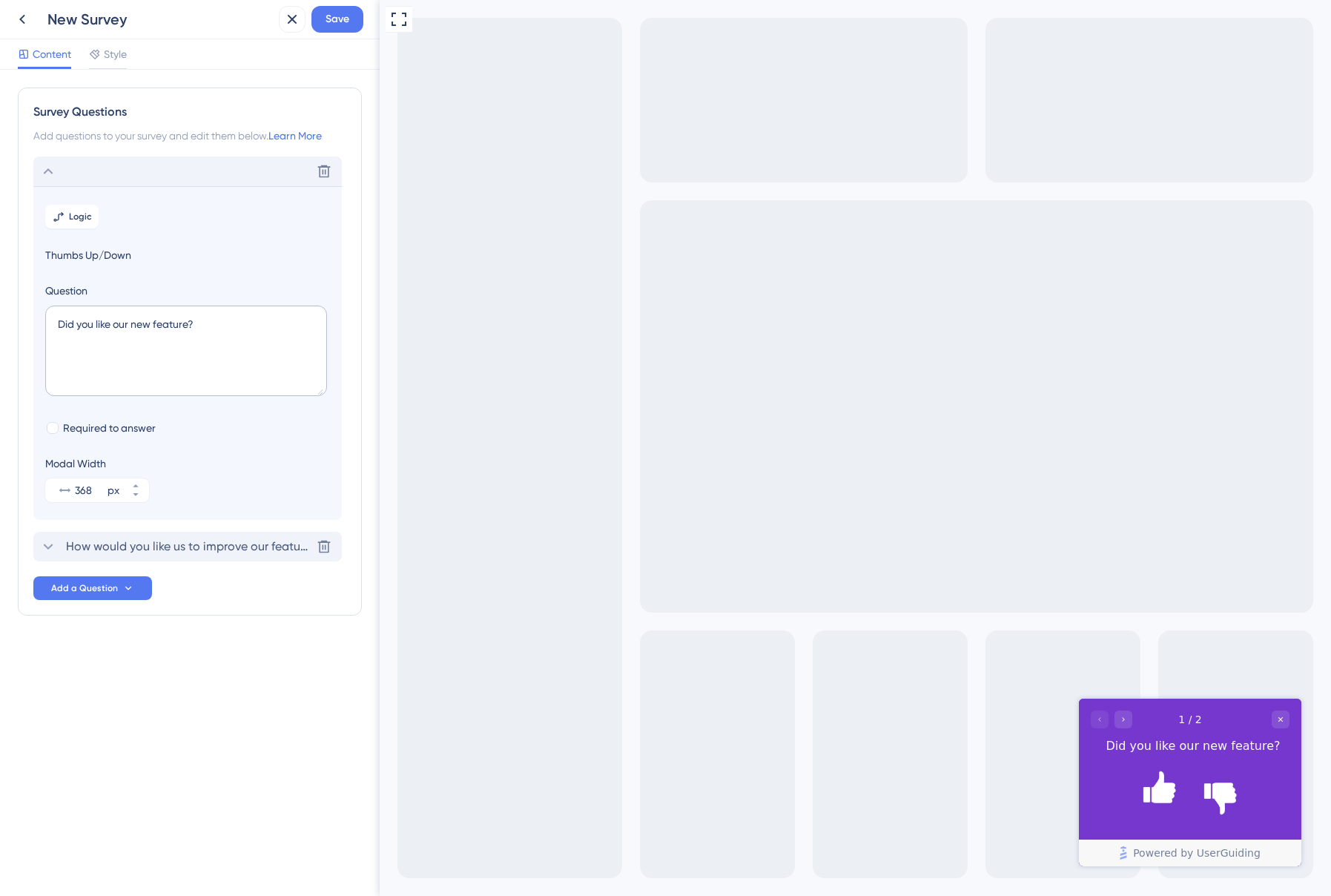
click at [130, 547] on span "How would you like us to improve our feature?" at bounding box center [189, 546] width 245 height 18
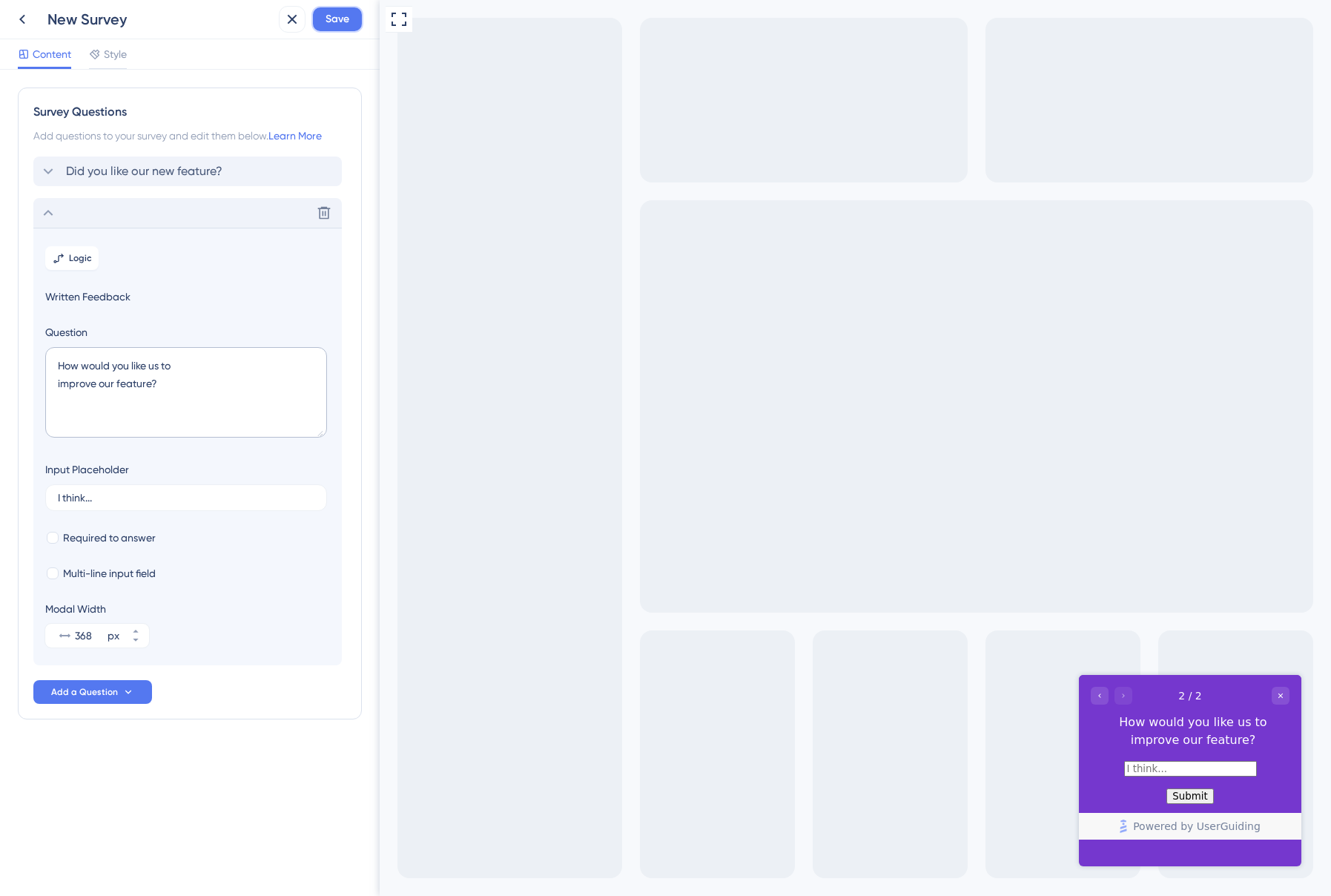
click at [342, 26] on span "Save" at bounding box center [338, 19] width 24 height 18
drag, startPoint x: 1279, startPoint y: 694, endPoint x: 1261, endPoint y: 685, distance: 20.1
click at [1279, 694] on icon "Close survey" at bounding box center [1281, 696] width 5 height 5
click at [1280, 695] on icon "Close survey" at bounding box center [1281, 696] width 5 height 5
click at [1289, 697] on div "Close survey" at bounding box center [1281, 696] width 18 height 18
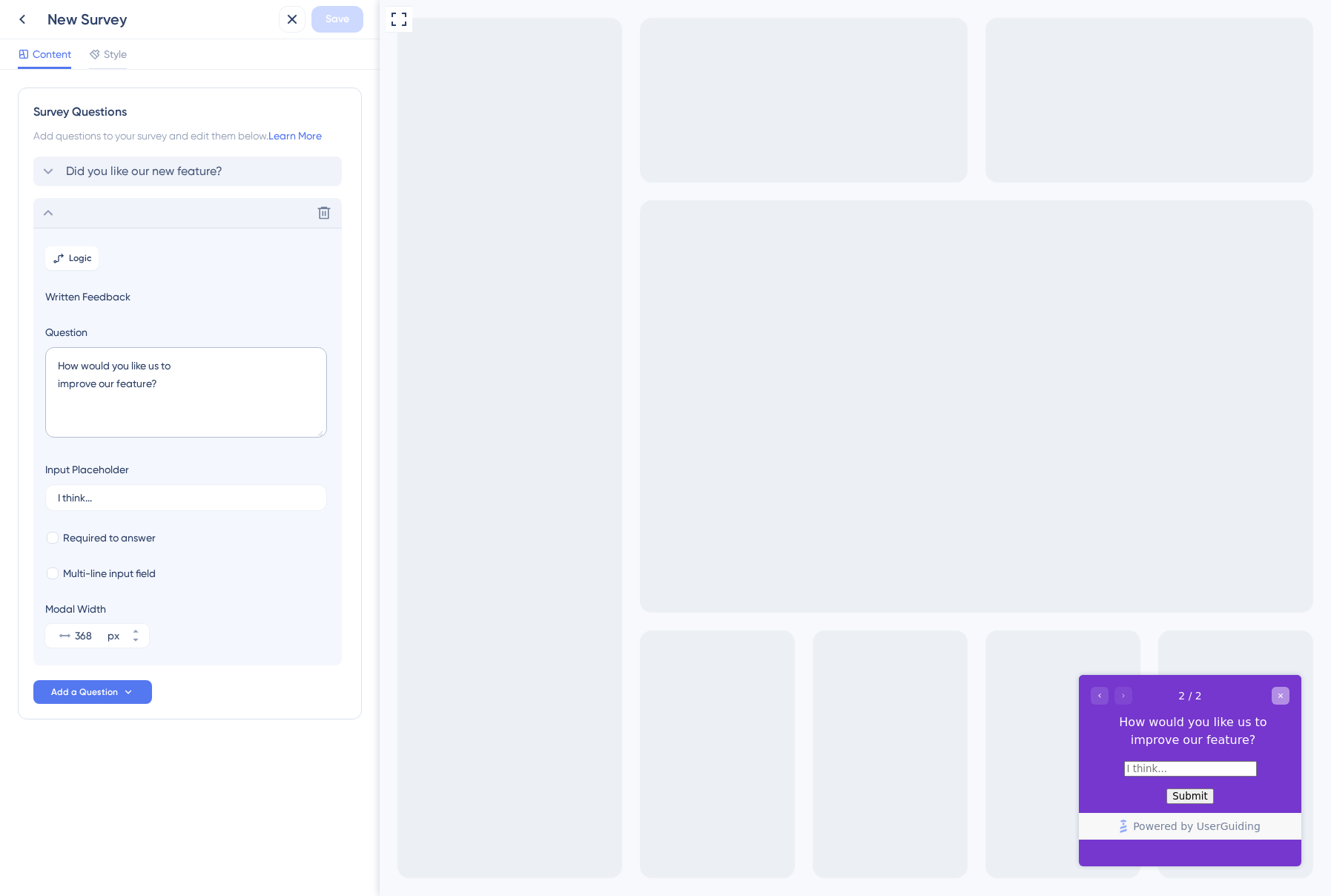
click at [1285, 697] on icon "Close survey" at bounding box center [1281, 695] width 9 height 9
click at [44, 210] on icon at bounding box center [48, 213] width 18 height 18
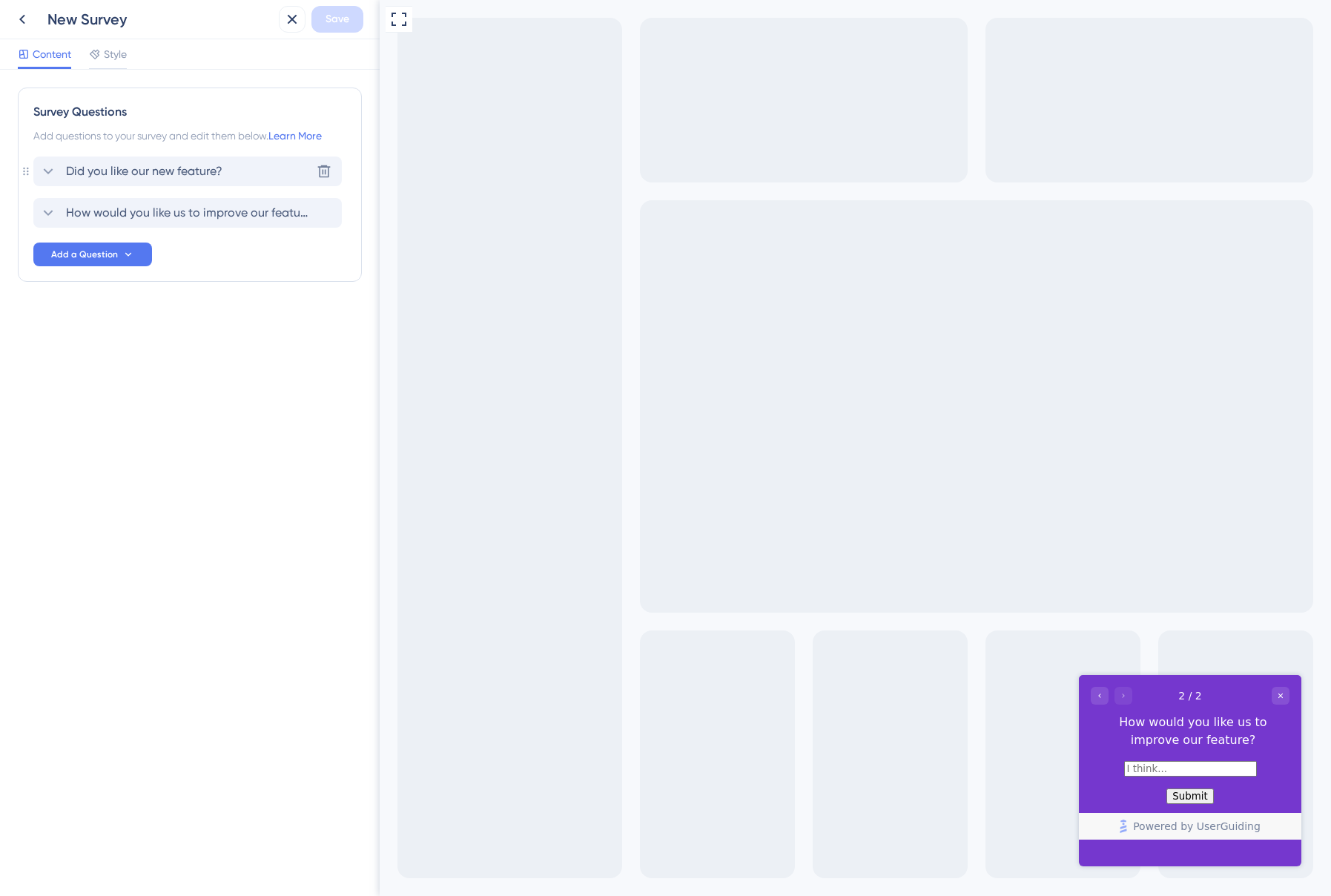
click at [175, 173] on span "Did you like our new feature?" at bounding box center [145, 171] width 157 height 18
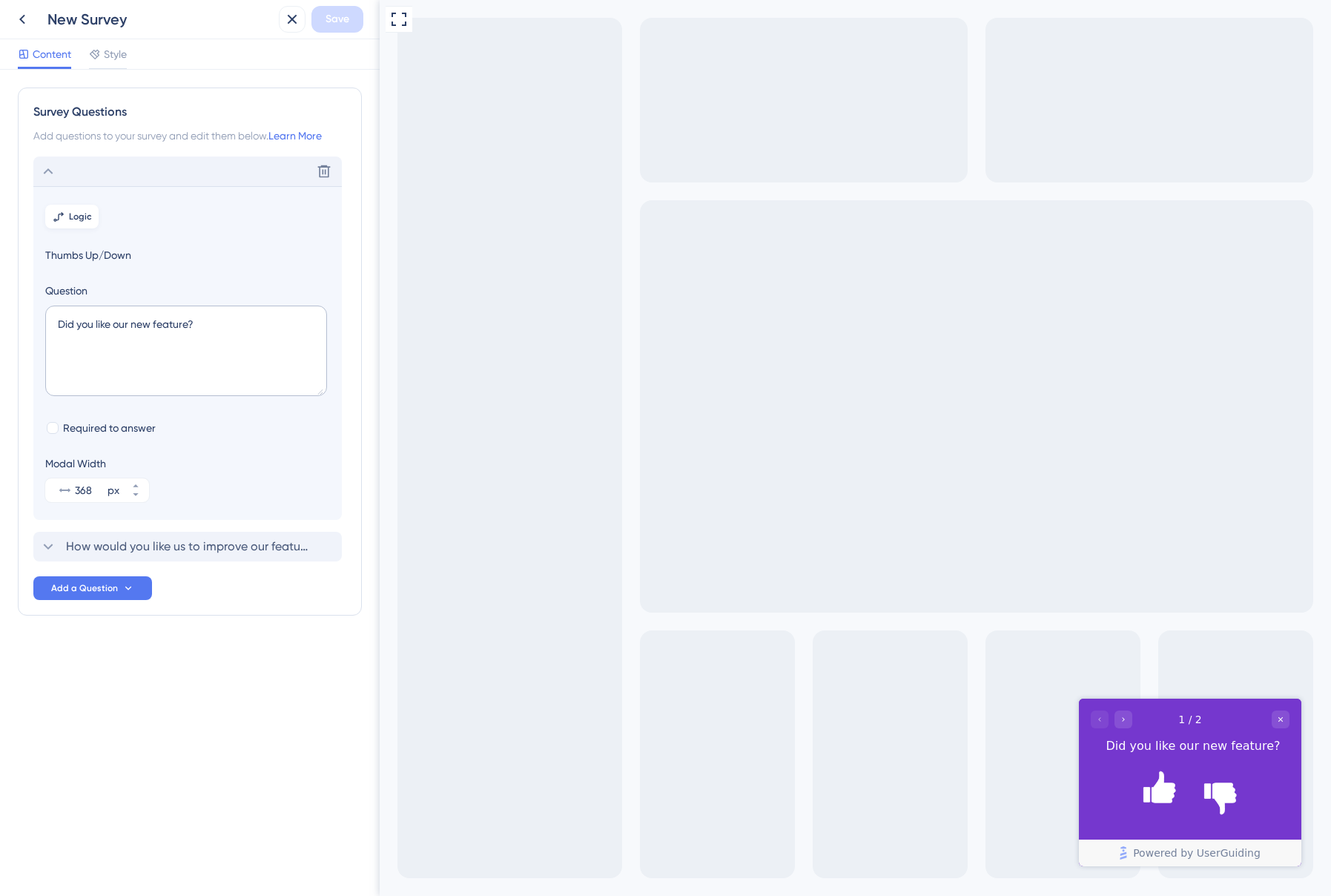
click at [79, 210] on span "Logic" at bounding box center [80, 216] width 23 height 12
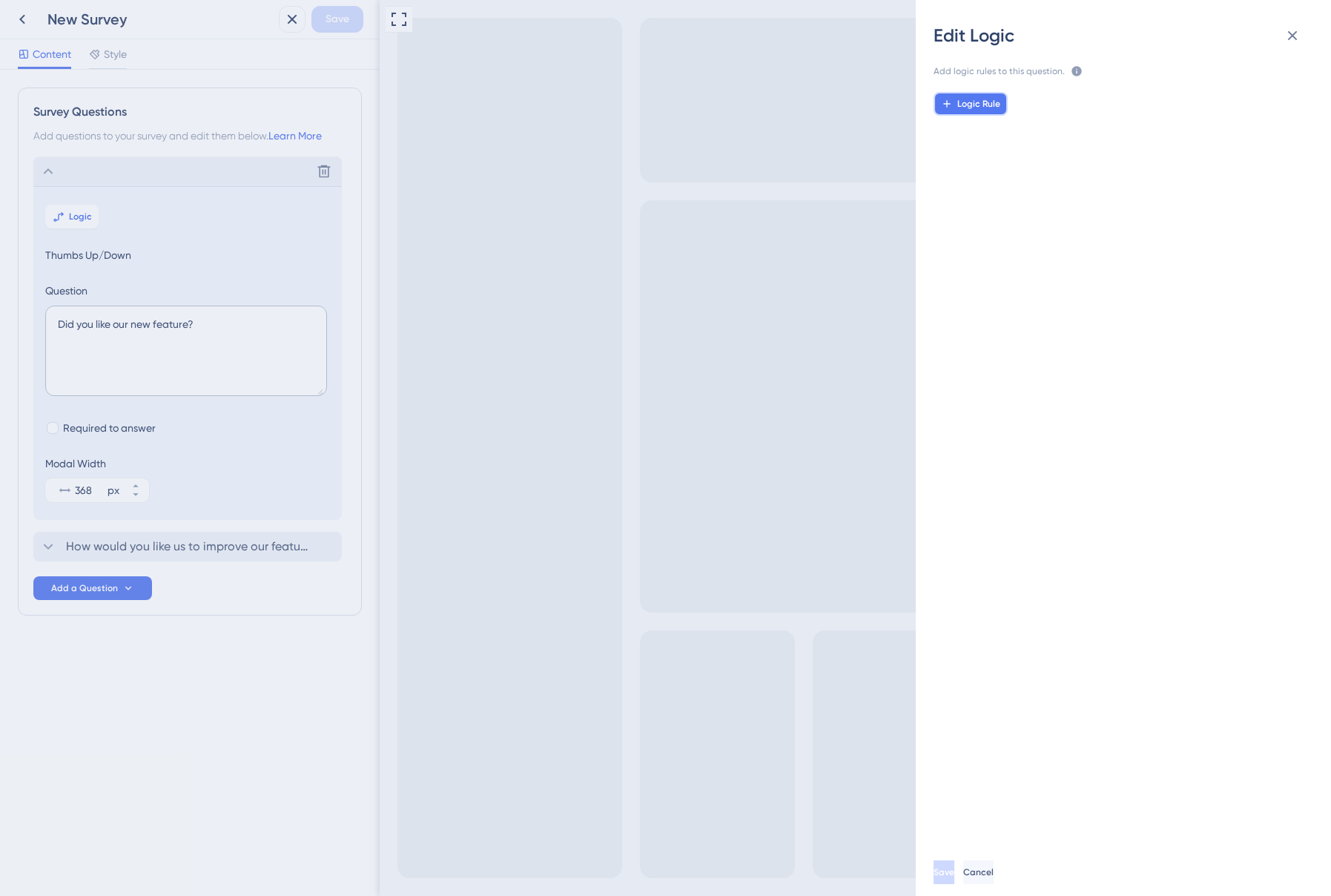
click at [968, 100] on span "Logic Rule" at bounding box center [979, 103] width 43 height 12
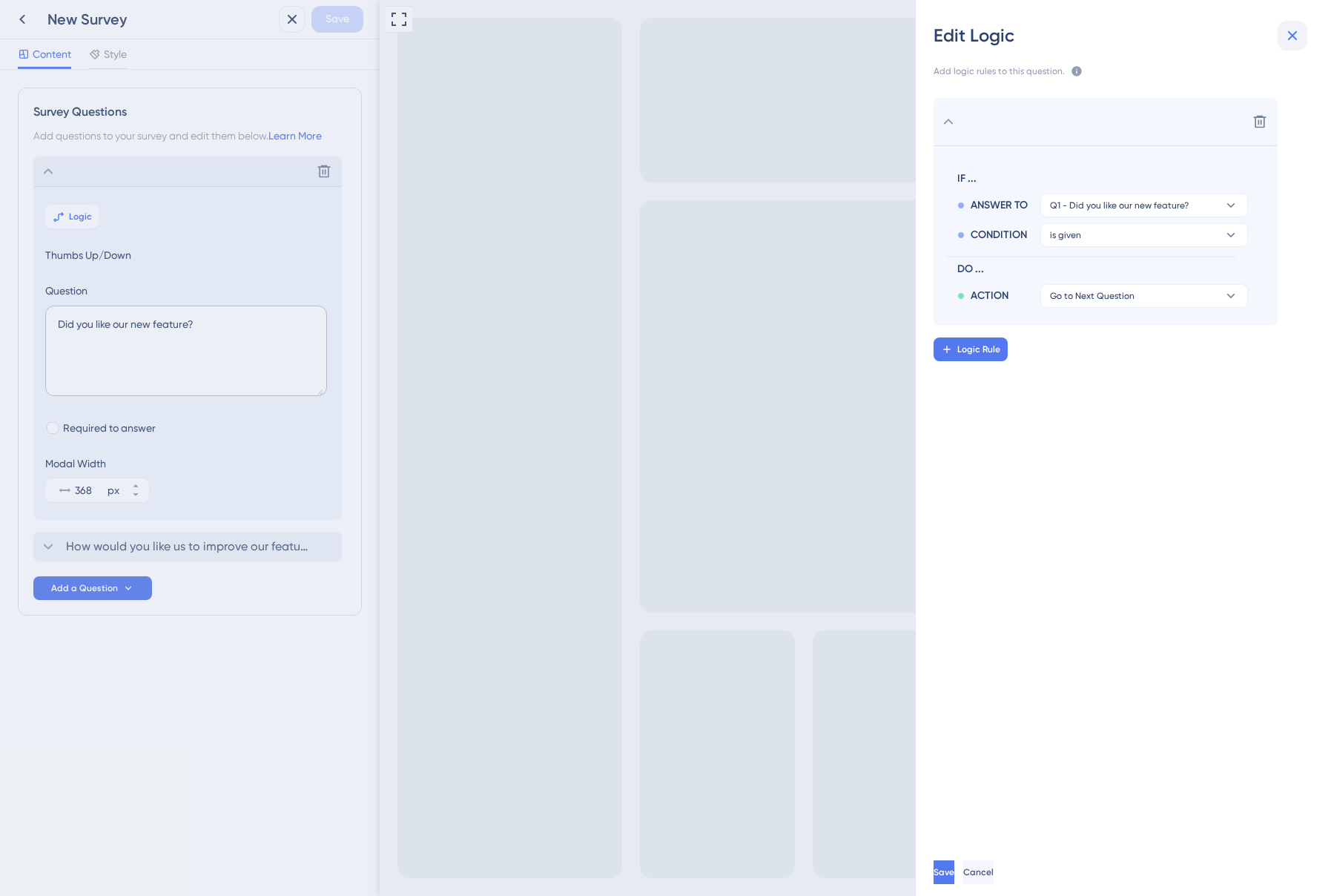
click at [1297, 34] on icon at bounding box center [1293, 35] width 18 height 18
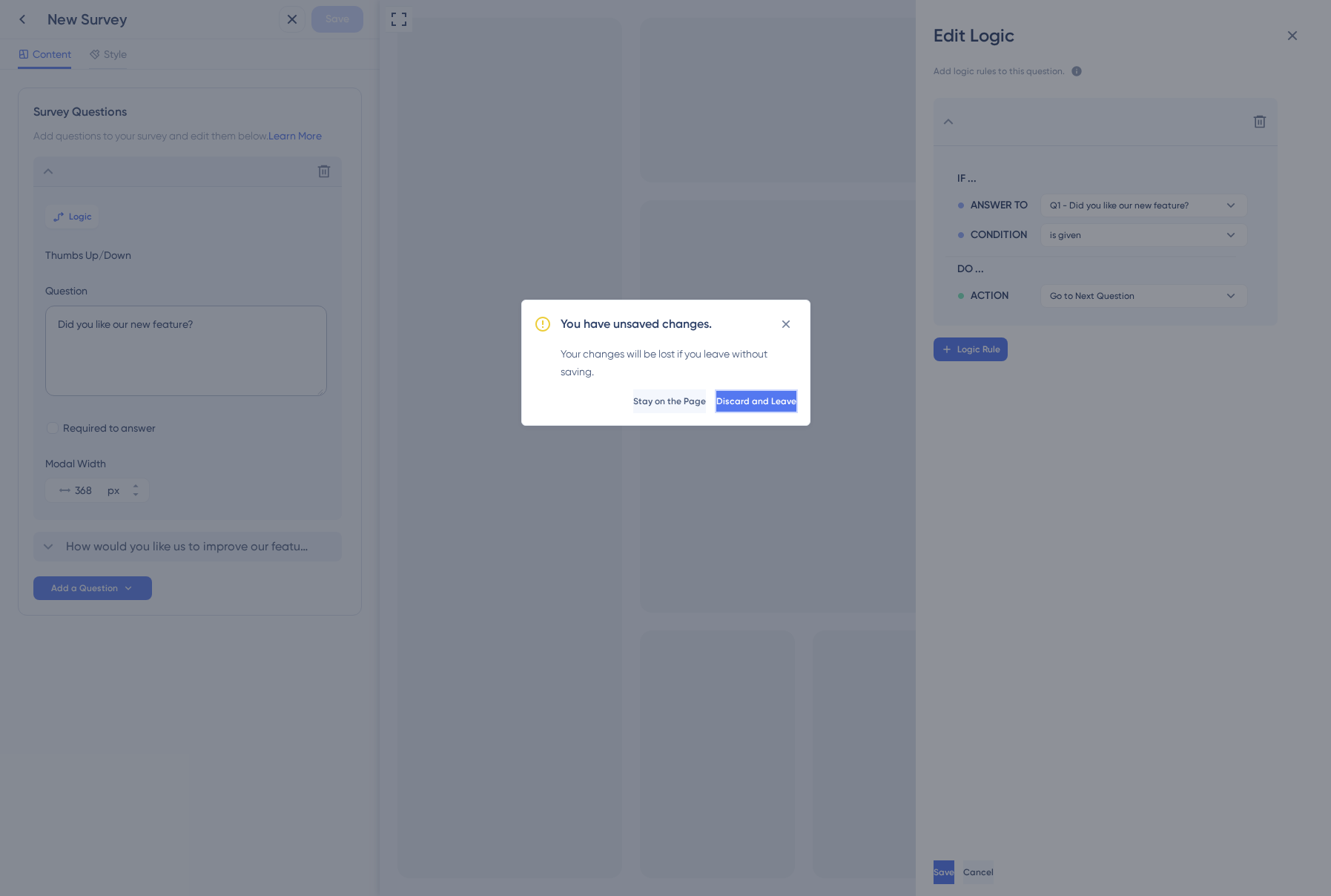
click at [715, 406] on button "Discard and Leave" at bounding box center [757, 402] width 83 height 24
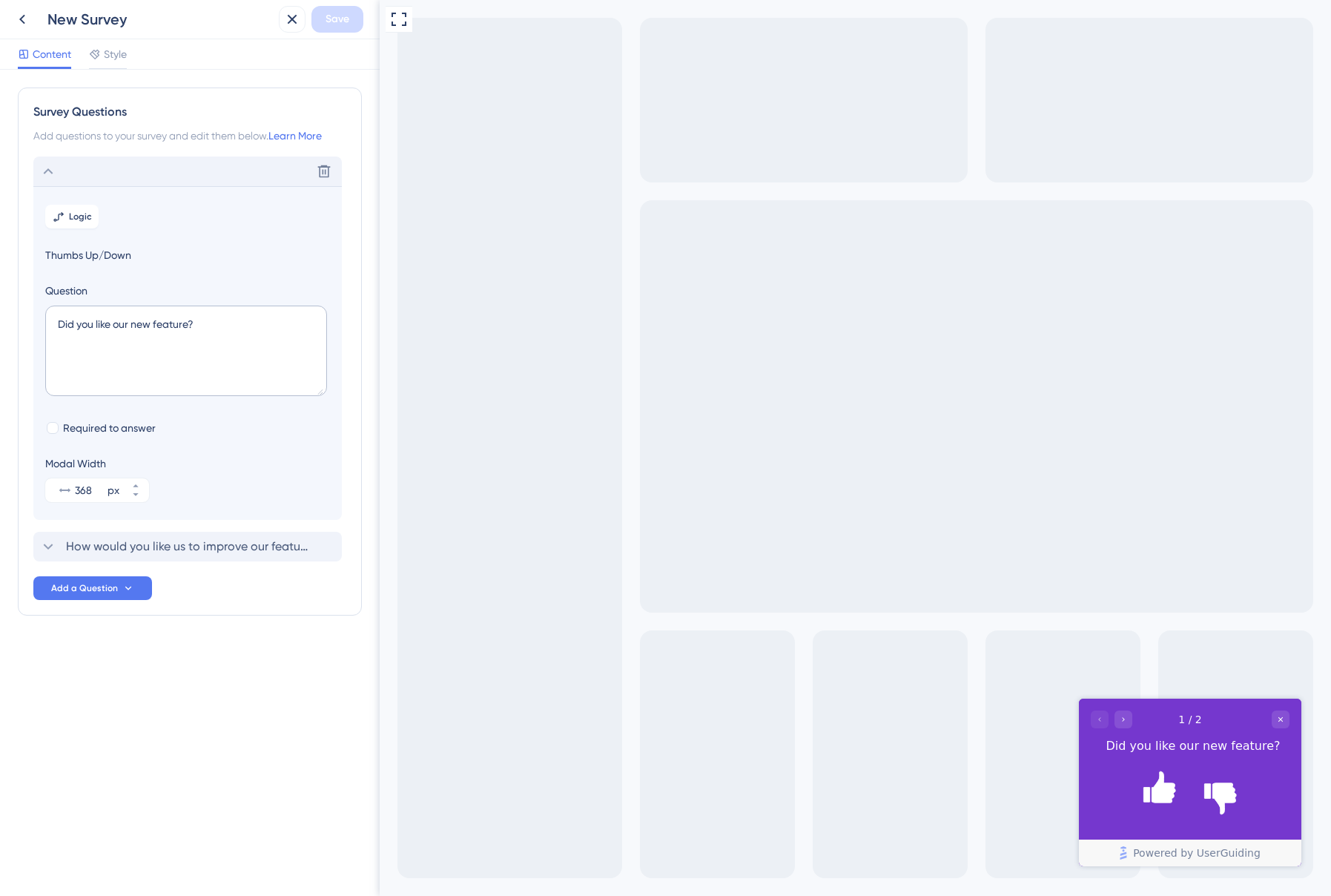
click at [143, 167] on div "Delete" at bounding box center [188, 171] width 309 height 30
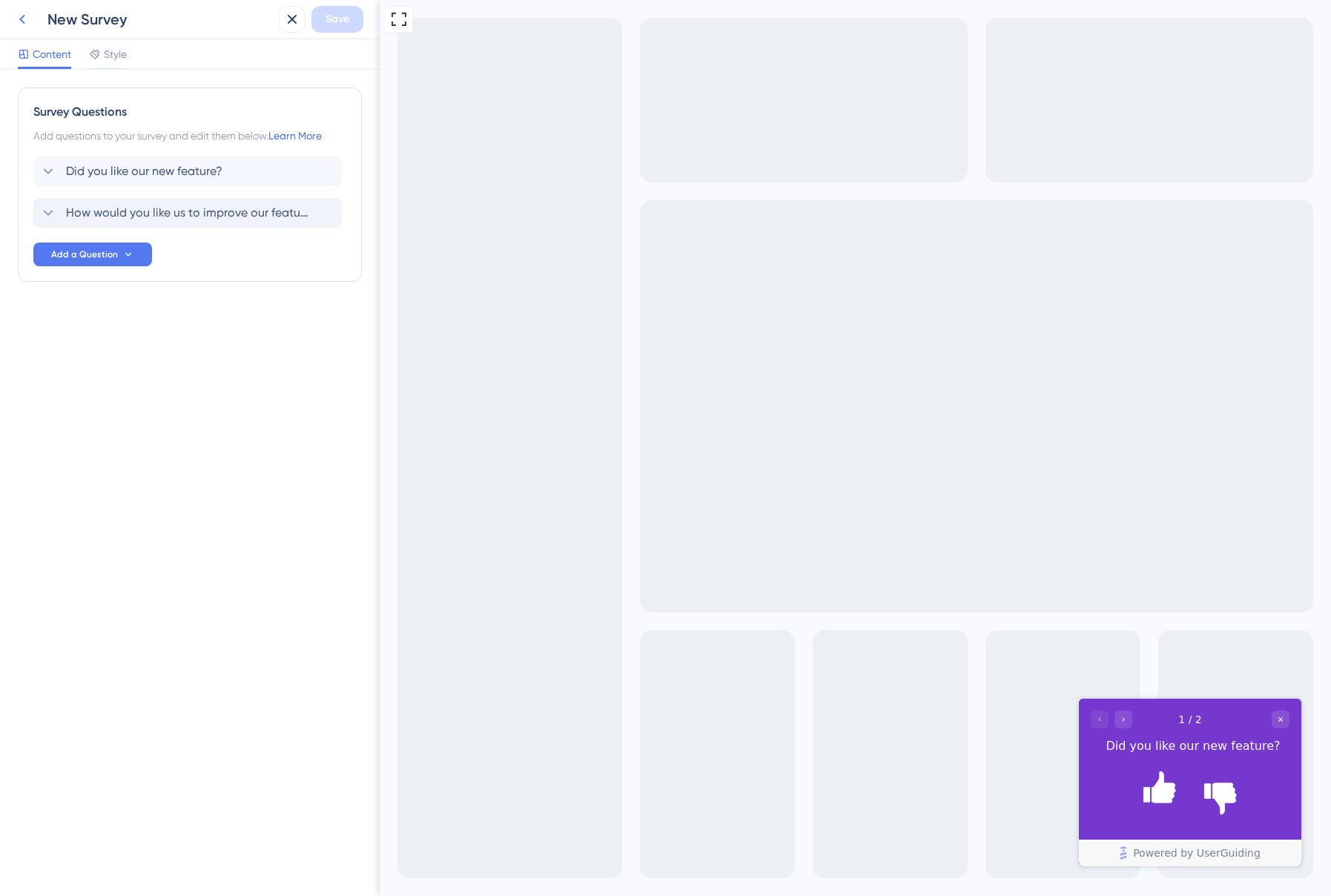
click at [16, 21] on icon at bounding box center [22, 19] width 18 height 18
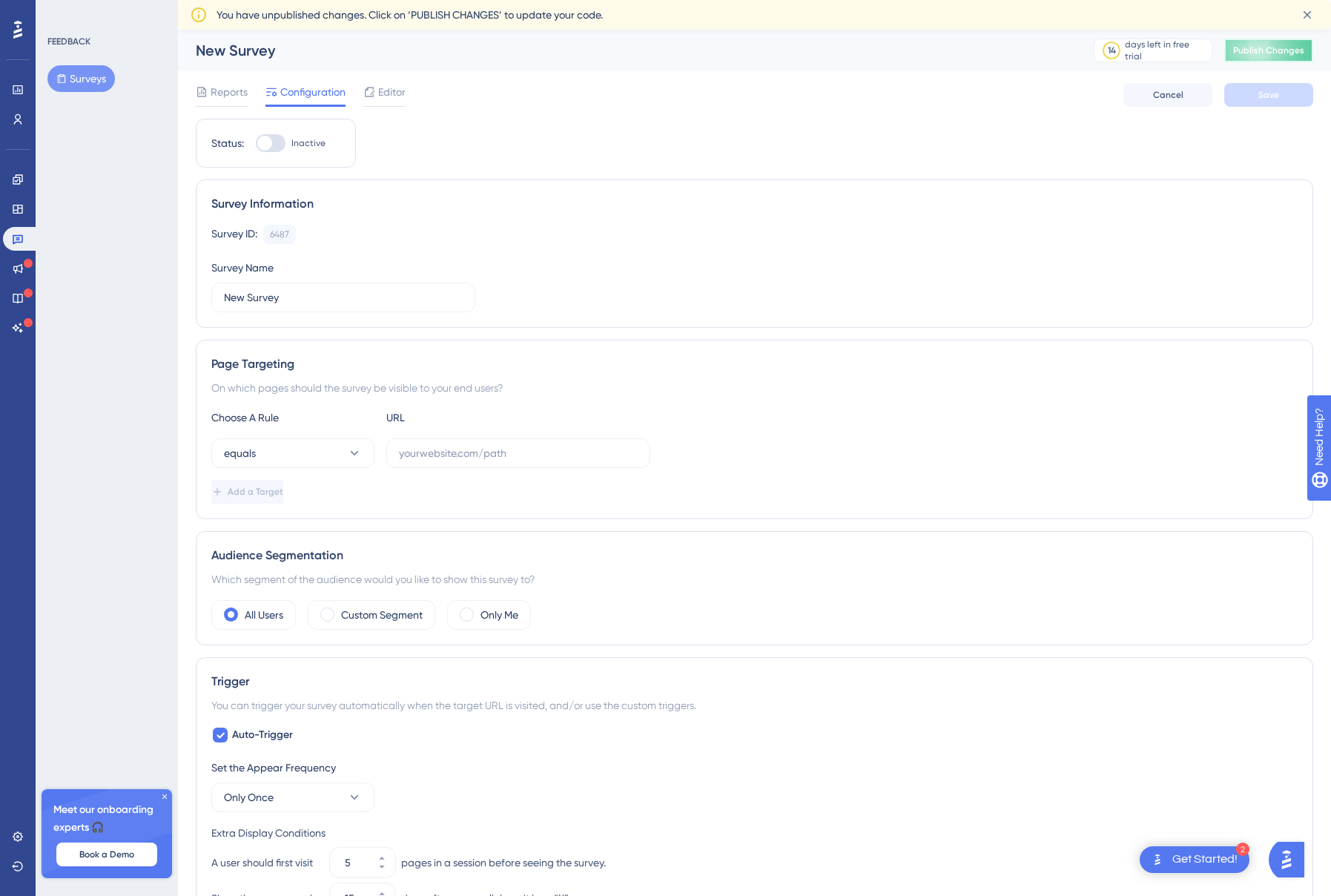
click at [1253, 54] on span "Publish Changes" at bounding box center [1269, 50] width 71 height 12
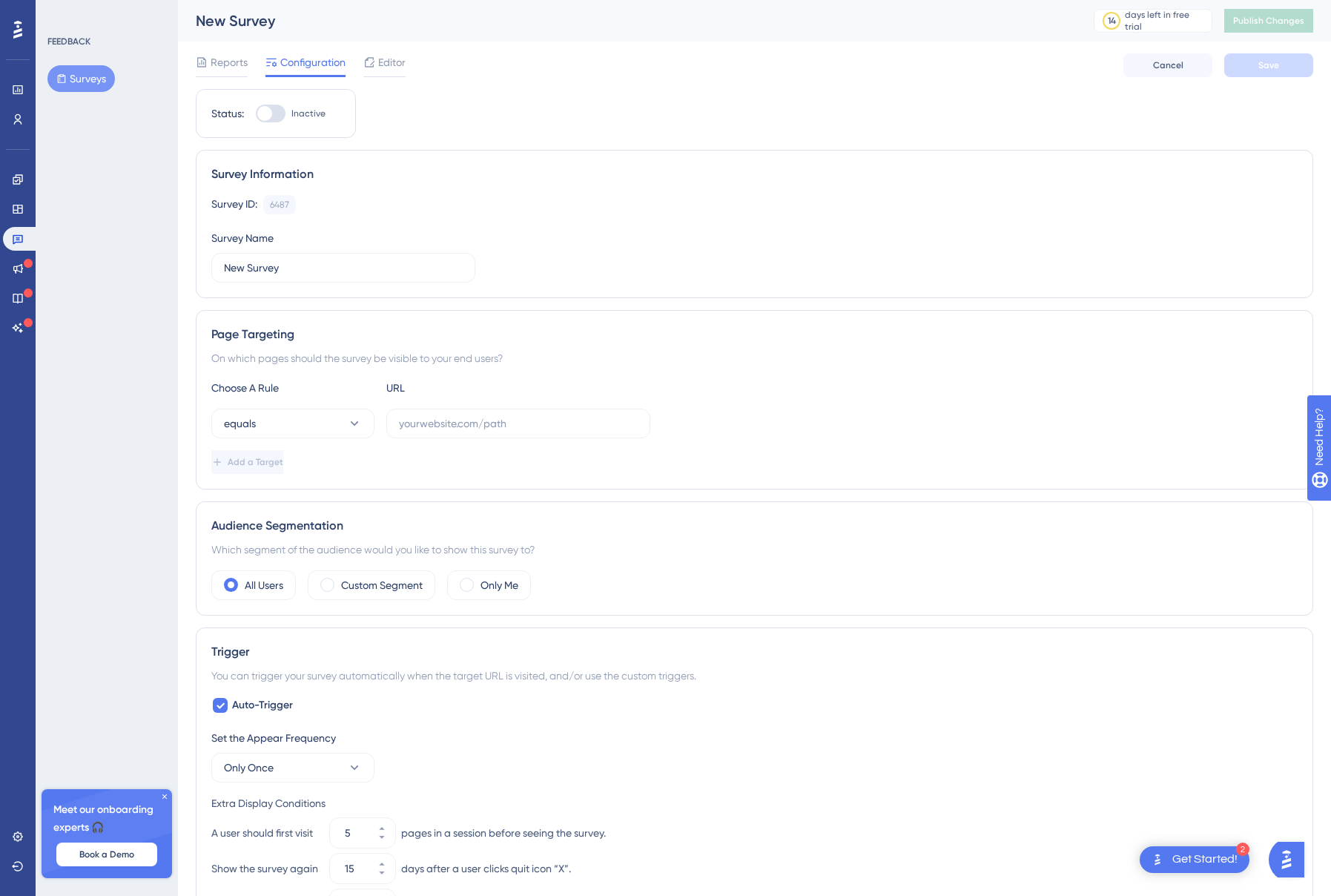
click at [271, 114] on div at bounding box center [265, 114] width 15 height 15
click at [256, 114] on input "Inactive" at bounding box center [255, 114] width 1 height 1
checkbox input "false"
click at [533, 421] on input "text" at bounding box center [518, 423] width 239 height 16
paste input "https://business-staging.pour.now/overview"
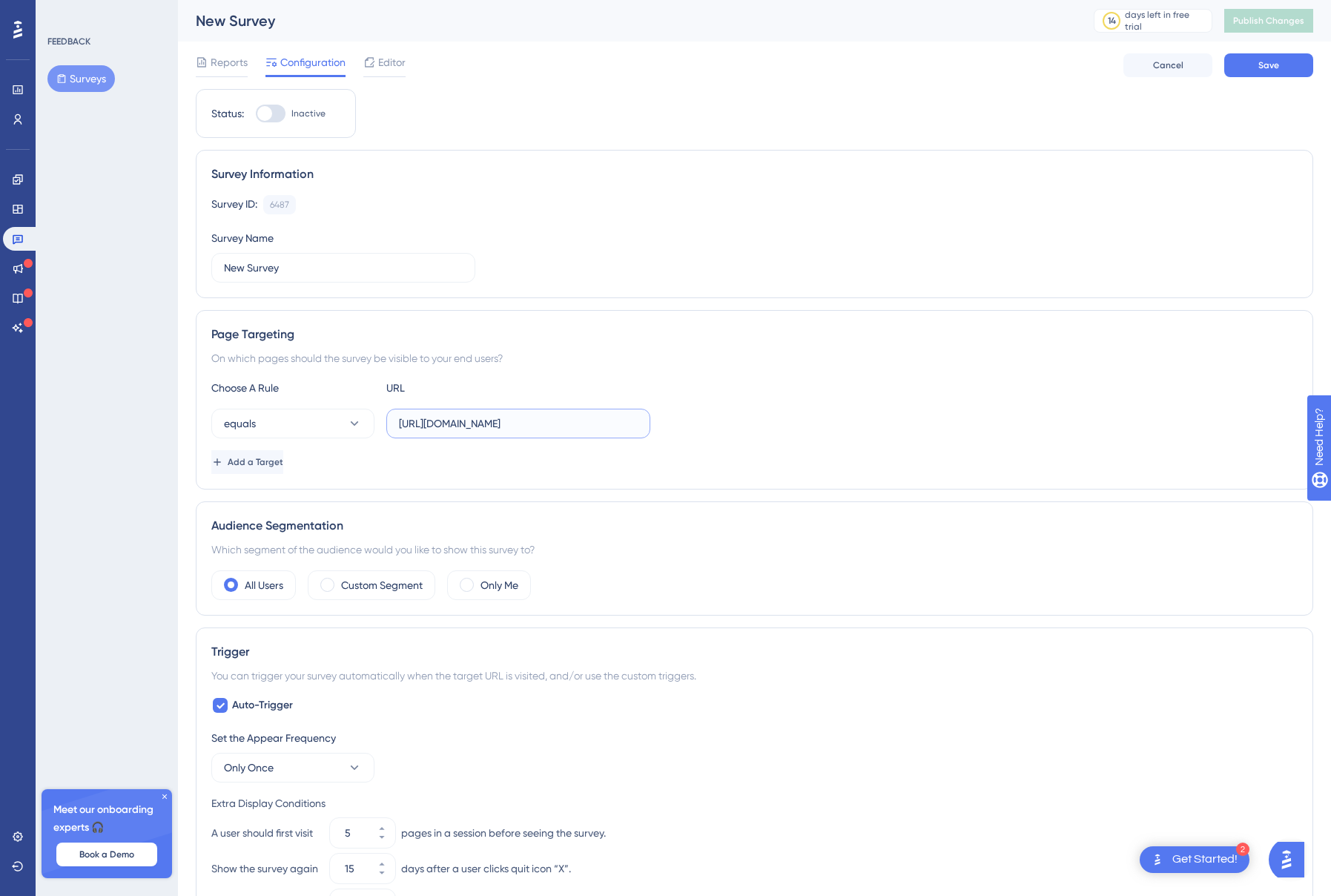
type input "https://business-staging.pour.now/overview"
click at [273, 100] on div "Status: Inactive" at bounding box center [276, 113] width 160 height 49
click at [272, 107] on div at bounding box center [270, 114] width 30 height 18
click at [256, 114] on input "Inactive" at bounding box center [255, 114] width 1 height 1
checkbox input "true"
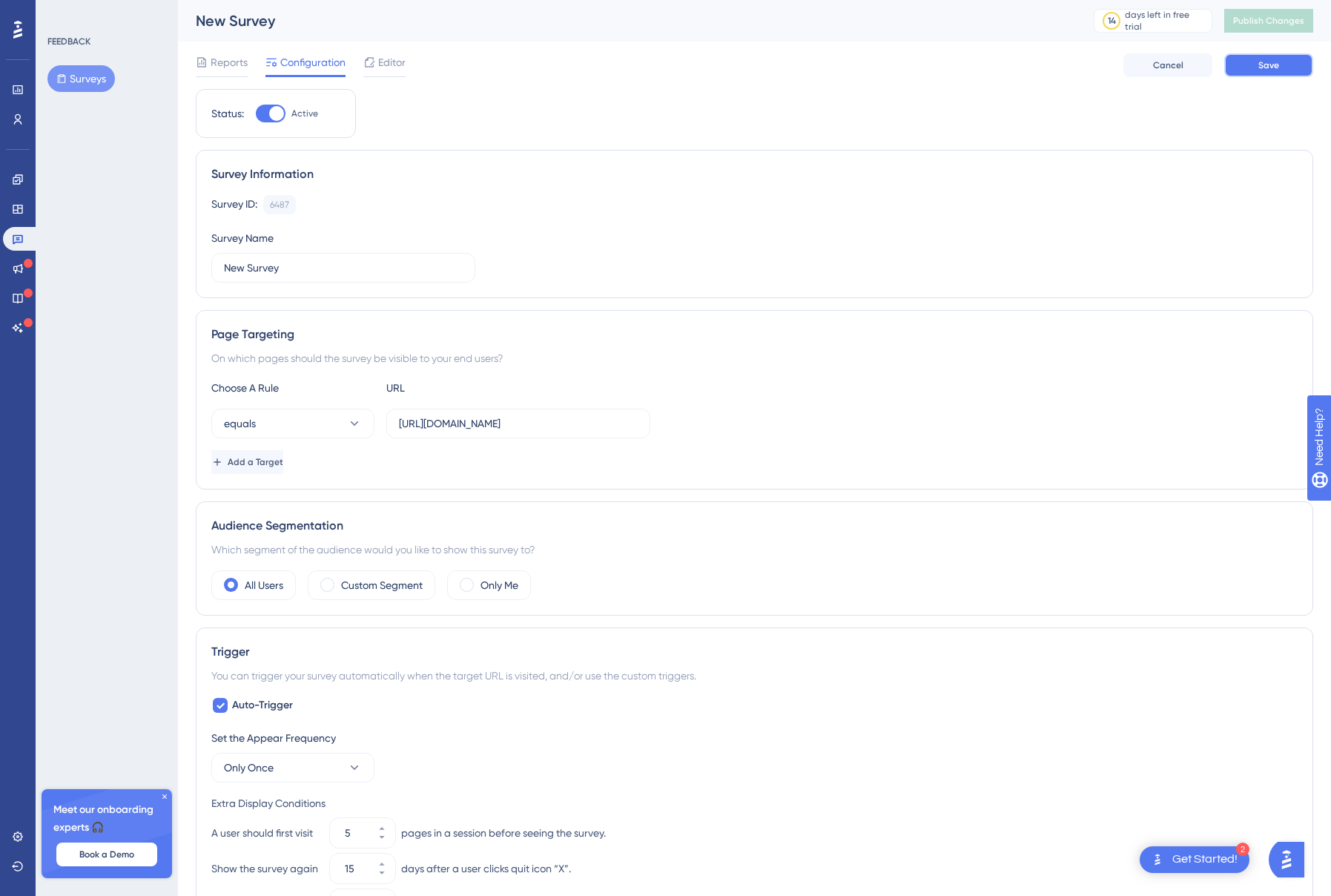
click at [1258, 69] on span "Save" at bounding box center [1269, 65] width 21 height 12
click at [1270, 22] on span "Publish Changes" at bounding box center [1269, 21] width 71 height 12
click at [12, 240] on icon at bounding box center [18, 238] width 12 height 12
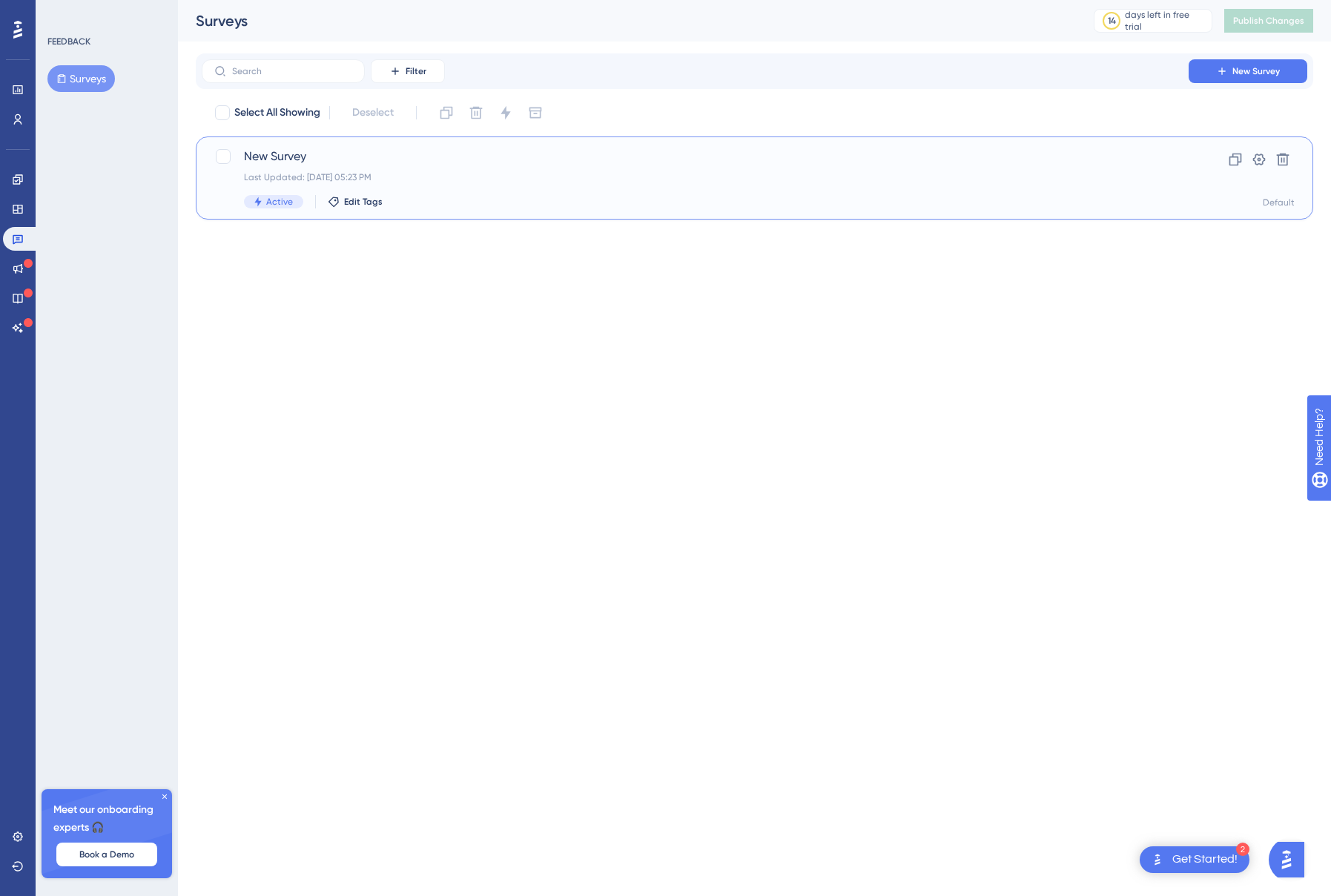
click at [294, 150] on span "New Survey" at bounding box center [695, 157] width 902 height 18
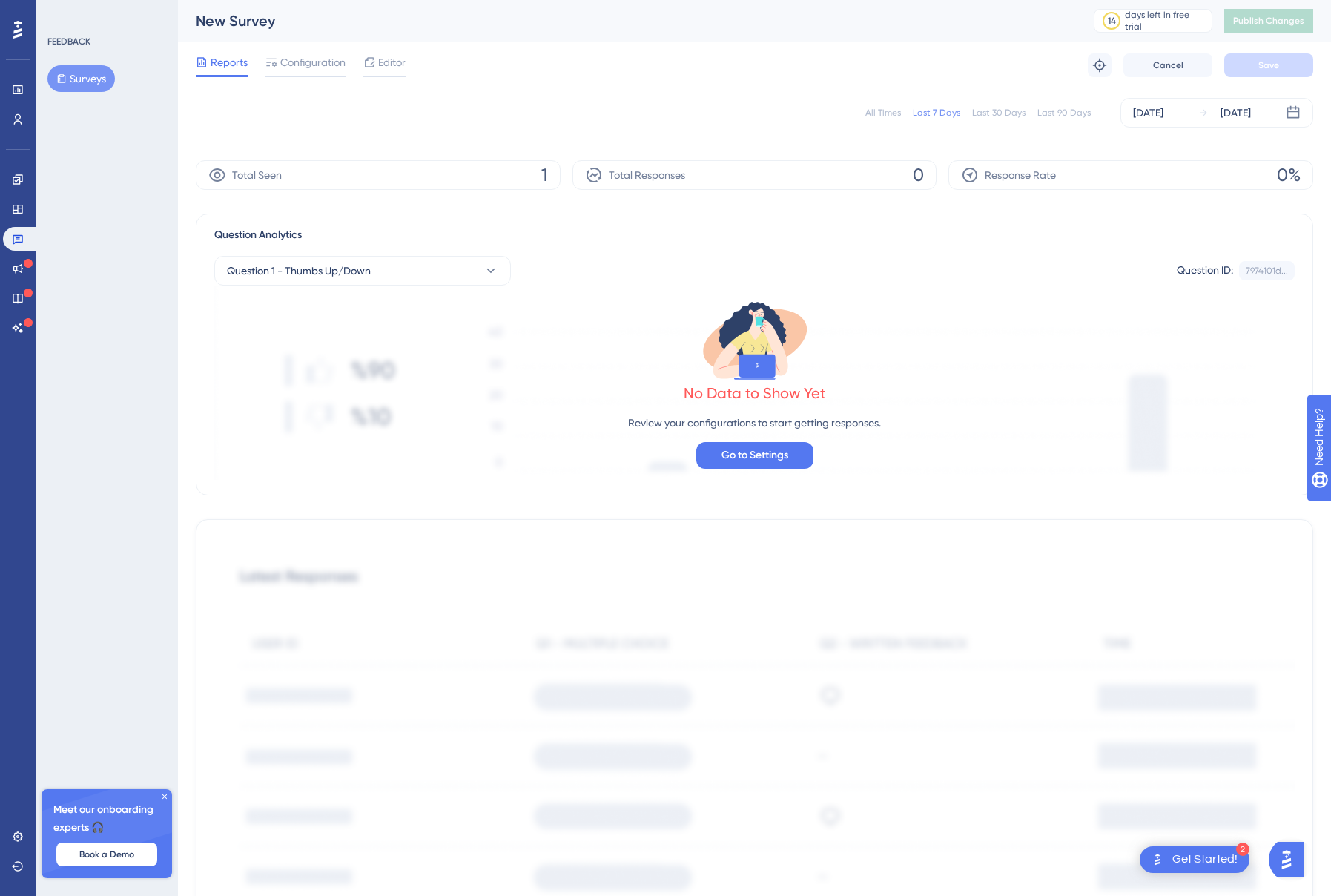
click at [658, 170] on span "Total Responses" at bounding box center [647, 175] width 77 height 18
click at [15, 90] on icon at bounding box center [18, 90] width 12 height 12
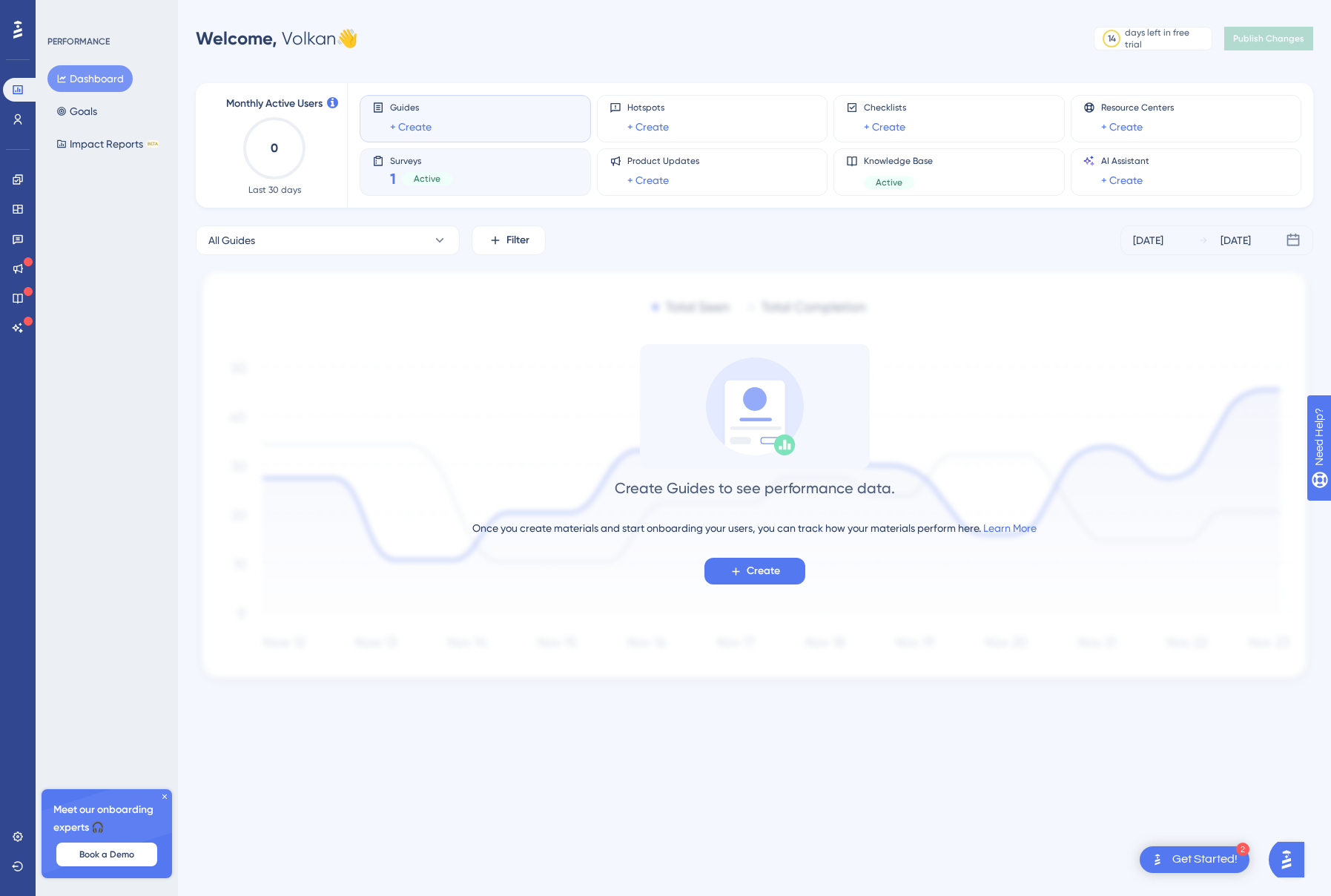
click at [463, 162] on div "Surveys 1 Active" at bounding box center [475, 172] width 206 height 34
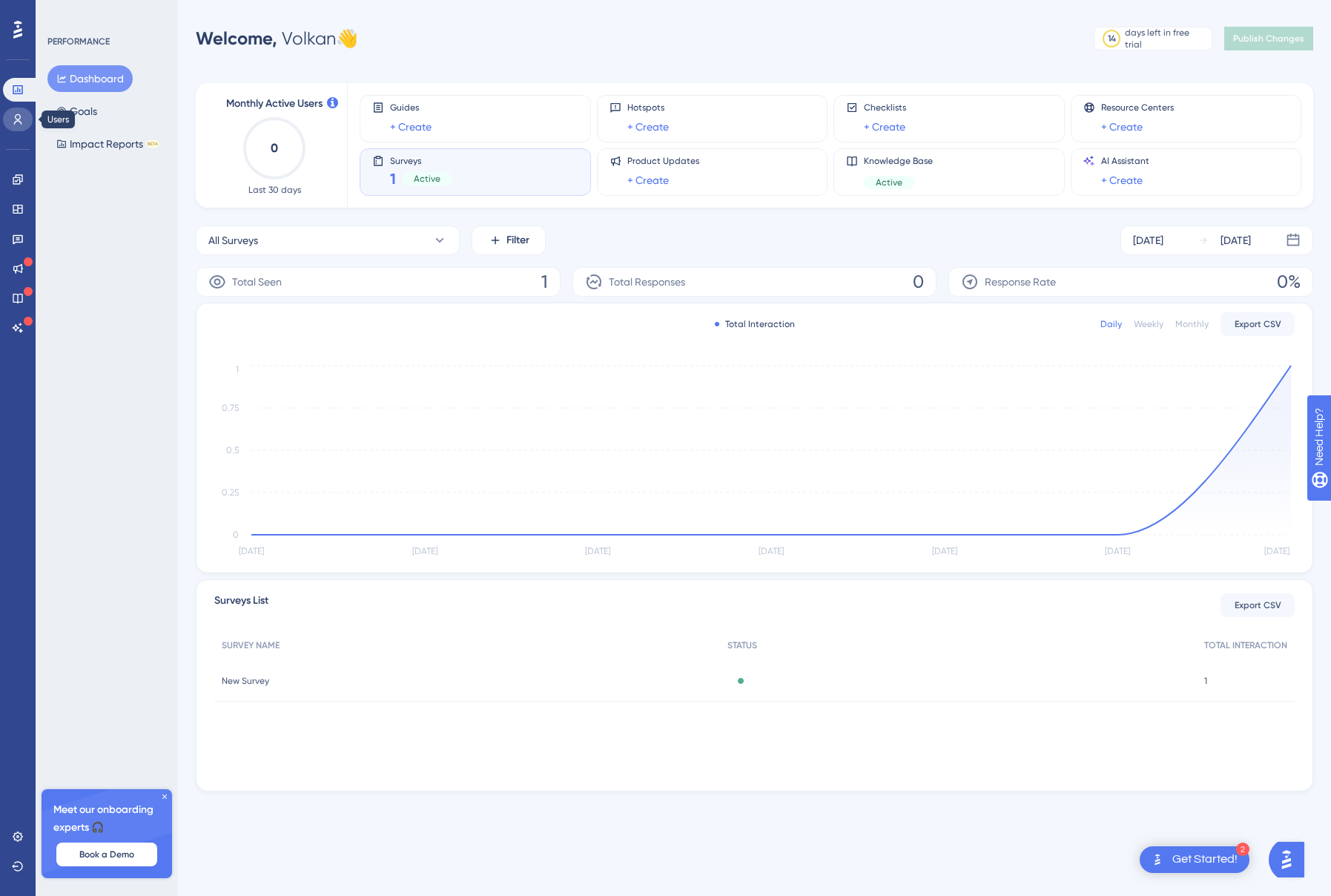
click at [12, 121] on icon at bounding box center [18, 119] width 12 height 12
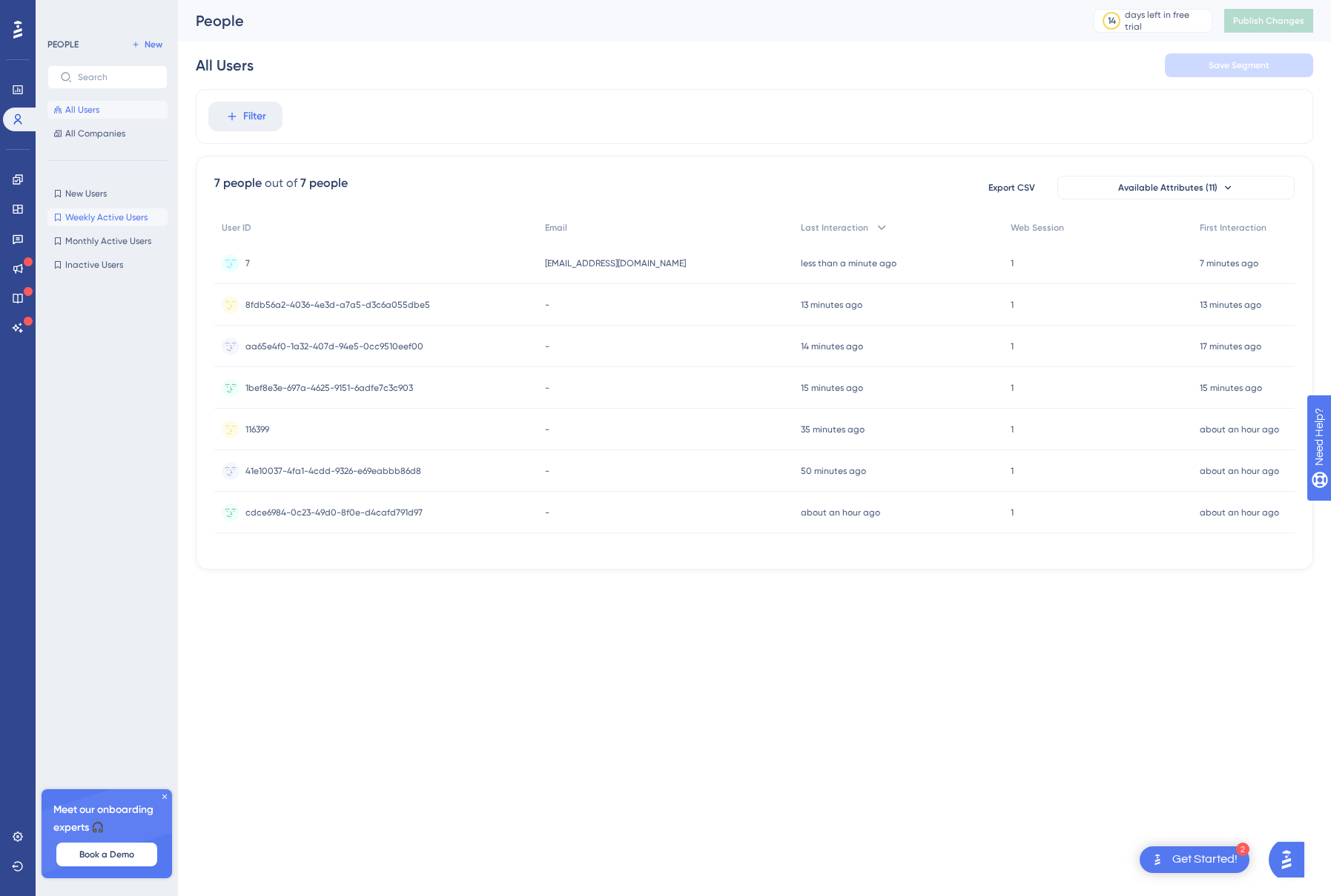
click at [95, 214] on span "Weekly Active Users" at bounding box center [106, 217] width 82 height 12
